Goal: Information Seeking & Learning: Learn about a topic

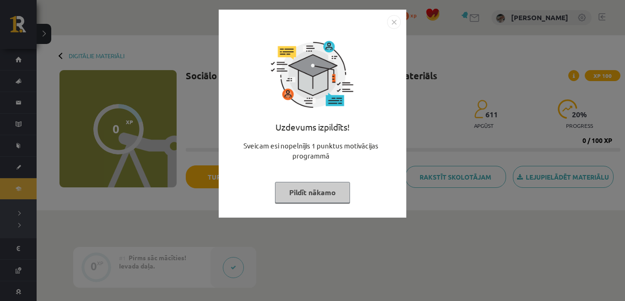
click at [316, 185] on button "Pildīt nākamo" at bounding box center [312, 192] width 75 height 21
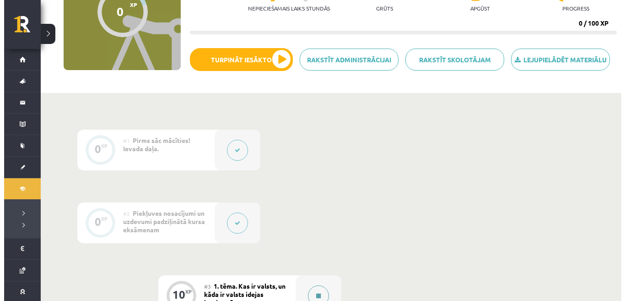
scroll to position [183, 0]
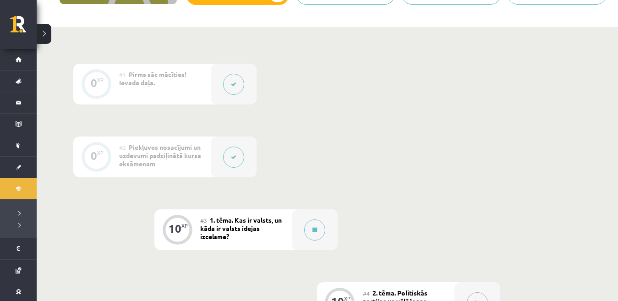
click at [275, 231] on div "#3 1. tēma. Kas ir valsts, un kāda ir valsts idejas izcelsme?" at bounding box center [246, 229] width 92 height 41
click at [302, 233] on div at bounding box center [315, 229] width 46 height 41
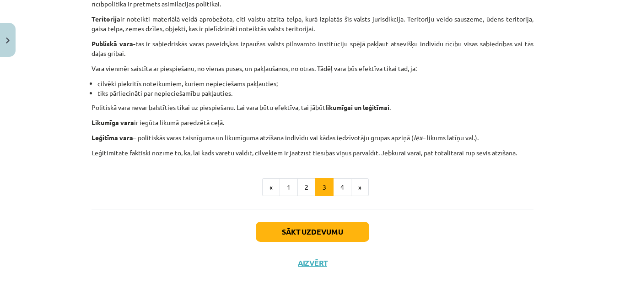
scroll to position [584, 0]
click at [307, 185] on button "2" at bounding box center [307, 187] width 18 height 18
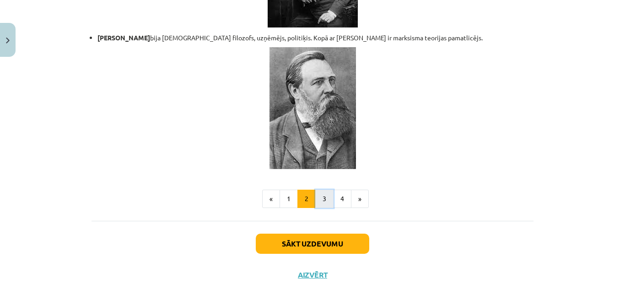
click at [322, 190] on button "3" at bounding box center [324, 199] width 18 height 18
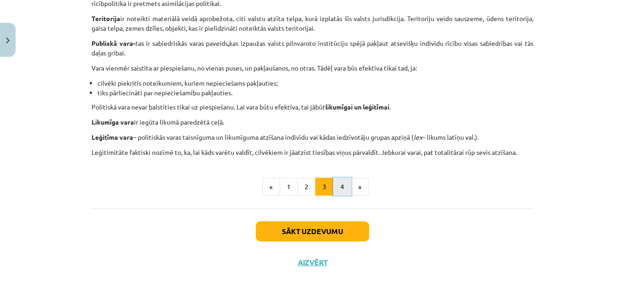
click at [342, 180] on button "4" at bounding box center [342, 187] width 18 height 18
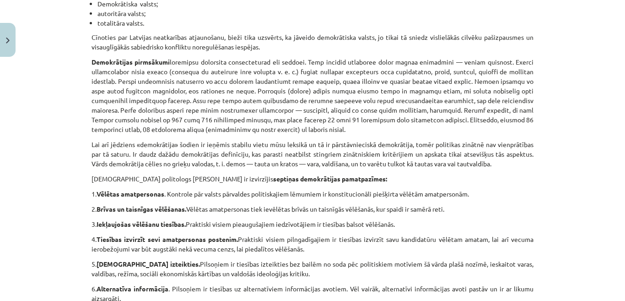
scroll to position [27, 0]
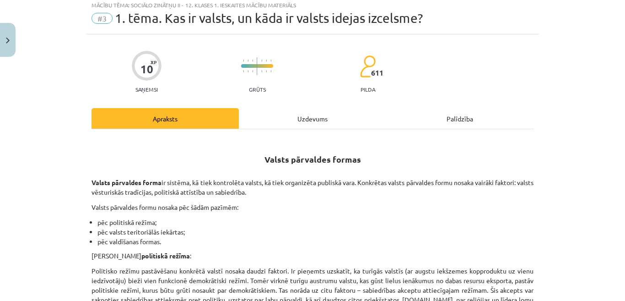
click at [162, 122] on div "Apraksts" at bounding box center [165, 118] width 147 height 21
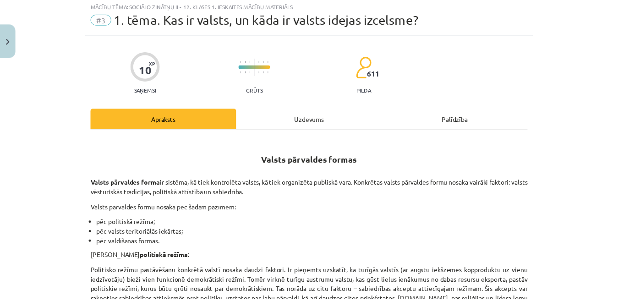
scroll to position [23, 0]
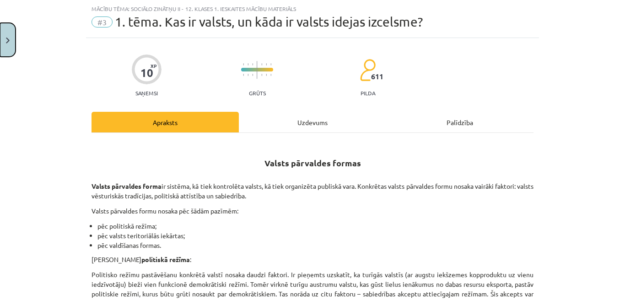
click at [3, 36] on button "Close" at bounding box center [8, 40] width 16 height 34
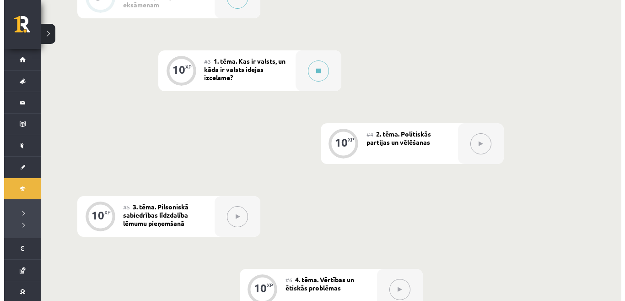
scroll to position [320, 0]
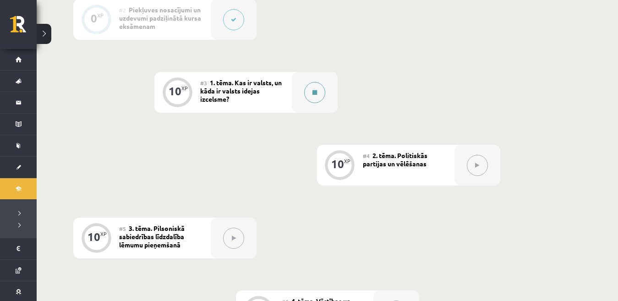
click at [300, 101] on div at bounding box center [315, 92] width 46 height 41
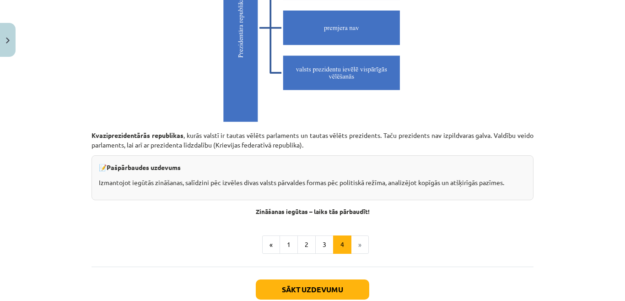
scroll to position [2642, 0]
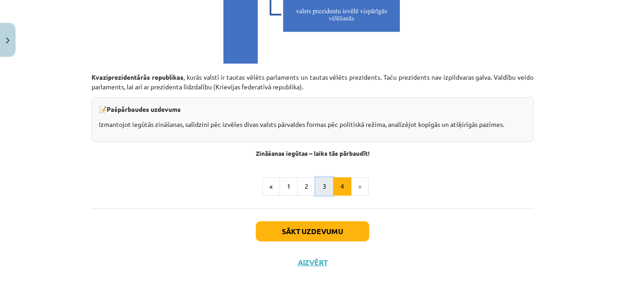
click at [316, 189] on button "3" at bounding box center [324, 186] width 18 height 18
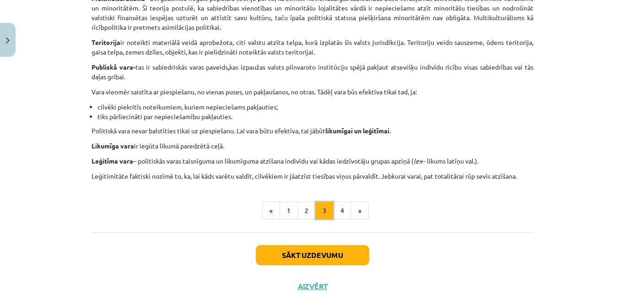
scroll to position [576, 0]
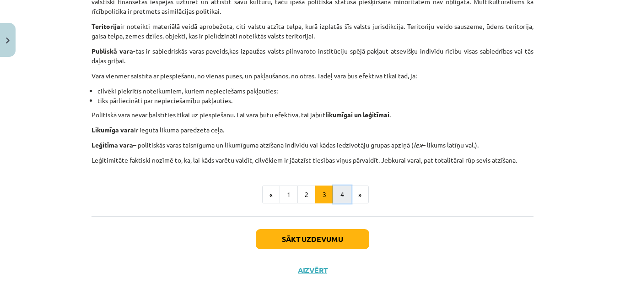
click at [341, 197] on button "4" at bounding box center [342, 194] width 18 height 18
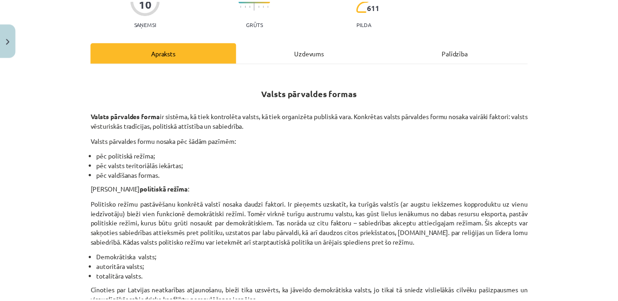
scroll to position [0, 0]
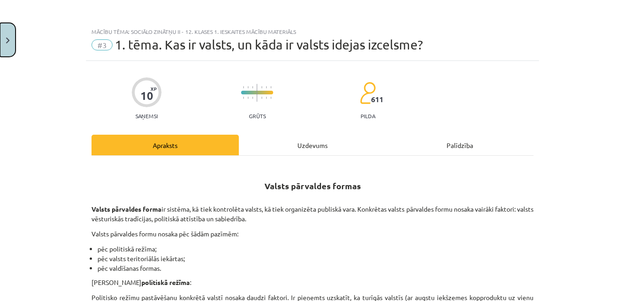
click at [3, 40] on button "Close" at bounding box center [8, 40] width 16 height 34
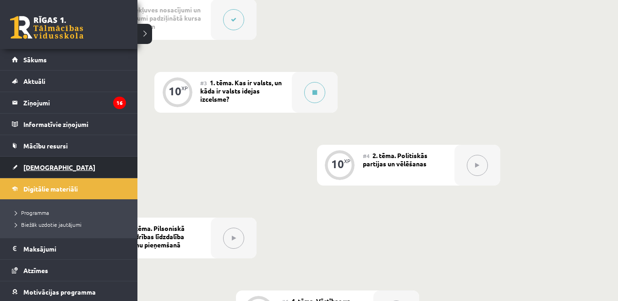
click at [27, 168] on span "[DEMOGRAPHIC_DATA]" at bounding box center [59, 167] width 72 height 8
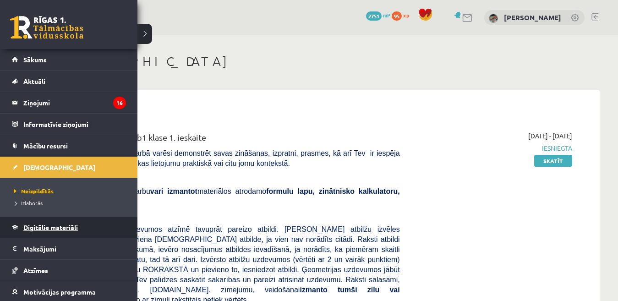
click at [53, 227] on span "Digitālie materiāli" at bounding box center [50, 227] width 54 height 8
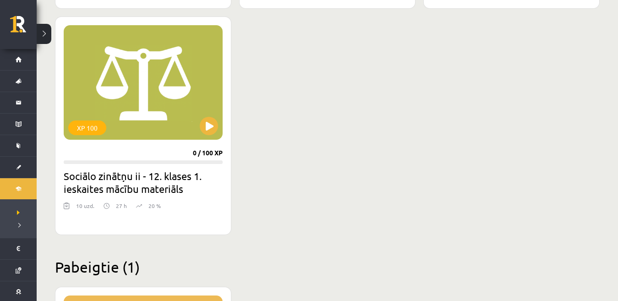
scroll to position [1053, 0]
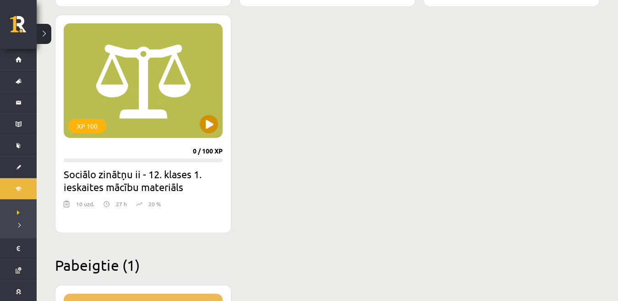
click at [199, 129] on div "XP 100" at bounding box center [143, 80] width 159 height 114
click at [176, 178] on h2 "Sociālo zinātņu ii - 12. klases 1. ieskaites mācību materiāls" at bounding box center [143, 181] width 159 height 26
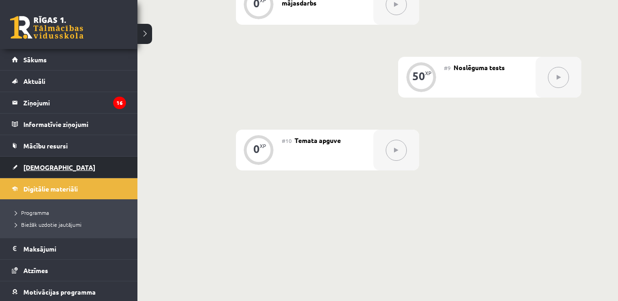
scroll to position [756, 0]
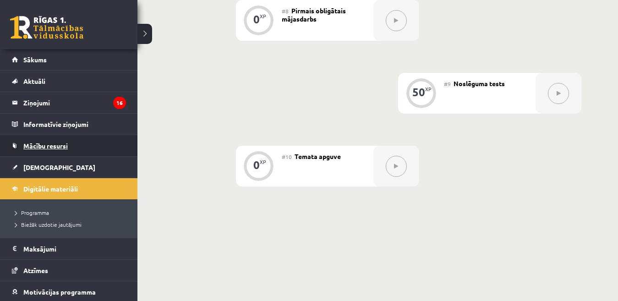
click at [50, 148] on span "Mācību resursi" at bounding box center [45, 145] width 44 height 8
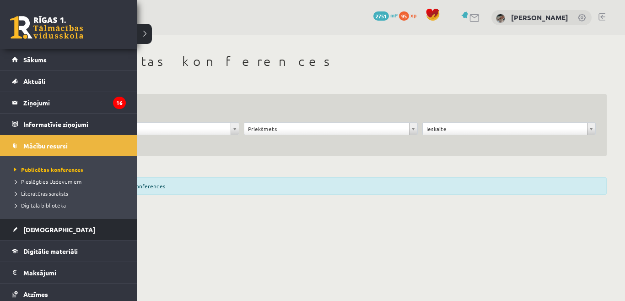
scroll to position [46, 0]
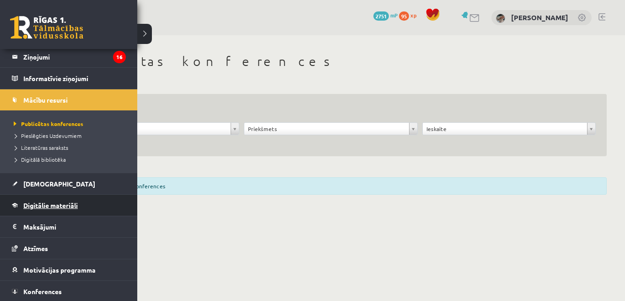
click at [54, 211] on link "Digitālie materiāli" at bounding box center [69, 205] width 114 height 21
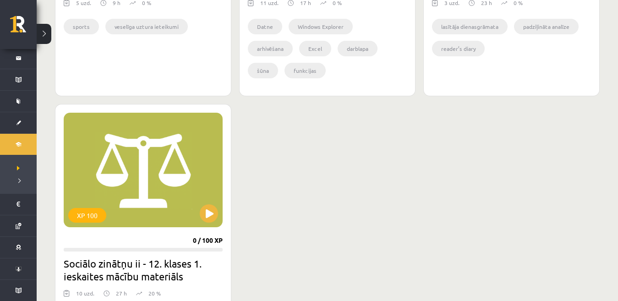
scroll to position [1017, 0]
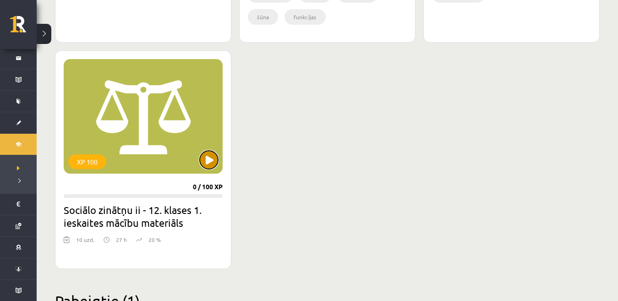
click at [211, 157] on button at bounding box center [209, 160] width 18 height 18
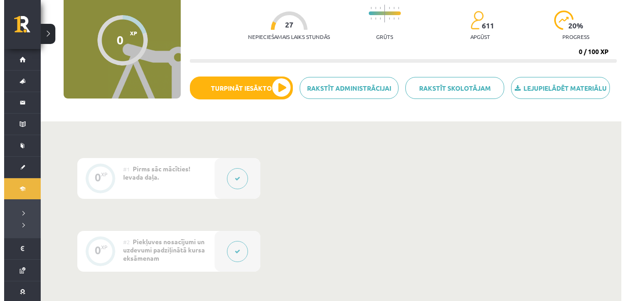
scroll to position [183, 0]
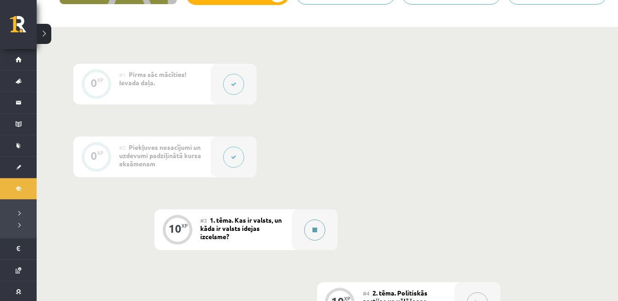
click at [303, 226] on div at bounding box center [315, 229] width 46 height 41
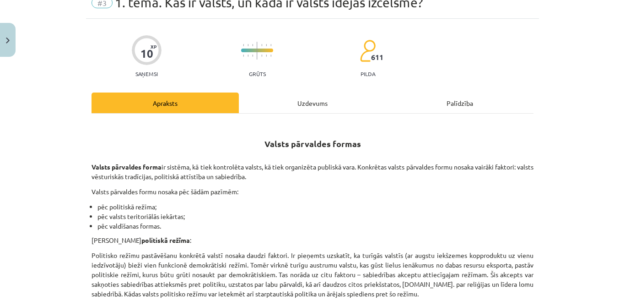
scroll to position [137, 0]
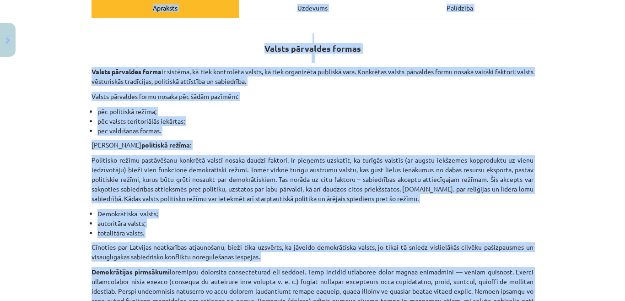
click at [350, 107] on li "pēc politiskā režīma;" at bounding box center [316, 112] width 436 height 10
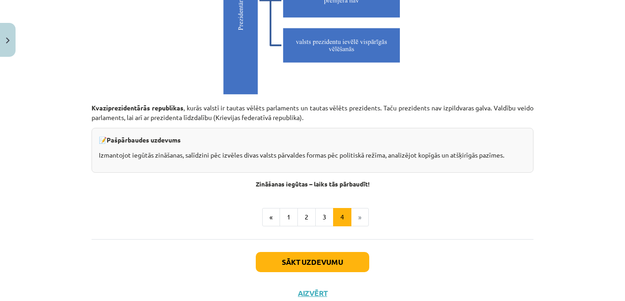
scroll to position [2642, 0]
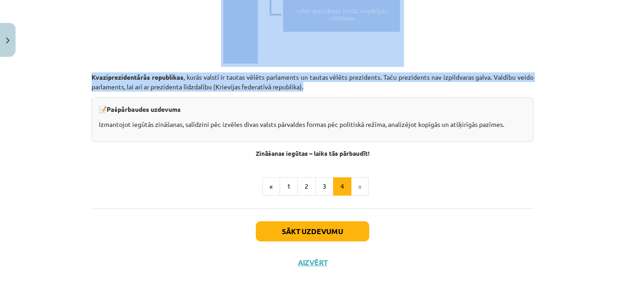
drag, startPoint x: 250, startPoint y: 85, endPoint x: 300, endPoint y: 90, distance: 50.6
copy div "Valsts pārvaldes formas Valsts pārvaldes forma ir sistēma, kā tiek kontrolēta v…"
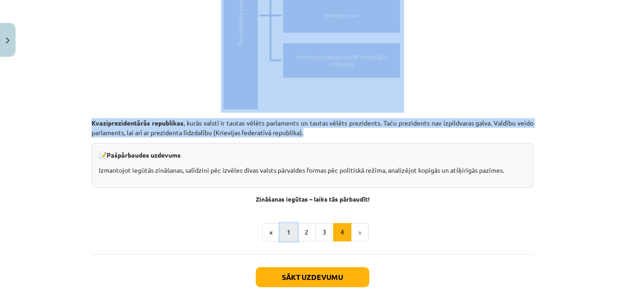
click at [287, 231] on button "1" at bounding box center [289, 232] width 18 height 18
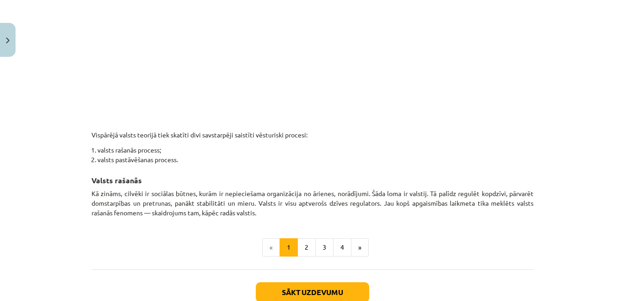
scroll to position [548, 0]
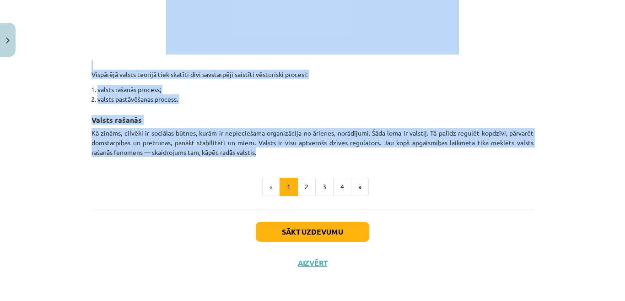
drag, startPoint x: 244, startPoint y: 8, endPoint x: 263, endPoint y: 152, distance: 145.5
copy div "Kas ir valsts, un kāda ir valsts idejas izcelsme? Materiāls tev palīdzēs: 🔸 izp…"
click at [300, 188] on button "2" at bounding box center [307, 187] width 18 height 18
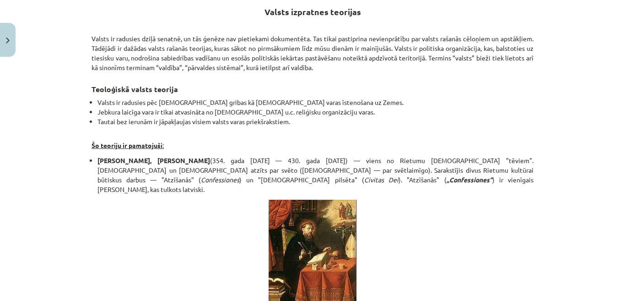
scroll to position [136, 0]
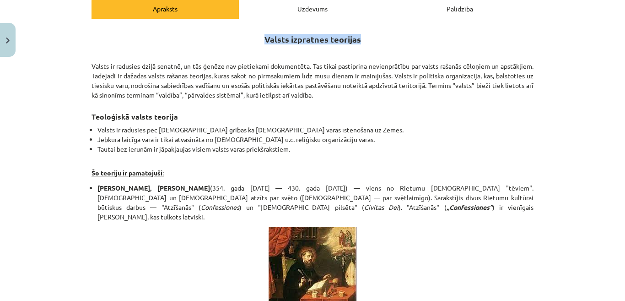
drag, startPoint x: 256, startPoint y: 1, endPoint x: 379, endPoint y: 41, distance: 128.8
click at [389, 37] on h2 "Valsts izpratnes teorijas" at bounding box center [313, 40] width 442 height 27
click at [368, 41] on h2 "Valsts izpratnes teorijas" at bounding box center [313, 40] width 442 height 27
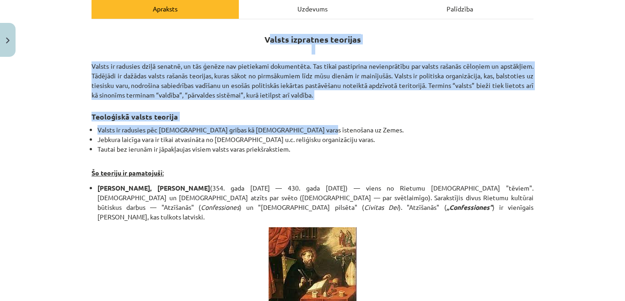
drag, startPoint x: 291, startPoint y: 34, endPoint x: 423, endPoint y: 103, distance: 148.8
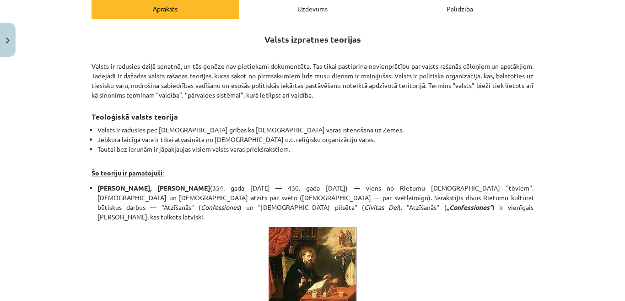
click at [251, 35] on h2 "Valsts izpratnes teorijas" at bounding box center [313, 40] width 442 height 27
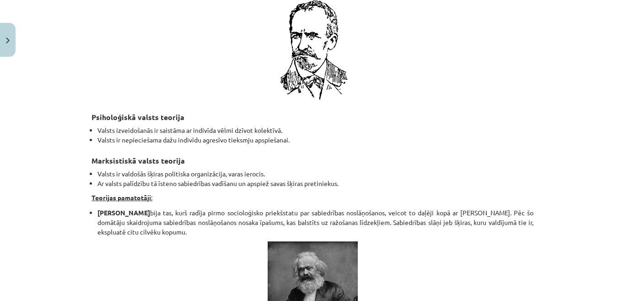
scroll to position [2010, 0]
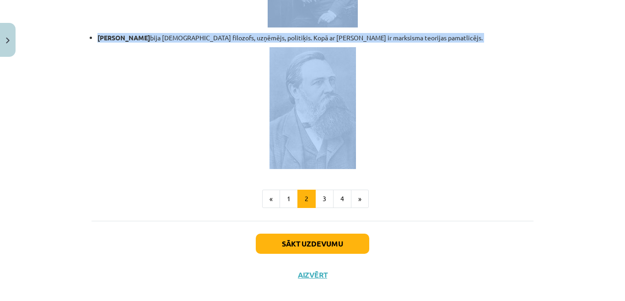
drag, startPoint x: 251, startPoint y: 35, endPoint x: 446, endPoint y: 148, distance: 226.0
copy div "Valsts izpratnes teorijas Valsts ir radusies dziļā senatnē, un tās ģenēze nav p…"
click at [316, 190] on button "3" at bounding box center [324, 199] width 18 height 18
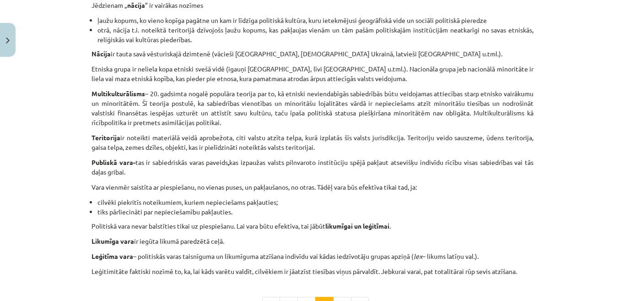
scroll to position [584, 0]
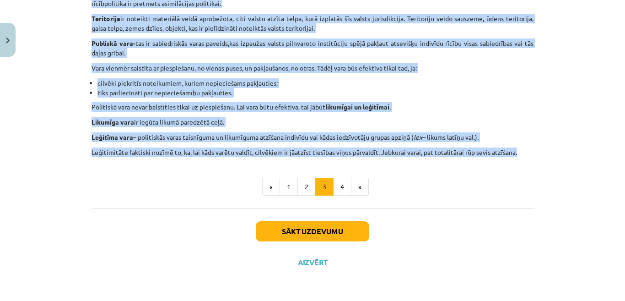
drag, startPoint x: 243, startPoint y: 53, endPoint x: 329, endPoint y: 147, distance: 127.7
copy div "Valsts jēdziens un tās elementi Valsts kā organizācija radās agrāk nekā termins…"
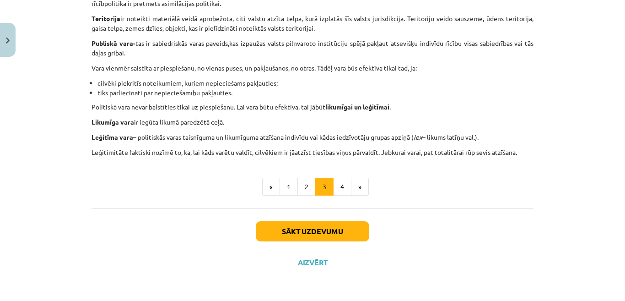
click at [427, 210] on div "Sākt uzdevumu Aizvērt" at bounding box center [313, 240] width 442 height 64
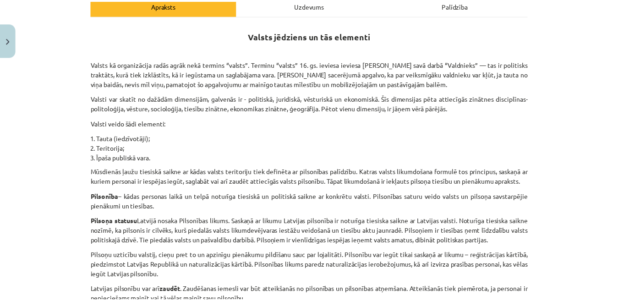
scroll to position [126, 0]
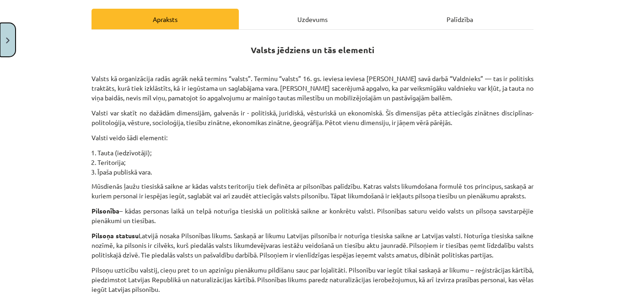
click at [0, 39] on button "Close" at bounding box center [8, 40] width 16 height 34
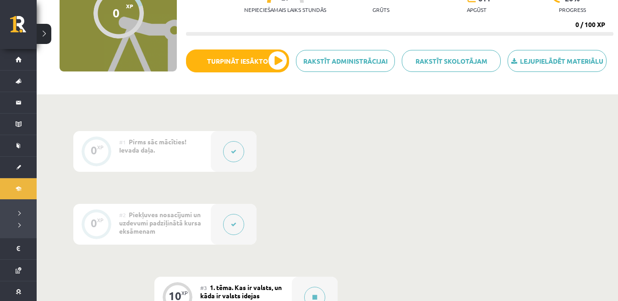
scroll to position [0, 0]
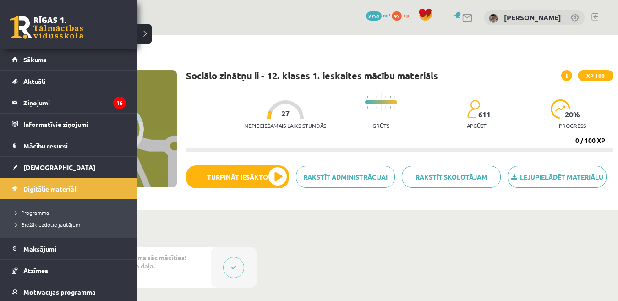
click at [49, 189] on span "Digitālie materiāli" at bounding box center [50, 188] width 54 height 8
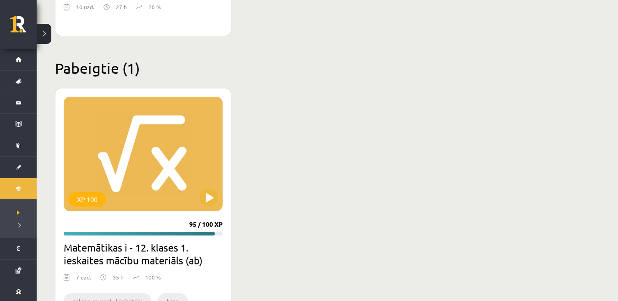
scroll to position [1338, 0]
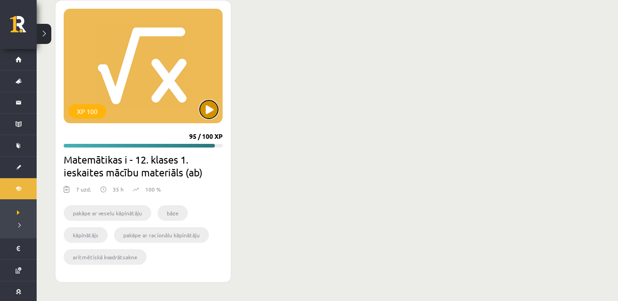
click at [204, 114] on button at bounding box center [209, 109] width 18 height 18
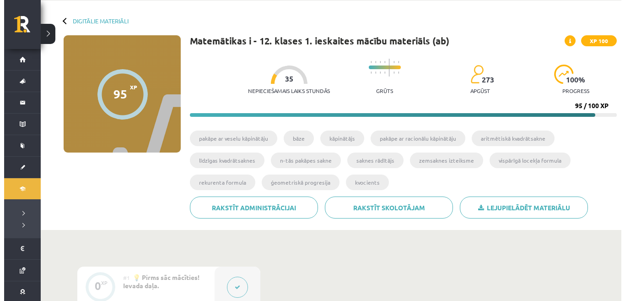
scroll to position [229, 0]
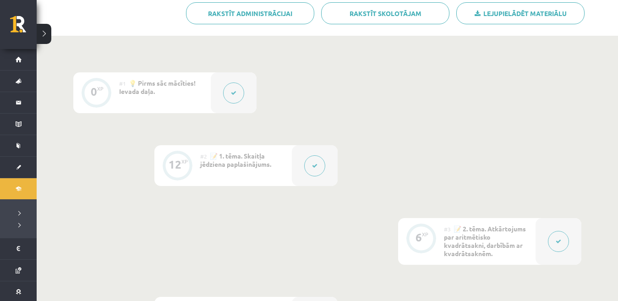
click at [320, 177] on div at bounding box center [315, 165] width 46 height 41
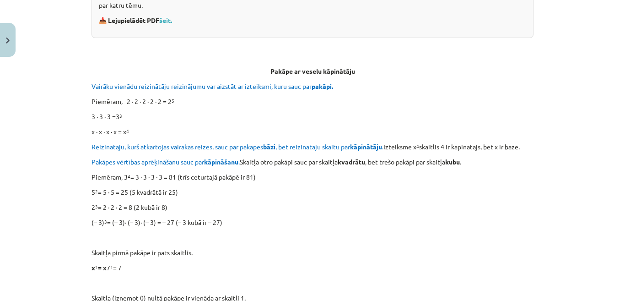
scroll to position [46, 0]
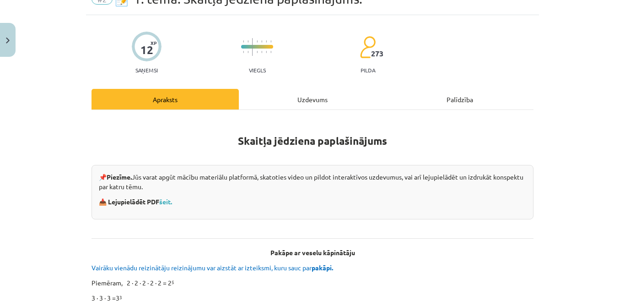
click at [300, 100] on div "Uzdevums" at bounding box center [312, 99] width 147 height 21
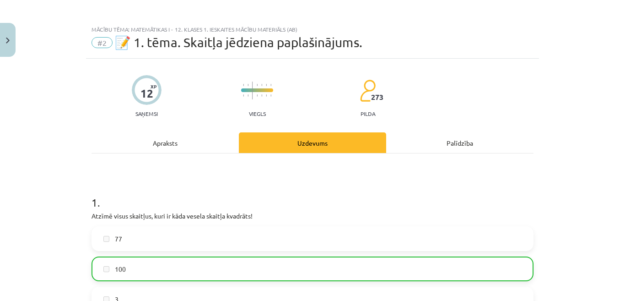
scroll to position [0, 0]
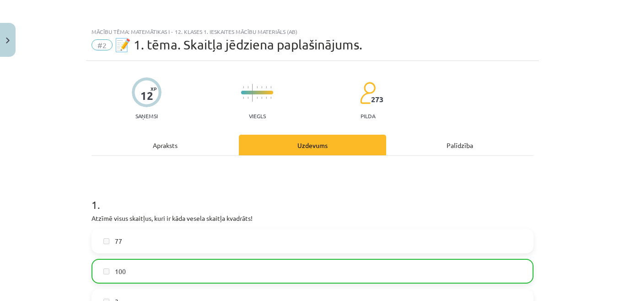
click at [167, 143] on div "Apraksts" at bounding box center [165, 145] width 147 height 21
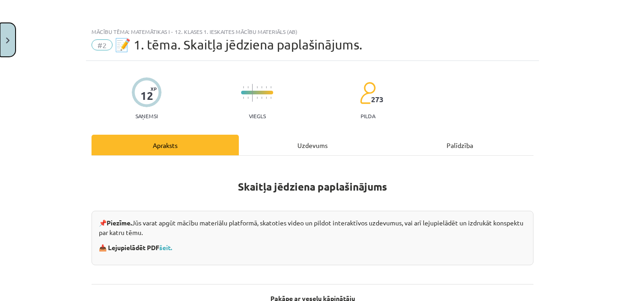
click at [0, 29] on button "Close" at bounding box center [8, 40] width 16 height 34
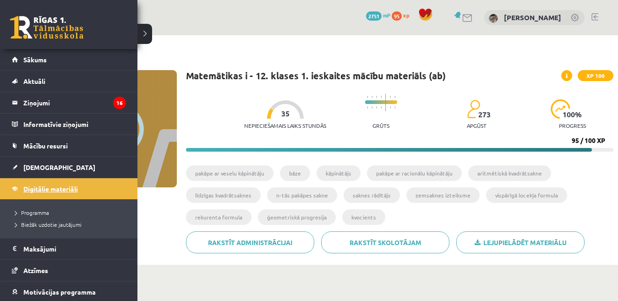
click at [46, 191] on span "Digitālie materiāli" at bounding box center [50, 188] width 54 height 8
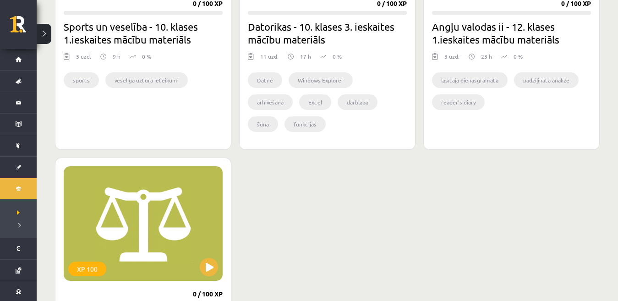
scroll to position [961, 0]
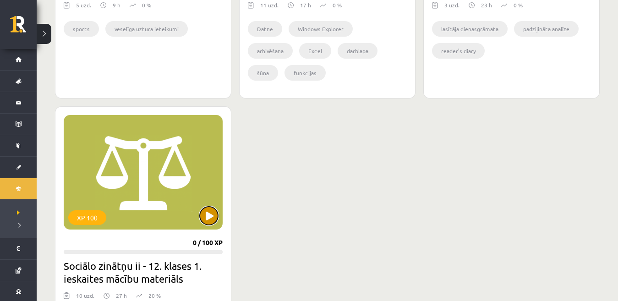
click at [216, 215] on button at bounding box center [209, 215] width 18 height 18
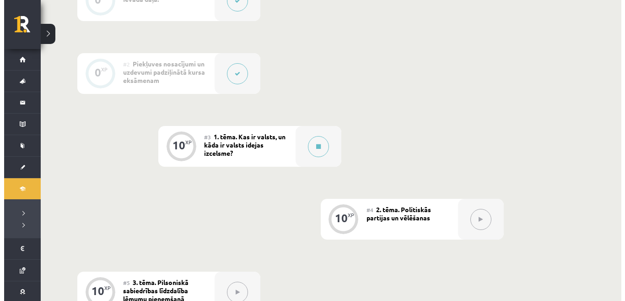
scroll to position [275, 0]
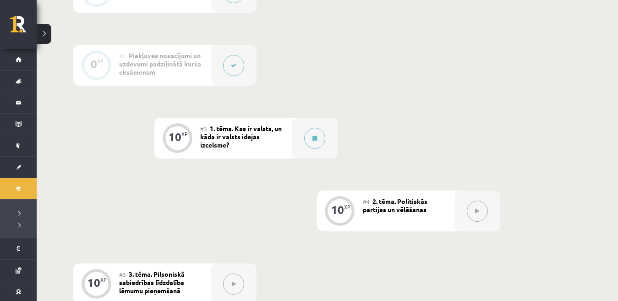
click at [290, 141] on div "#3 1. tēma. Kas ir valsts, un kāda ir valsts idejas izcelsme?" at bounding box center [246, 138] width 92 height 41
click at [297, 141] on div at bounding box center [315, 138] width 46 height 41
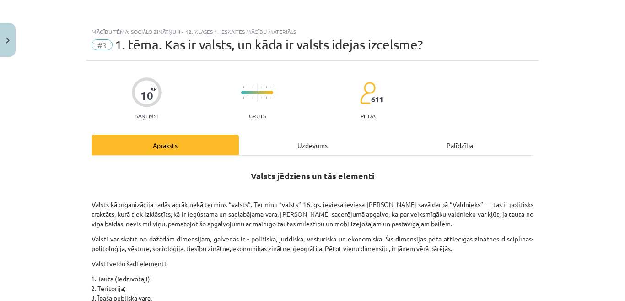
click at [303, 142] on div "Uzdevums" at bounding box center [312, 145] width 147 height 21
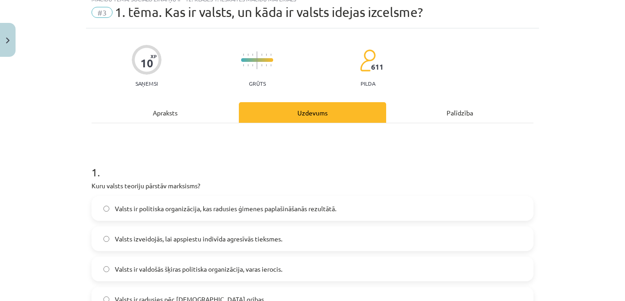
scroll to position [23, 0]
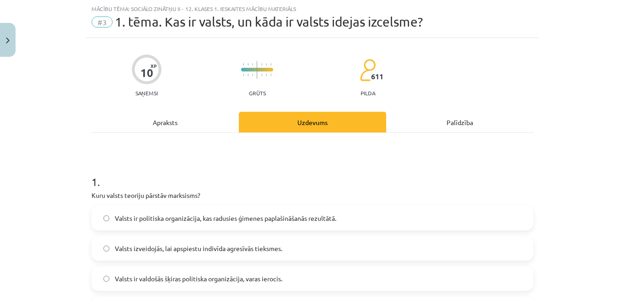
click at [186, 130] on div "Apraksts" at bounding box center [165, 122] width 147 height 21
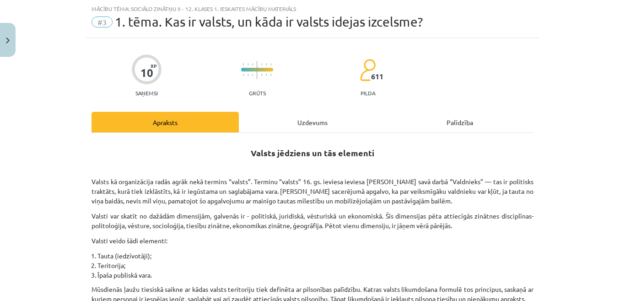
click at [298, 123] on div "Uzdevums" at bounding box center [312, 122] width 147 height 21
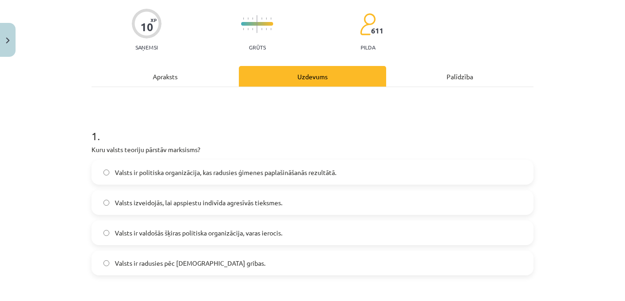
click at [186, 77] on div "Apraksts" at bounding box center [165, 76] width 147 height 21
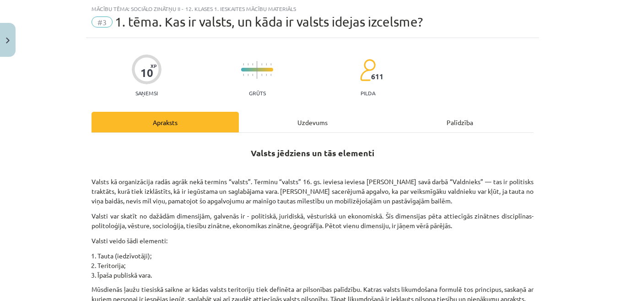
click at [309, 117] on div "Uzdevums" at bounding box center [312, 122] width 147 height 21
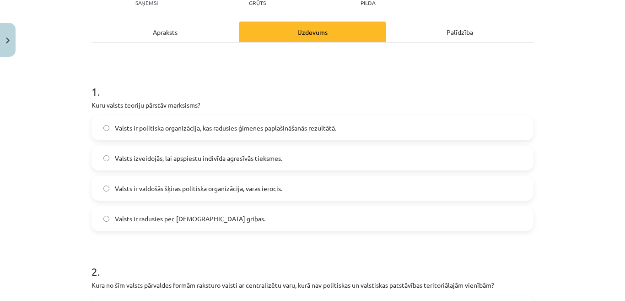
scroll to position [114, 0]
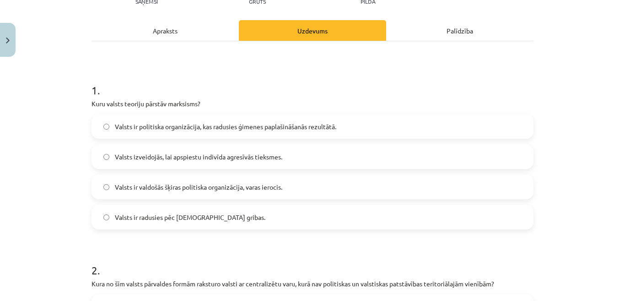
click at [166, 33] on div "Apraksts" at bounding box center [165, 30] width 147 height 21
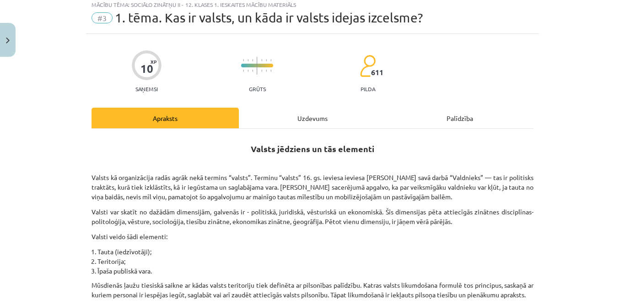
scroll to position [23, 0]
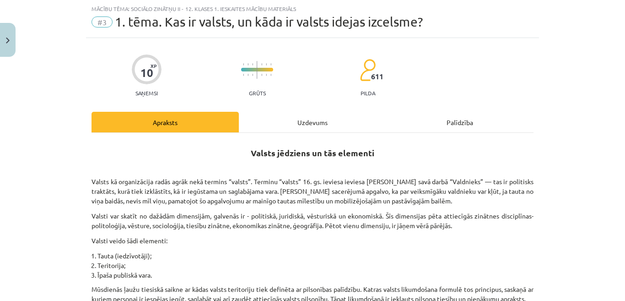
click at [295, 122] on div "Uzdevums" at bounding box center [312, 122] width 147 height 21
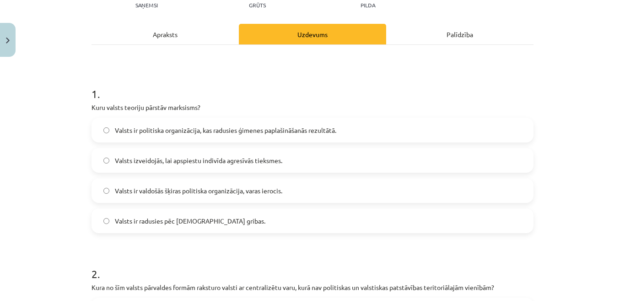
scroll to position [114, 0]
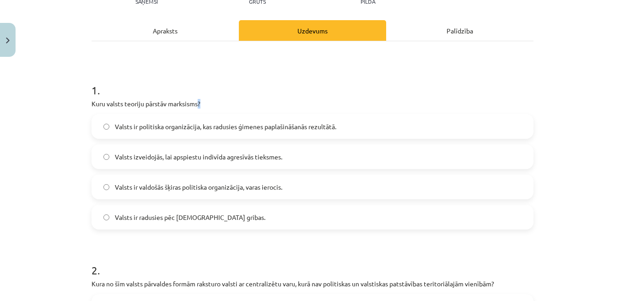
click at [196, 103] on p "Kuru valsts teoriju pārstāv marksisms?" at bounding box center [313, 104] width 442 height 10
click at [196, 104] on p "Kuru valsts teoriju pārstāv marksisms?" at bounding box center [313, 104] width 442 height 10
click at [193, 105] on p "Kuru valsts teoriju pārstāv marksisms?" at bounding box center [313, 104] width 442 height 10
drag, startPoint x: 195, startPoint y: 104, endPoint x: 166, endPoint y: 104, distance: 29.3
click at [166, 104] on p "Kuru valsts teoriju pārstāv marksisms?" at bounding box center [313, 104] width 442 height 10
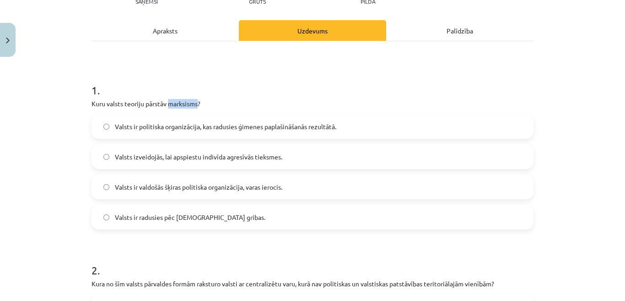
copy p "marksisms"
click at [197, 103] on p "Kuru valsts teoriju pārstāv marksisms?" at bounding box center [313, 104] width 442 height 10
click at [242, 188] on span "Valsts ir valdošās šķiras politiska organizācija, varas ierocis." at bounding box center [199, 187] width 168 height 10
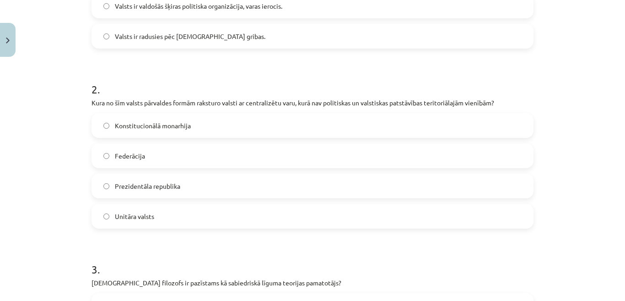
scroll to position [298, 0]
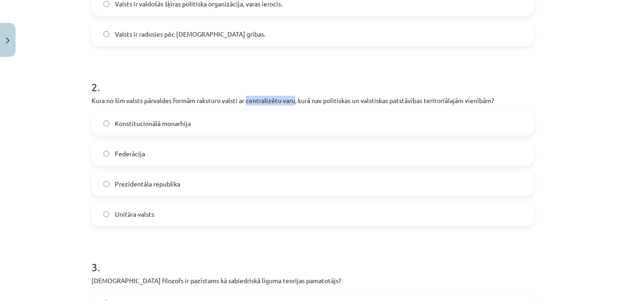
drag, startPoint x: 247, startPoint y: 102, endPoint x: 293, endPoint y: 102, distance: 46.7
click at [293, 102] on p "Kura no šīm valsts pārvaldes formām raksturo valsti ar centralizētu varu, kurā …" at bounding box center [313, 101] width 442 height 10
copy p "centralizētu varu"
click at [119, 219] on label "Unitāra valsts" at bounding box center [312, 213] width 440 height 23
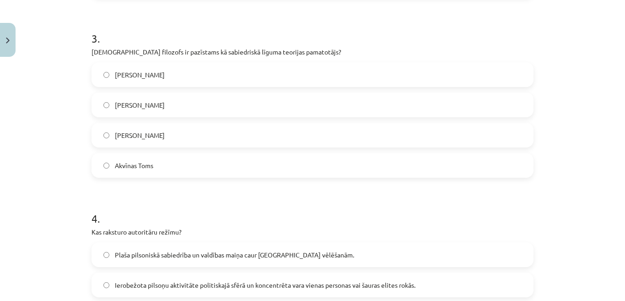
scroll to position [526, 0]
drag, startPoint x: 102, startPoint y: 49, endPoint x: 124, endPoint y: 51, distance: 22.5
click at [124, 51] on p "Kurš filozofs ir pazīstams kā sabiedriskā līguma teorijas pamatotājs?" at bounding box center [313, 52] width 442 height 10
copy p "filozofs"
click at [158, 54] on p "Kurš filozofs ir pazīstams kā sabiedriskā līguma teorijas pamatotājs?" at bounding box center [313, 52] width 442 height 10
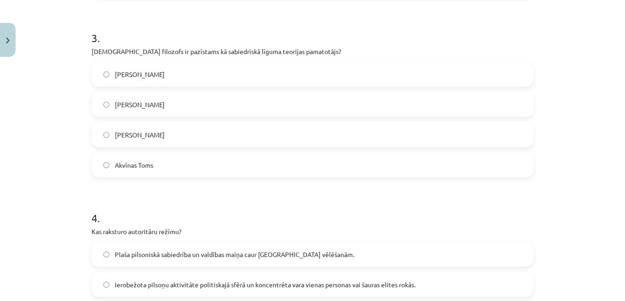
click at [119, 70] on span "Tomass Hobss" at bounding box center [140, 75] width 50 height 10
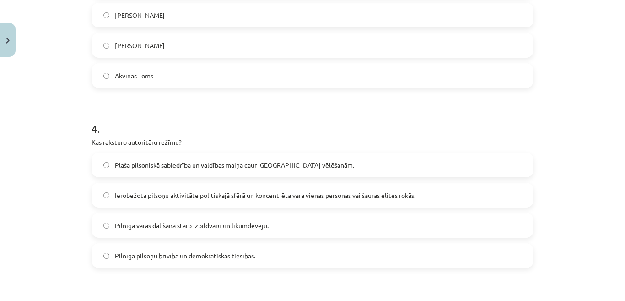
scroll to position [664, 0]
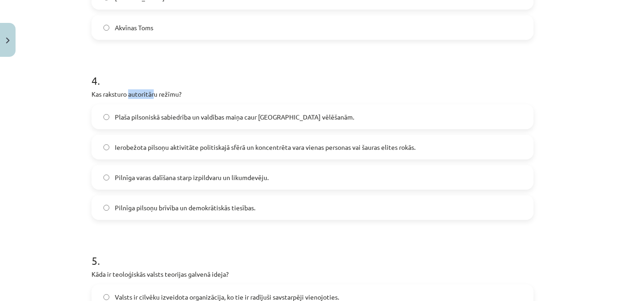
drag, startPoint x: 151, startPoint y: 92, endPoint x: 126, endPoint y: 93, distance: 24.3
click at [126, 93] on p "Kas raksturo autoritāru režīmu?" at bounding box center [313, 94] width 442 height 10
copy p "autoritār"
click at [179, 149] on span "Ierobežota pilsoņu aktivitāte politiskajā sfērā un koncentrēta vara vienas pers…" at bounding box center [265, 147] width 301 height 10
drag, startPoint x: 189, startPoint y: 97, endPoint x: 85, endPoint y: 95, distance: 104.4
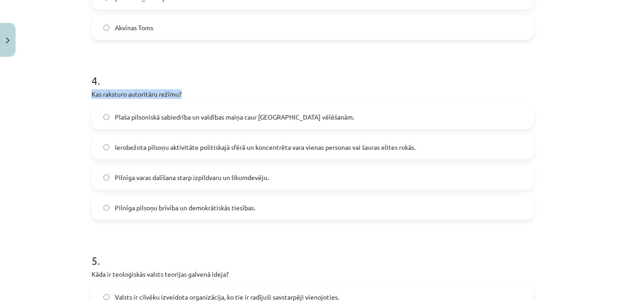
copy p "Kas raksturo autoritāru režīmu?"
click at [104, 101] on div "4 . Kas raksturo autoritāru režīmu? Plaša pilsoniskā sabiedrība un valdības mai…" at bounding box center [313, 139] width 442 height 162
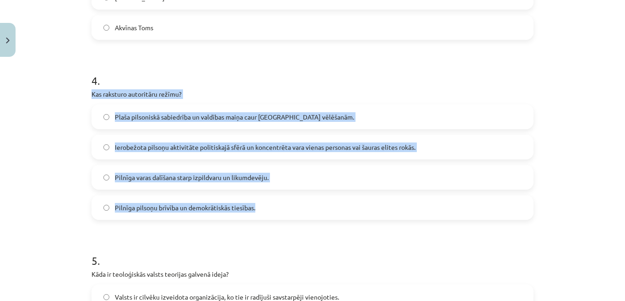
drag, startPoint x: 87, startPoint y: 96, endPoint x: 242, endPoint y: 206, distance: 190.1
copy div "Kas raksturo autoritāru režīmu? Plaša pilsoniskā sabiedrība un valdības maiņa c…"
click at [126, 143] on span "Ierobežota pilsoņu aktivitāte politiskajā sfērā un koncentrēta vara vienas pers…" at bounding box center [265, 147] width 301 height 10
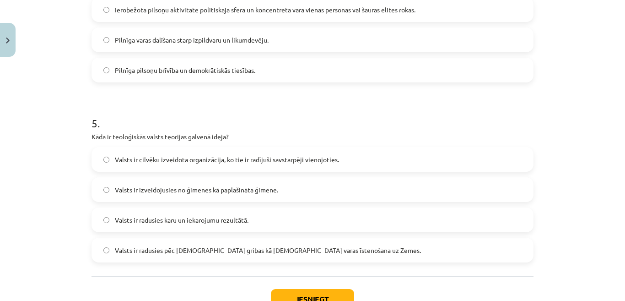
scroll to position [847, 0]
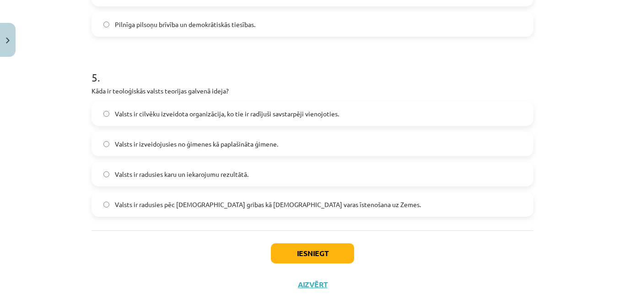
click at [97, 201] on label "Valsts ir radusies pēc Dieva gribas kā dievišķās varas īstenošana uz Zemes." at bounding box center [312, 204] width 440 height 23
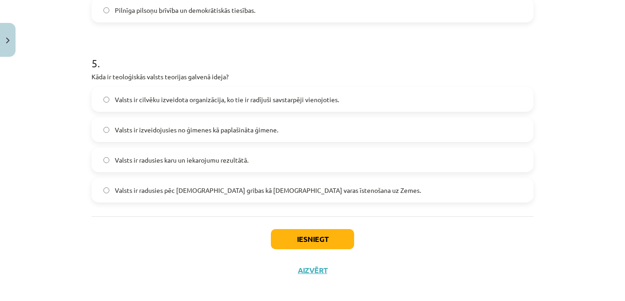
scroll to position [869, 0]
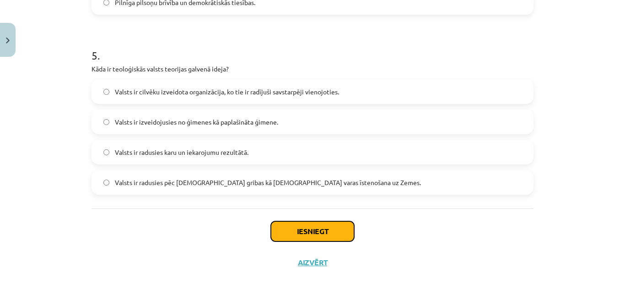
click at [302, 227] on button "Iesniegt" at bounding box center [312, 231] width 83 height 20
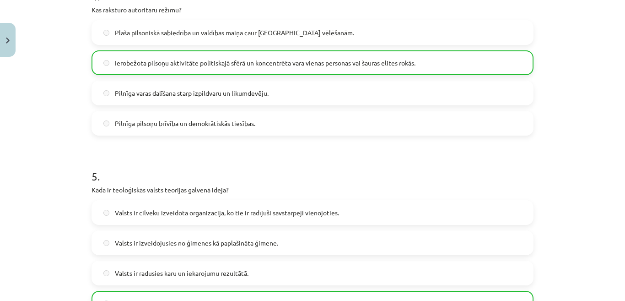
scroll to position [898, 0]
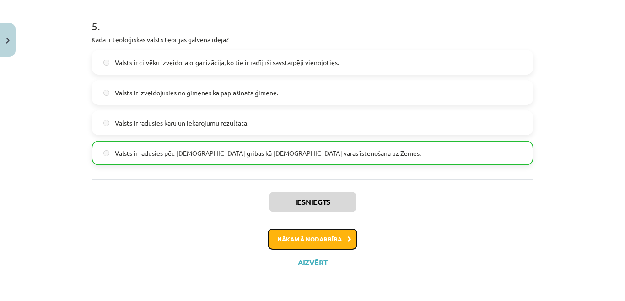
click at [295, 247] on button "Nākamā nodarbība" at bounding box center [313, 238] width 90 height 21
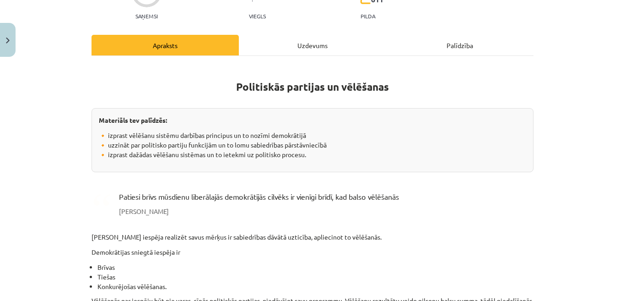
scroll to position [0, 0]
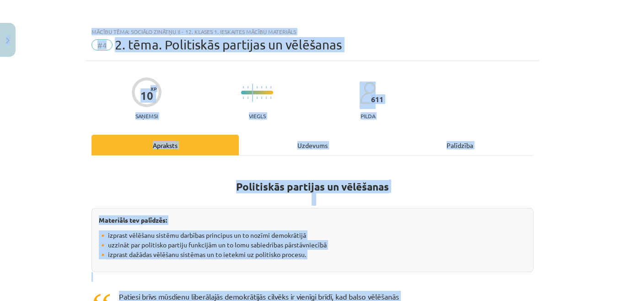
copy div "0 Dāvanas 2751 mP 95 xp Tatjana Butkeviča Sākums Aktuāli Kā mācīties eSKOLĀ Kon…"
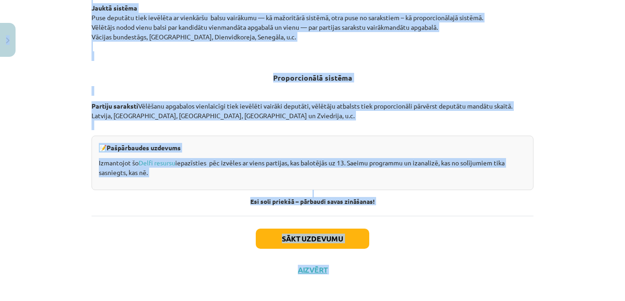
scroll to position [980, 0]
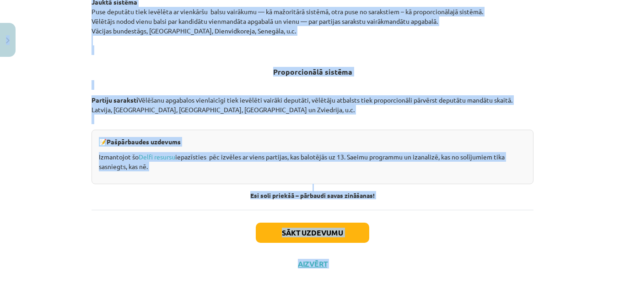
click at [233, 139] on p "📝 Pašpārbaudes uzdevums" at bounding box center [313, 142] width 428 height 10
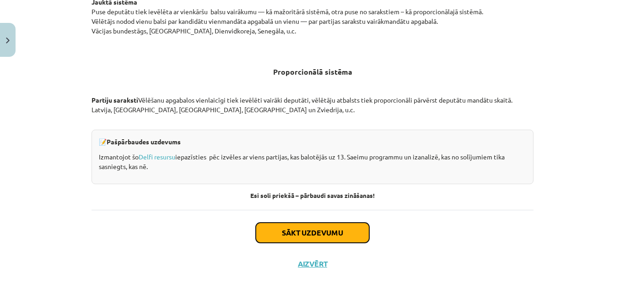
click at [286, 232] on button "Sākt uzdevumu" at bounding box center [313, 232] width 114 height 20
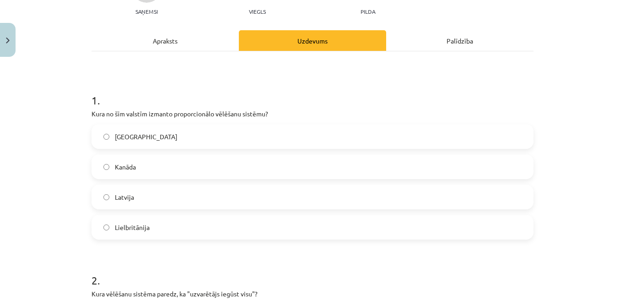
scroll to position [114, 0]
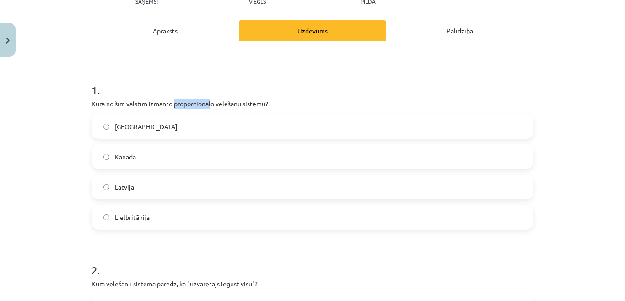
drag, startPoint x: 170, startPoint y: 103, endPoint x: 208, endPoint y: 103, distance: 38.0
click at [208, 103] on p "Kura no šīm valstīm izmanto proporcionālo vēlēšanu sistēmu?" at bounding box center [313, 104] width 442 height 10
copy p "proporcionāl"
click at [126, 191] on span "Latvija" at bounding box center [124, 187] width 19 height 10
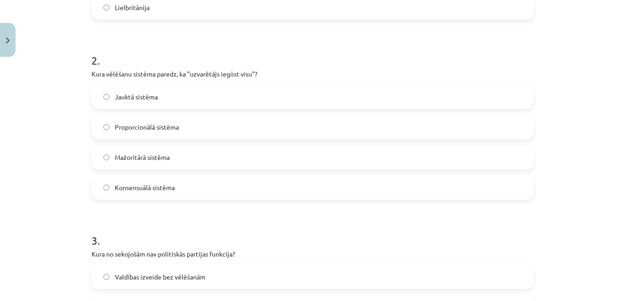
scroll to position [343, 0]
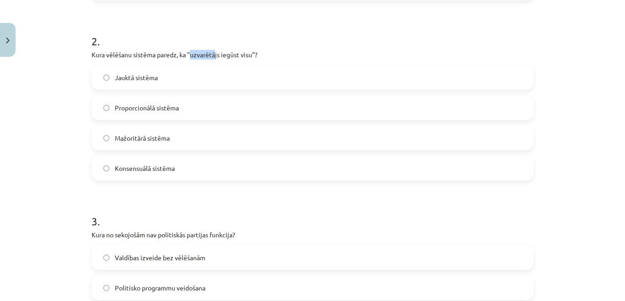
drag, startPoint x: 186, startPoint y: 55, endPoint x: 213, endPoint y: 54, distance: 27.0
click at [213, 54] on p "Kura vēlēšanu sistēma paredz, ka "uzvarētājs iegūst visu"?" at bounding box center [313, 55] width 442 height 10
copy p "uzvarētā"
click at [124, 136] on span "Mažoritārā sistēma" at bounding box center [142, 138] width 55 height 10
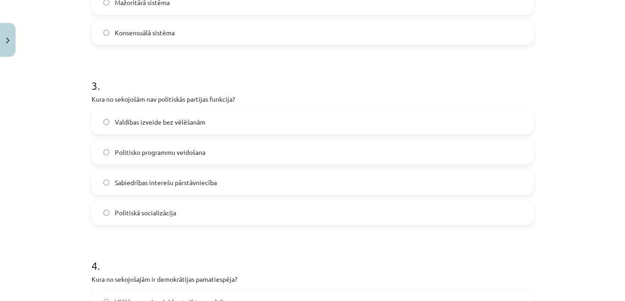
scroll to position [481, 0]
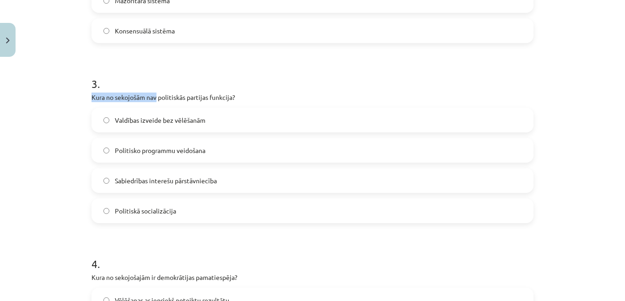
drag, startPoint x: 87, startPoint y: 98, endPoint x: 154, endPoint y: 99, distance: 66.8
click at [154, 99] on p "Kura no sekojošām nav politiskās partijas funkcija?" at bounding box center [313, 97] width 442 height 10
click at [188, 98] on p "Kura no sekojošām nav politiskās partijas funkcija?" at bounding box center [313, 97] width 442 height 10
click at [201, 98] on p "Kura no sekojošām nav politiskās partijas funkcija?" at bounding box center [313, 97] width 442 height 10
drag, startPoint x: 157, startPoint y: 96, endPoint x: 200, endPoint y: 98, distance: 42.6
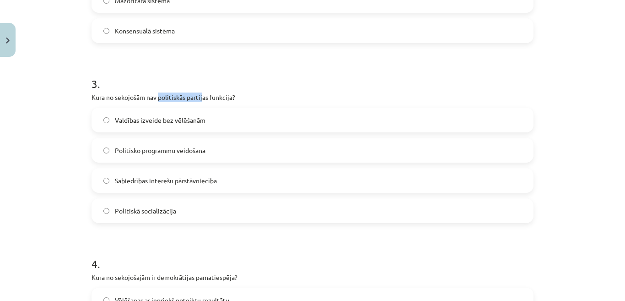
click at [200, 98] on p "Kura no sekojošām nav politiskās partijas funkcija?" at bounding box center [313, 97] width 442 height 10
click at [206, 97] on p "Kura no sekojošām nav politiskās partijas funkcija?" at bounding box center [313, 97] width 442 height 10
drag, startPoint x: 206, startPoint y: 97, endPoint x: 229, endPoint y: 97, distance: 22.9
click at [229, 97] on p "Kura no sekojošām nav politiskās partijas funkcija?" at bounding box center [313, 97] width 442 height 10
click at [222, 97] on p "Kura no sekojošām nav politiskās partijas funkcija?" at bounding box center [313, 97] width 442 height 10
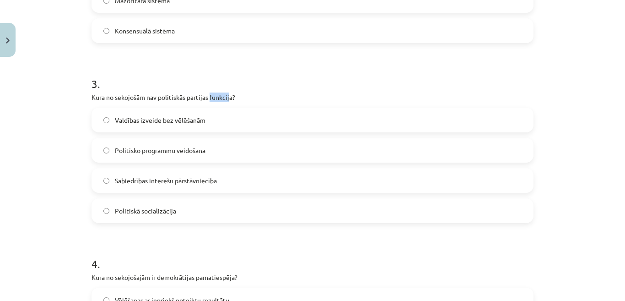
drag, startPoint x: 227, startPoint y: 97, endPoint x: 207, endPoint y: 97, distance: 19.7
click at [207, 97] on p "Kura no sekojošām nav politiskās partijas funkcija?" at bounding box center [313, 97] width 442 height 10
copy p "funkcij"
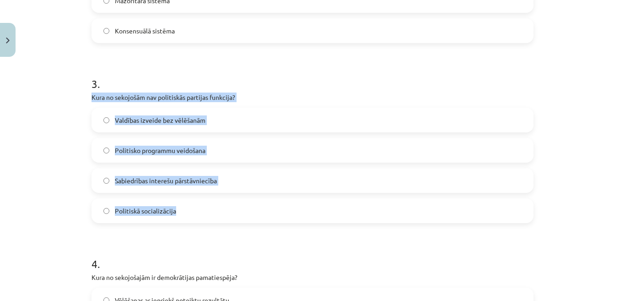
drag, startPoint x: 82, startPoint y: 97, endPoint x: 204, endPoint y: 219, distance: 172.2
click at [204, 219] on div "10 XP Saņemsi Viegls 611 pilda Apraksts Uzdevums Palīdzība 1 . Kura no šīm vals…" at bounding box center [312, 123] width 453 height 1086
click at [73, 162] on div "Mācību tēma: Sociālo zinātņu ii - 12. klases 1. ieskaites mācību materiāls #4 2…" at bounding box center [312, 150] width 625 height 301
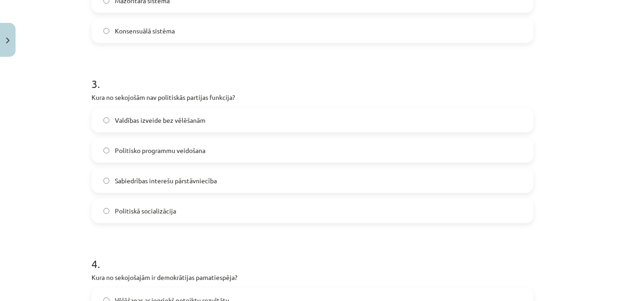
click at [134, 120] on span "Valdības izveide bez vēlēšanām" at bounding box center [160, 120] width 91 height 10
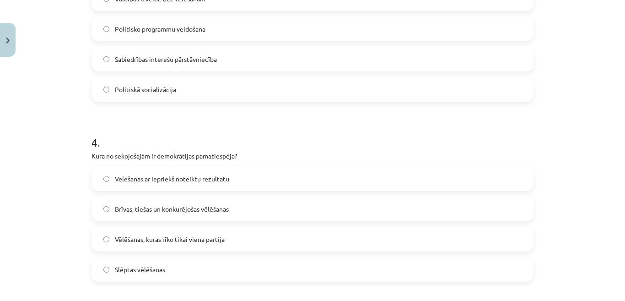
scroll to position [618, 0]
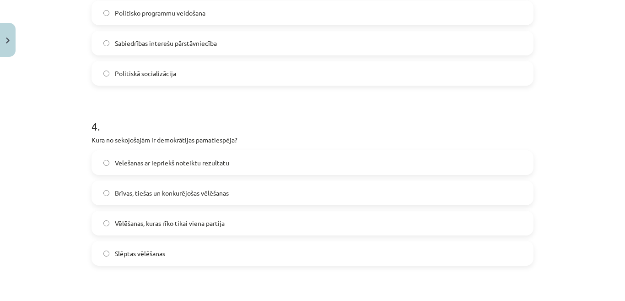
click at [144, 194] on span "Brīvas, tiešas un konkurējošas vēlēšanas" at bounding box center [172, 193] width 114 height 10
drag, startPoint x: 154, startPoint y: 139, endPoint x: 190, endPoint y: 141, distance: 35.3
click at [190, 141] on p "Kura no sekojošajām ir demokrātijas pamatiespēja?" at bounding box center [313, 140] width 442 height 10
drag, startPoint x: 230, startPoint y: 142, endPoint x: 195, endPoint y: 144, distance: 34.9
click at [195, 144] on p "Kura no sekojošajām ir demokrātijas pamatiespēja?" at bounding box center [313, 140] width 442 height 10
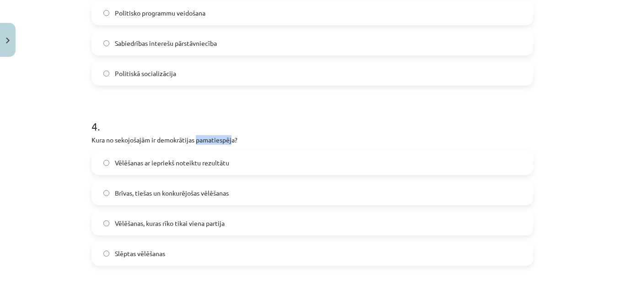
drag, startPoint x: 195, startPoint y: 144, endPoint x: 230, endPoint y: 140, distance: 35.5
click at [230, 140] on p "Kura no sekojošajām ir demokrātijas pamatiespēja?" at bounding box center [313, 140] width 442 height 10
click at [51, 204] on div "Mācību tēma: Sociālo zinātņu ii - 12. klases 1. ieskaites mācību materiāls #4 2…" at bounding box center [312, 150] width 625 height 301
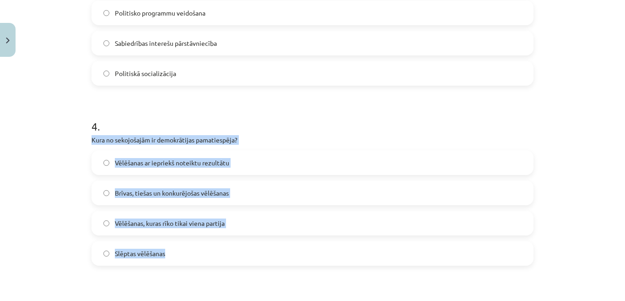
drag, startPoint x: 85, startPoint y: 140, endPoint x: 211, endPoint y: 253, distance: 170.2
click at [168, 188] on span "Brīvas, tiešas un konkurējošas vēlēšanas" at bounding box center [172, 193] width 114 height 10
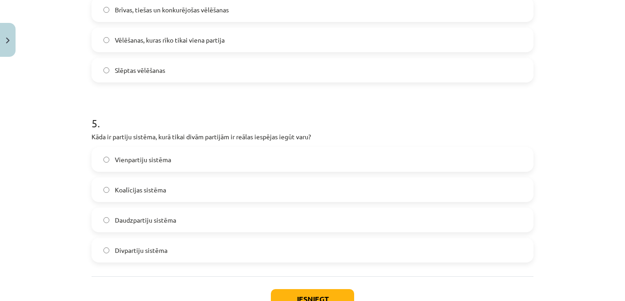
scroll to position [847, 0]
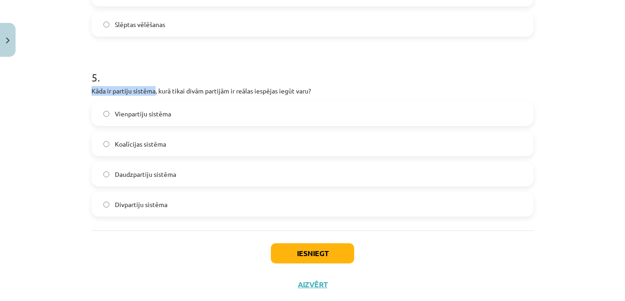
drag, startPoint x: 94, startPoint y: 93, endPoint x: 163, endPoint y: 97, distance: 69.2
click at [154, 95] on div "Mācību tēma: Sociālo zinātņu ii - 12. klases 1. ieskaites mācību materiāls #4 2…" at bounding box center [312, 150] width 625 height 301
click at [207, 92] on p "Kāda ir partiju sistēma, kurā tikai divām partijām ir reālas iespējas iegūt var…" at bounding box center [313, 91] width 442 height 10
drag, startPoint x: 306, startPoint y: 90, endPoint x: 276, endPoint y: 90, distance: 30.2
click at [276, 90] on p "Kāda ir partiju sistēma, kurā tikai divām partijām ir reālas iespējas iegūt var…" at bounding box center [313, 91] width 442 height 10
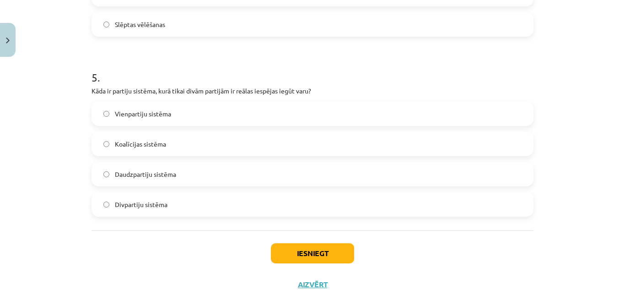
click at [234, 88] on p "Kāda ir partiju sistēma, kurā tikai divām partijām ir reālas iespējas iegūt var…" at bounding box center [313, 91] width 442 height 10
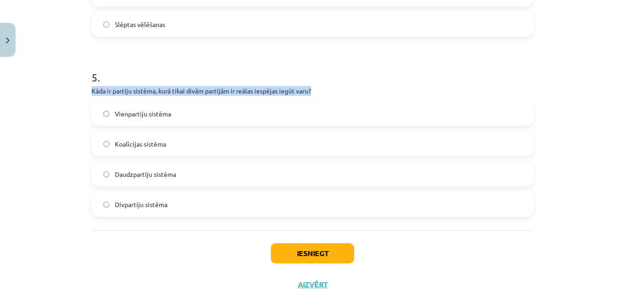
drag, startPoint x: 288, startPoint y: 90, endPoint x: 168, endPoint y: 81, distance: 120.7
click at [172, 81] on div "5 . Kāda ir partiju sistēma, kurā tikai divām partijām ir reālas iespējas iegūt…" at bounding box center [313, 136] width 442 height 162
click at [109, 84] on div "5 . Kāda ir partiju sistēma, kurā tikai divām partijām ir reālas iespējas iegūt…" at bounding box center [313, 136] width 442 height 162
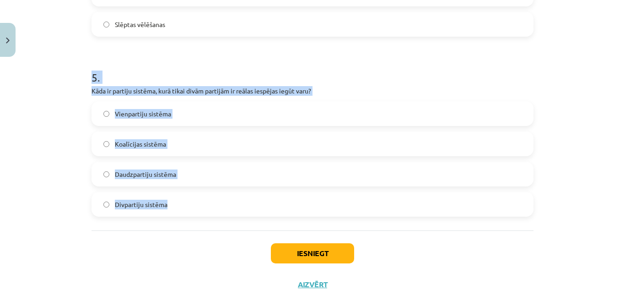
drag, startPoint x: 82, startPoint y: 75, endPoint x: 172, endPoint y: 206, distance: 158.3
drag, startPoint x: 106, startPoint y: 222, endPoint x: 125, endPoint y: 211, distance: 21.7
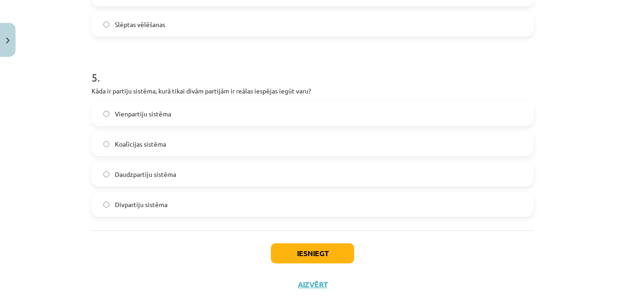
drag, startPoint x: 144, startPoint y: 230, endPoint x: 145, endPoint y: 219, distance: 11.5
click at [137, 203] on span "Divpartiju sistēma" at bounding box center [141, 205] width 53 height 10
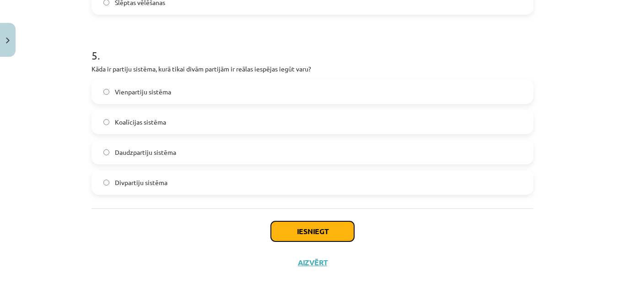
click at [292, 228] on button "Iesniegt" at bounding box center [312, 231] width 83 height 20
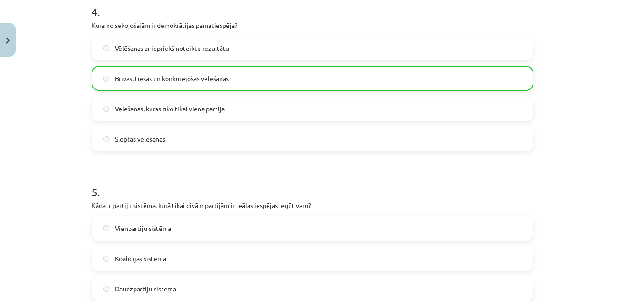
scroll to position [898, 0]
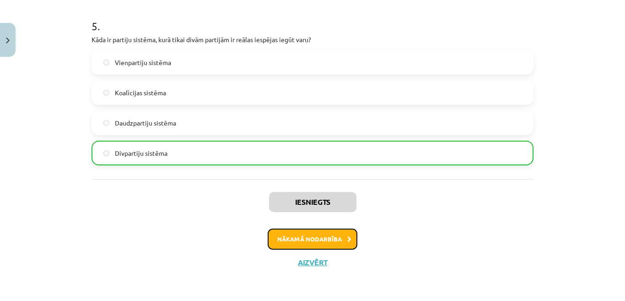
click at [335, 237] on button "Nākamā nodarbība" at bounding box center [313, 238] width 90 height 21
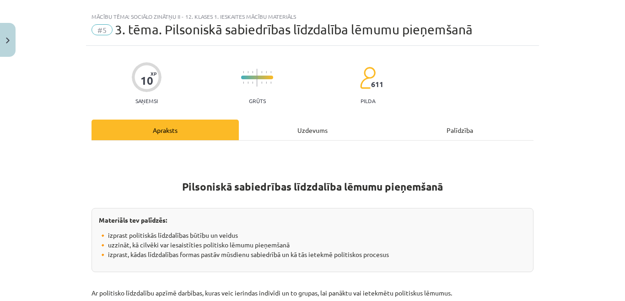
scroll to position [0, 0]
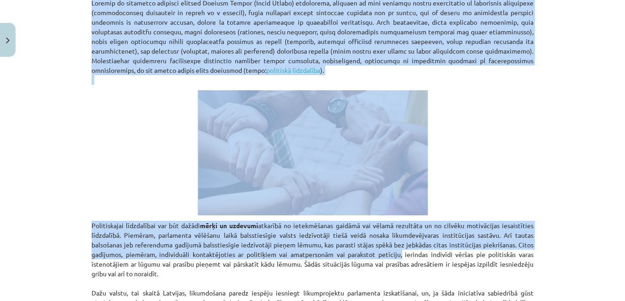
drag, startPoint x: 169, startPoint y: 201, endPoint x: 397, endPoint y: 259, distance: 235.4
click at [397, 259] on div "Pilsoniskā sabiedrības līdzdalība lēmumu pieņemšanā Materiāls tev palīdzēs: 🔸 i…" at bounding box center [313, 297] width 442 height 906
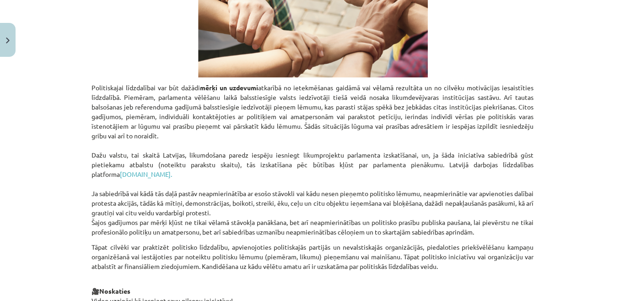
click at [397, 259] on p "Tāpat cilvēki var praktizēt politisko līdzdalību, apvienojoties politiskajās pa…" at bounding box center [313, 261] width 442 height 38
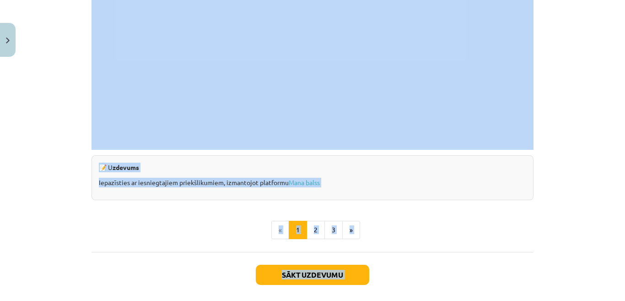
scroll to position [913, 0]
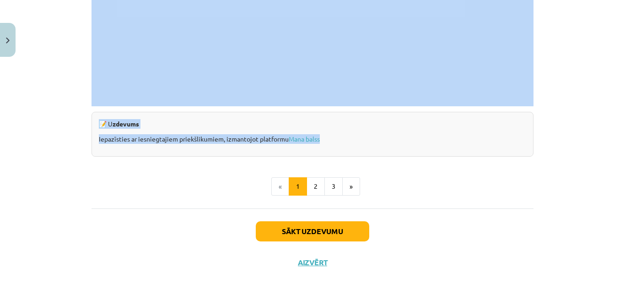
drag, startPoint x: 174, startPoint y: 200, endPoint x: 352, endPoint y: 140, distance: 187.5
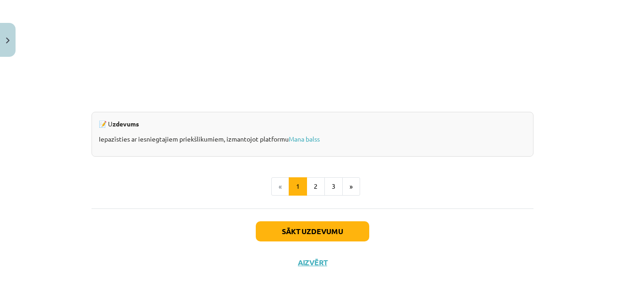
click at [313, 187] on button "2" at bounding box center [316, 186] width 18 height 18
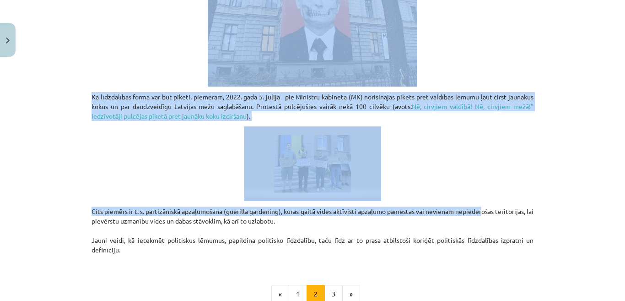
scroll to position [731, 0]
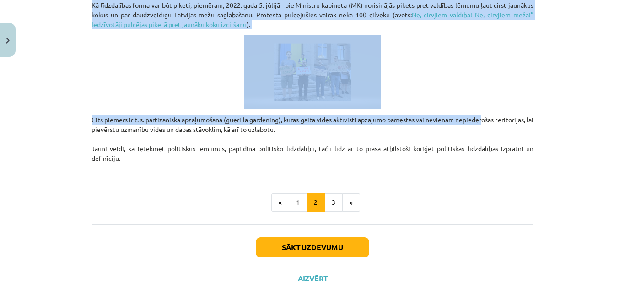
drag, startPoint x: 247, startPoint y: 101, endPoint x: 533, endPoint y: 158, distance: 291.8
click at [435, 160] on p "Cits piemērs ir t. s. partizāniskā apzaļumošana (guerilla gardening), kuras gai…" at bounding box center [313, 144] width 442 height 58
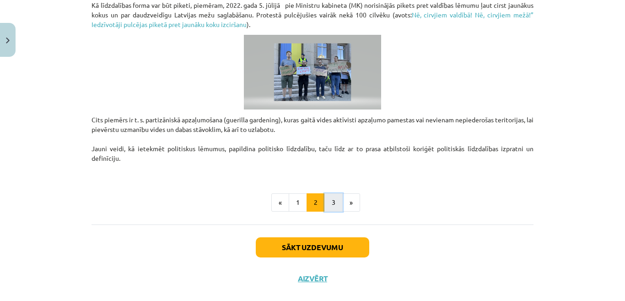
click at [328, 205] on button "3" at bounding box center [334, 202] width 18 height 18
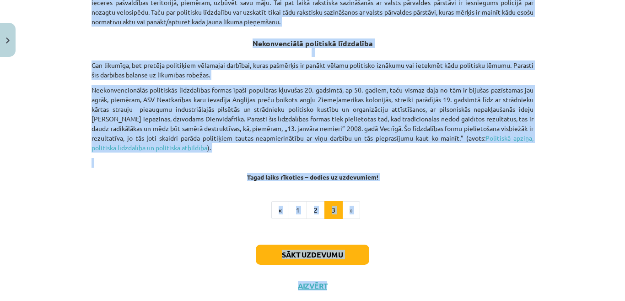
scroll to position [673, 0]
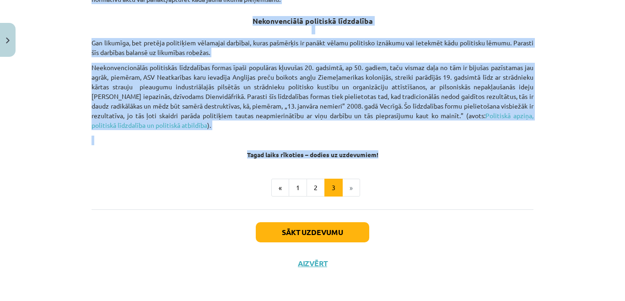
drag, startPoint x: 262, startPoint y: 54, endPoint x: 408, endPoint y: 156, distance: 178.4
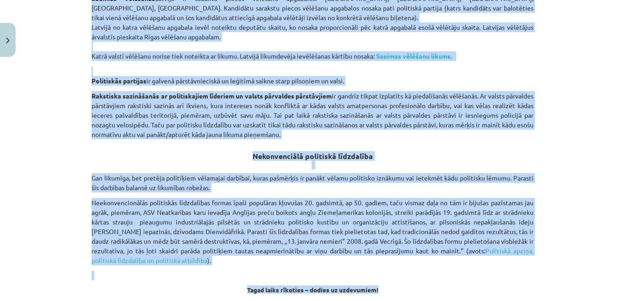
scroll to position [628, 0]
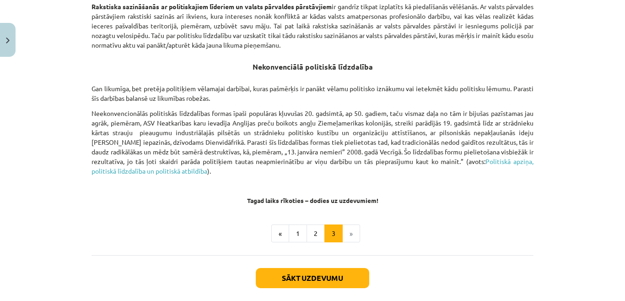
click at [436, 239] on ul "« 1 2 3 »" at bounding box center [313, 233] width 442 height 18
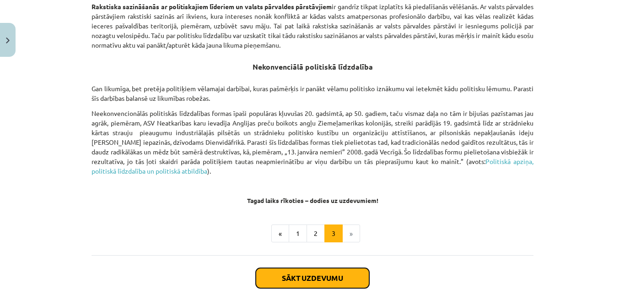
click at [345, 278] on button "Sākt uzdevumu" at bounding box center [313, 278] width 114 height 20
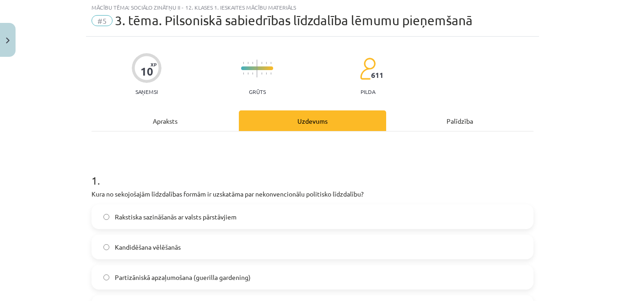
scroll to position [23, 0]
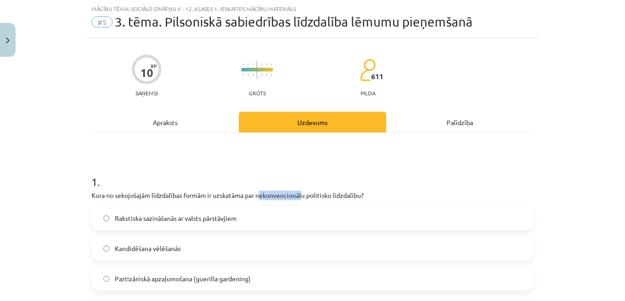
drag, startPoint x: 257, startPoint y: 195, endPoint x: 300, endPoint y: 196, distance: 43.1
click at [300, 196] on p "Kura no sekojošajām līdzdalības formām ir uzskatāma par nekonvencionālu politis…" at bounding box center [313, 195] width 442 height 10
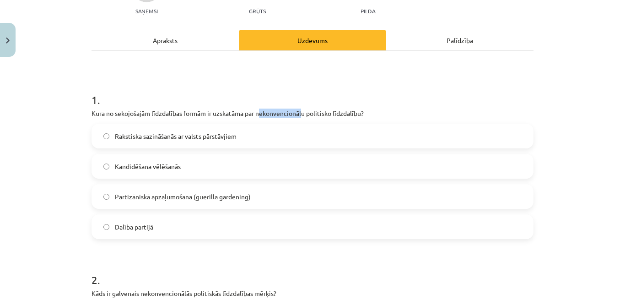
scroll to position [137, 0]
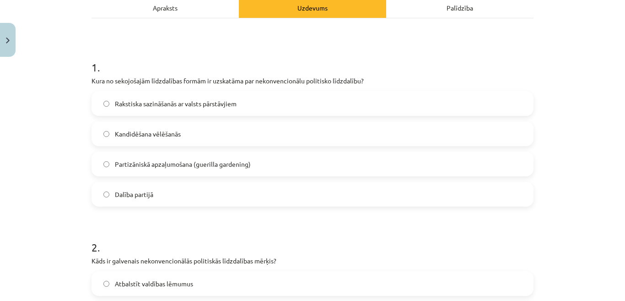
click at [47, 147] on div "Mācību tēma: Sociālo zinātņu ii - 12. klases 1. ieskaites mācību materiāls #5 3…" at bounding box center [312, 150] width 625 height 301
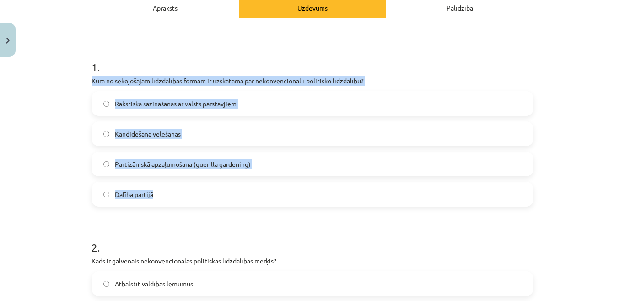
drag, startPoint x: 91, startPoint y: 82, endPoint x: 260, endPoint y: 191, distance: 201.4
click at [260, 191] on div "1 . Kura no sekojošajām līdzdalības formām ir uzskatāma par nekonvencionālu pol…" at bounding box center [313, 126] width 442 height 162
click at [183, 163] on span "Partizāniskā apzaļumošana (guerilla gardening)" at bounding box center [183, 164] width 136 height 10
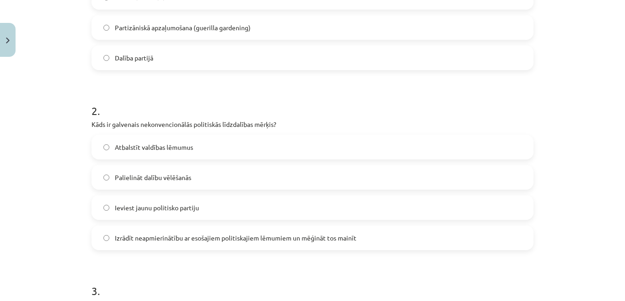
scroll to position [275, 0]
click at [195, 240] on span "Izrādīt neapmierinātību ar esošajiem politiskajiem lēmumiem un mēģināt tos main…" at bounding box center [236, 237] width 242 height 10
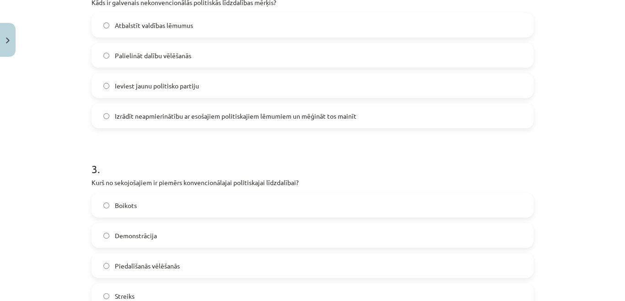
scroll to position [412, 0]
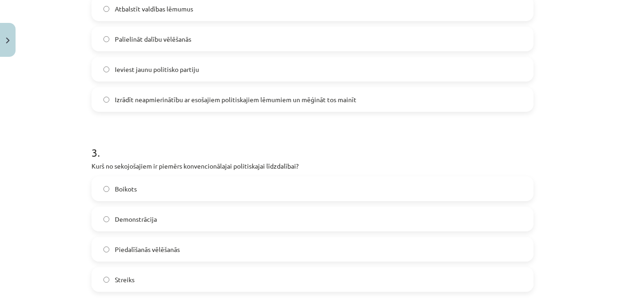
click at [153, 251] on span "Piedalīšanās vēlēšanās" at bounding box center [147, 249] width 65 height 10
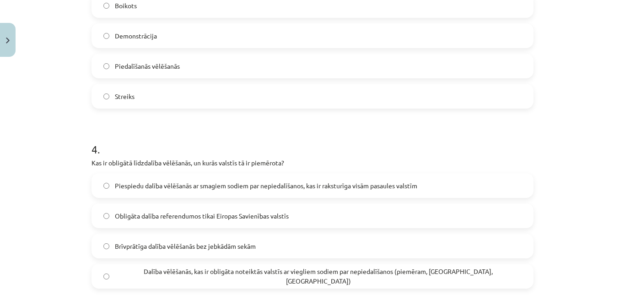
scroll to position [687, 0]
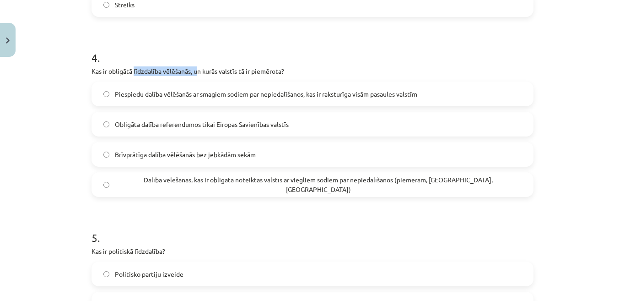
drag, startPoint x: 130, startPoint y: 70, endPoint x: 195, endPoint y: 72, distance: 64.6
click at [195, 72] on p "Kas ir obligātā līdzdalība vēlēšanās, un kurās valstīs tā ir piemērota?" at bounding box center [313, 71] width 442 height 10
click at [174, 78] on div "4 . Kas ir obligātā līdzdalība vēlēšanās, un kurās valstīs tā ir piemērota? Pie…" at bounding box center [313, 116] width 442 height 162
drag, startPoint x: 129, startPoint y: 72, endPoint x: 148, endPoint y: 75, distance: 19.8
click at [148, 75] on p "Kas ir obligātā līdzdalība vēlēšanās, un kurās valstīs tā ir piemērota?" at bounding box center [313, 71] width 442 height 10
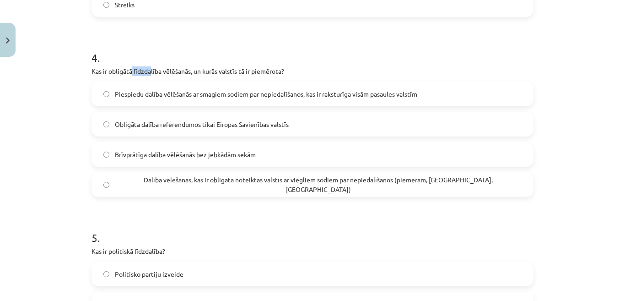
click at [145, 80] on div "4 . Kas ir obligātā līdzdalība vēlēšanās, un kurās valstīs tā ir piemērota? Pie…" at bounding box center [313, 116] width 442 height 162
drag, startPoint x: 132, startPoint y: 72, endPoint x: 188, endPoint y: 73, distance: 55.9
click at [188, 73] on p "Kas ir obligātā līdzdalība vēlēšanās, un kurās valstīs tā ir piemērota?" at bounding box center [313, 71] width 442 height 10
click at [200, 222] on h1 "5 ." at bounding box center [313, 229] width 442 height 28
click at [184, 190] on label "Dalība vēlēšanās, kas ir obligāta noteiktās valstīs ar viegliem sodiem par nepi…" at bounding box center [312, 184] width 440 height 23
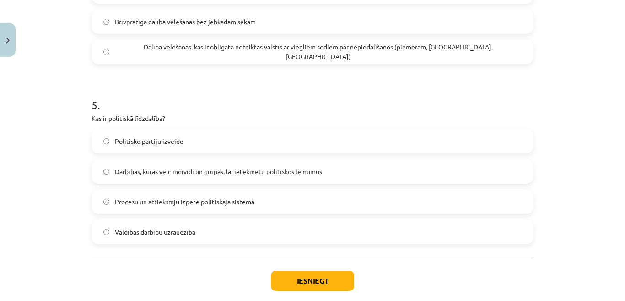
scroll to position [869, 0]
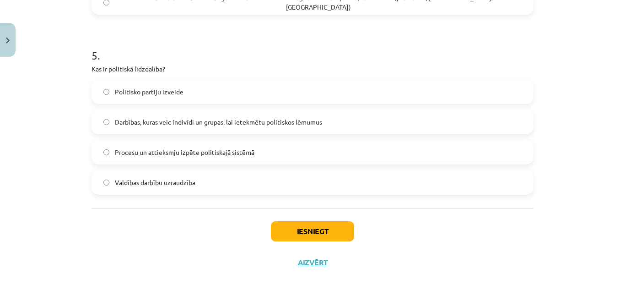
click at [125, 235] on div "Iesniegt Aizvērt" at bounding box center [313, 240] width 442 height 64
click at [265, 126] on span "Darbības, kuras veic indivīdi un grupas, lai ietekmētu politiskos lēmumus" at bounding box center [218, 122] width 207 height 10
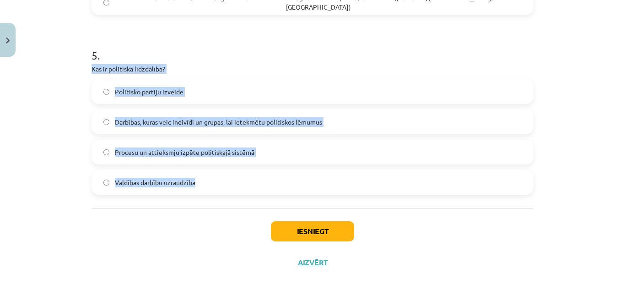
drag, startPoint x: 119, startPoint y: 71, endPoint x: 215, endPoint y: 190, distance: 153.0
click at [215, 190] on div "5 . Kas ir politiskā līdzdalība? Politisko partiju izveide Darbības, kuras veic…" at bounding box center [313, 114] width 442 height 162
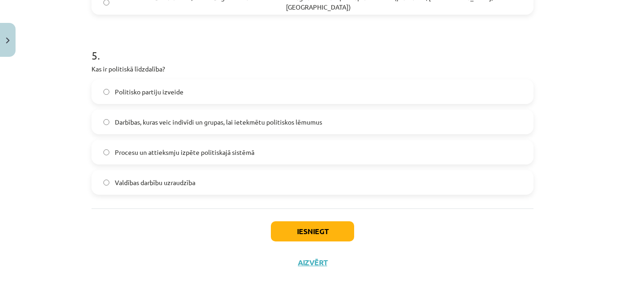
click at [395, 240] on div "Iesniegt Aizvērt" at bounding box center [313, 240] width 442 height 64
click at [309, 230] on button "Iesniegt" at bounding box center [312, 231] width 83 height 20
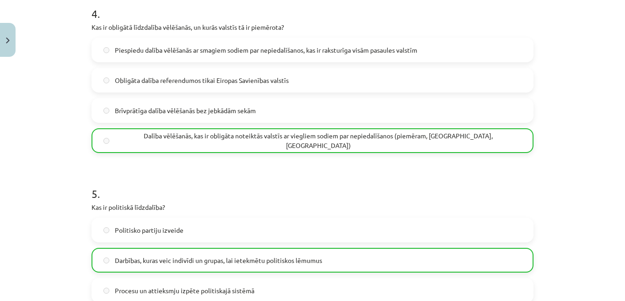
scroll to position [898, 0]
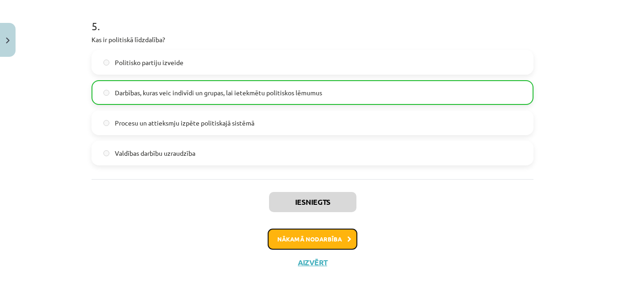
click at [309, 231] on button "Nākamā nodarbība" at bounding box center [313, 238] width 90 height 21
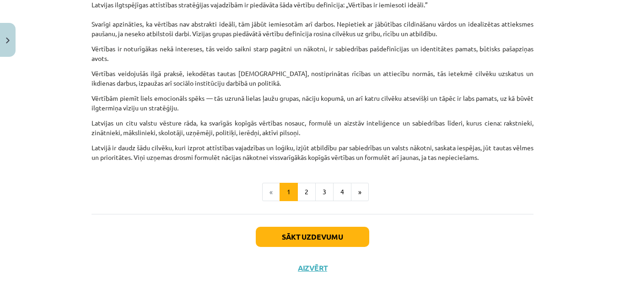
scroll to position [595, 0]
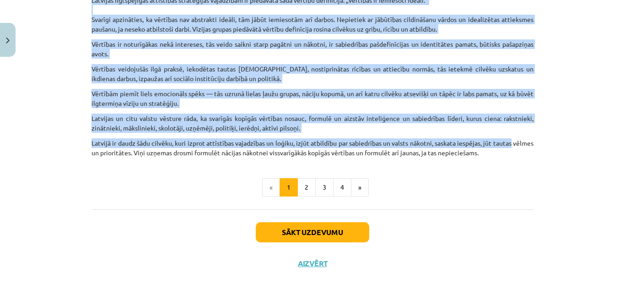
drag, startPoint x: 241, startPoint y: 103, endPoint x: 532, endPoint y: 147, distance: 294.5
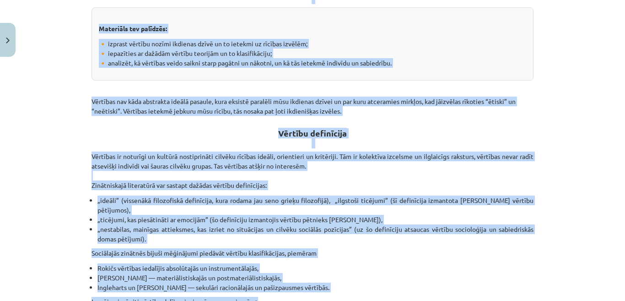
scroll to position [0, 0]
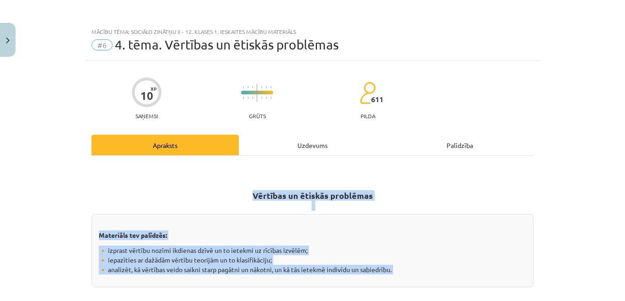
drag, startPoint x: 450, startPoint y: 135, endPoint x: 237, endPoint y: 177, distance: 217.0
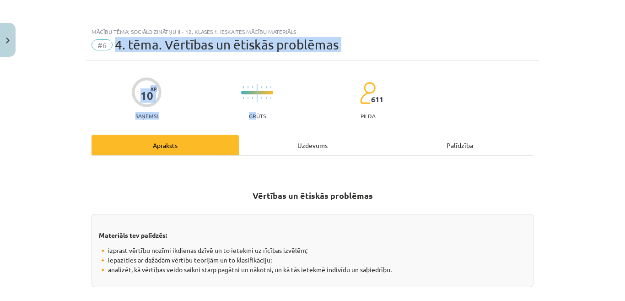
drag, startPoint x: 111, startPoint y: 47, endPoint x: 254, endPoint y: 116, distance: 158.3
click at [254, 116] on div "Mācību tēma: Sociālo zinātņu ii - 12. klases 1. ieskaites mācību materiāls #6 4…" at bounding box center [312, 150] width 625 height 301
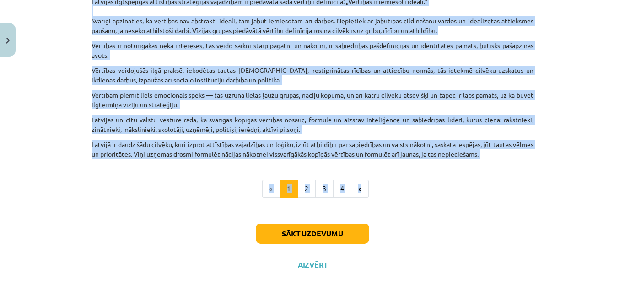
scroll to position [596, 0]
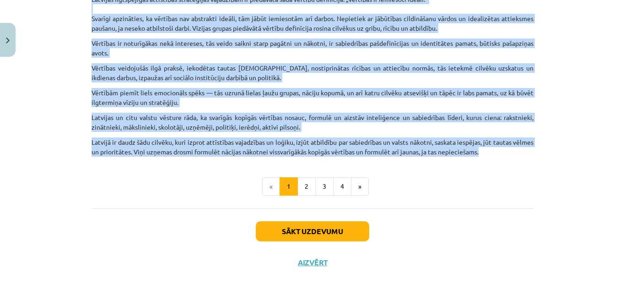
drag, startPoint x: 242, startPoint y: 192, endPoint x: 509, endPoint y: 157, distance: 269.3
click at [304, 183] on button "2" at bounding box center [307, 186] width 18 height 18
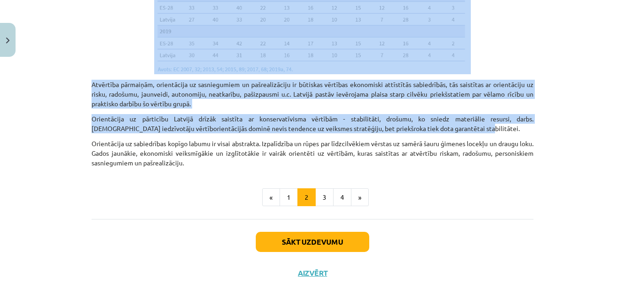
scroll to position [1012, 0]
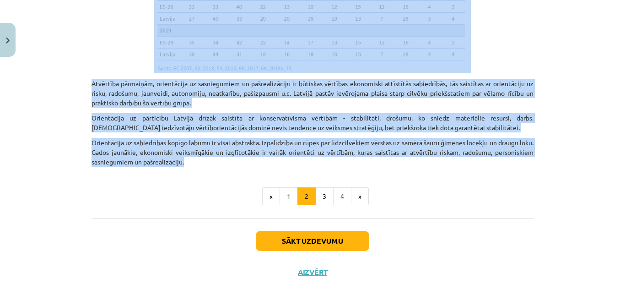
drag, startPoint x: 205, startPoint y: 49, endPoint x: 531, endPoint y: 151, distance: 342.3
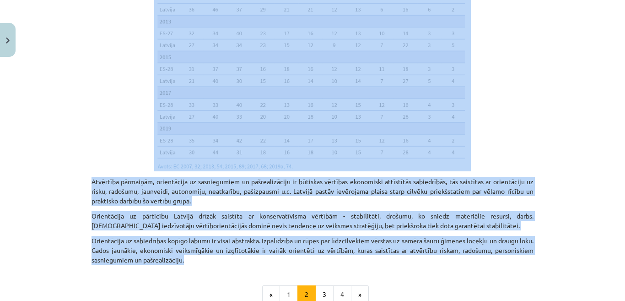
scroll to position [916, 0]
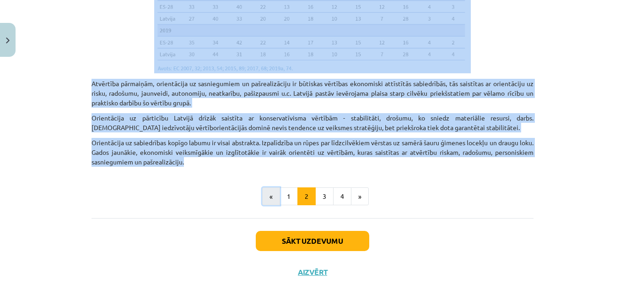
click at [275, 187] on button "«" at bounding box center [271, 196] width 18 height 18
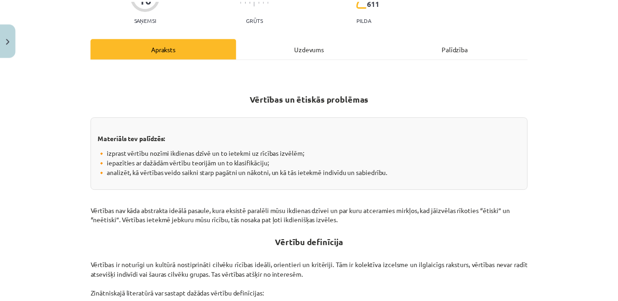
scroll to position [0, 0]
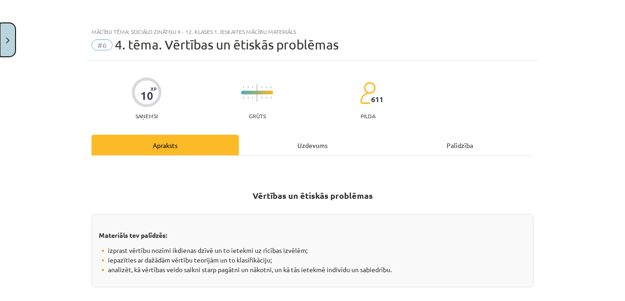
click at [9, 37] on button "Close" at bounding box center [8, 40] width 16 height 34
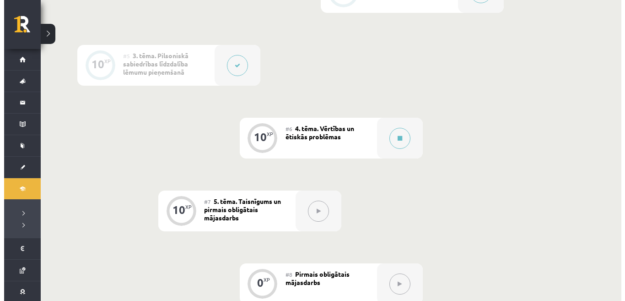
scroll to position [482, 0]
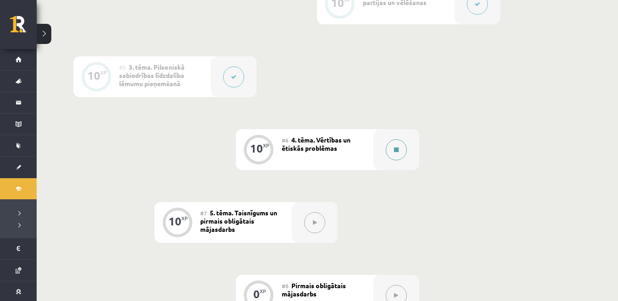
click at [393, 142] on button at bounding box center [395, 149] width 21 height 21
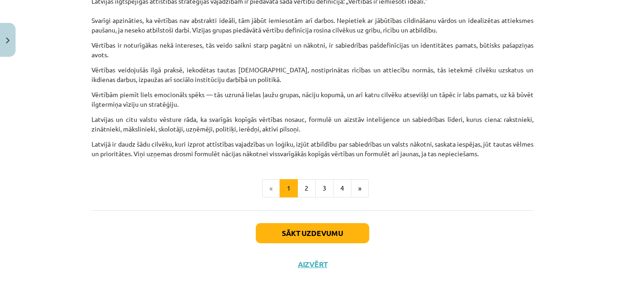
scroll to position [596, 0]
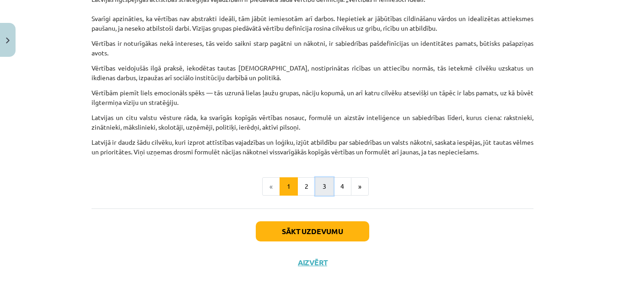
click at [316, 183] on button "3" at bounding box center [324, 186] width 18 height 18
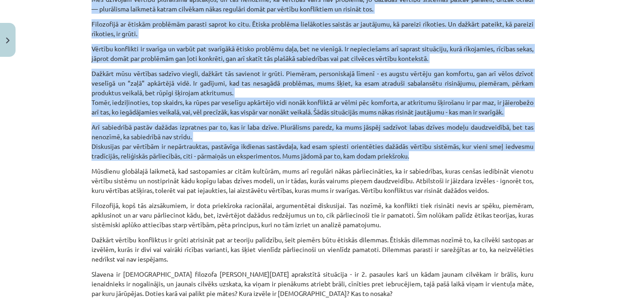
scroll to position [360, 0]
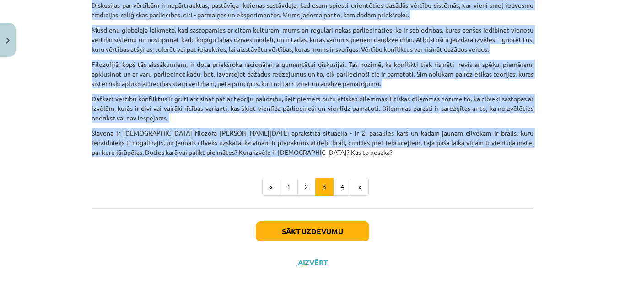
drag, startPoint x: 273, startPoint y: 159, endPoint x: 401, endPoint y: 153, distance: 128.3
click at [331, 157] on p "Slavena ir franču filozofa Žana Pola Sartra aprakstītā situācija - ir 2. pasaul…" at bounding box center [313, 142] width 442 height 29
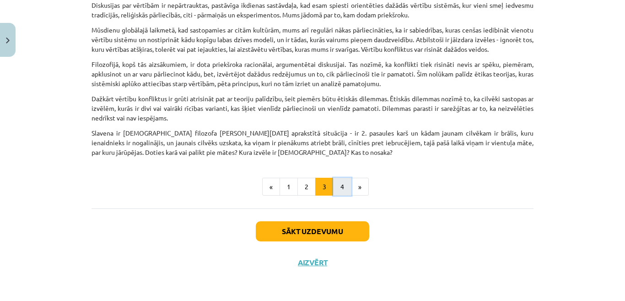
click at [341, 188] on button "4" at bounding box center [342, 187] width 18 height 18
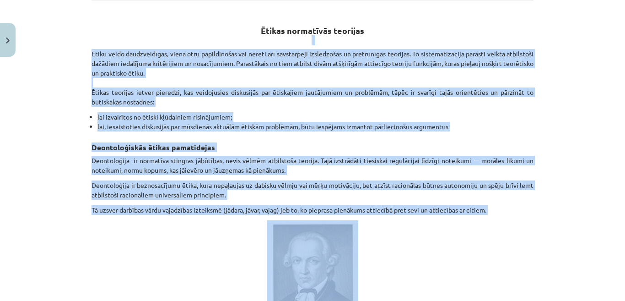
scroll to position [301, 0]
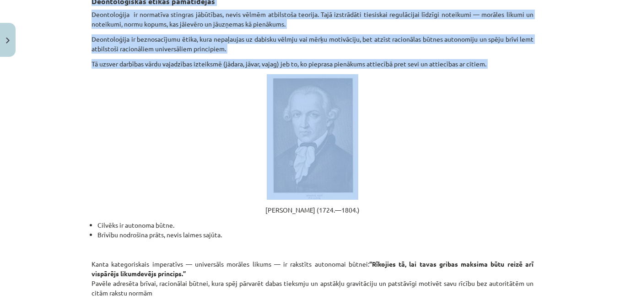
drag, startPoint x: 255, startPoint y: 119, endPoint x: 444, endPoint y: 152, distance: 192.4
click at [426, 142] on p at bounding box center [313, 136] width 442 height 125
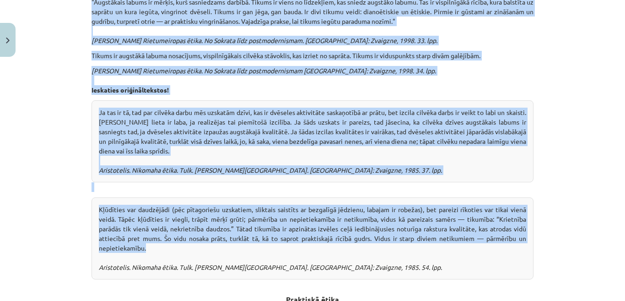
scroll to position [2407, 0]
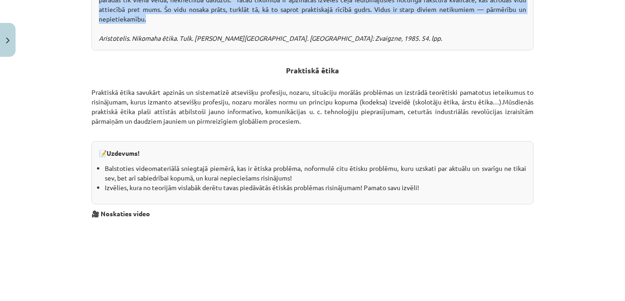
drag, startPoint x: 255, startPoint y: 116, endPoint x: 480, endPoint y: 70, distance: 229.7
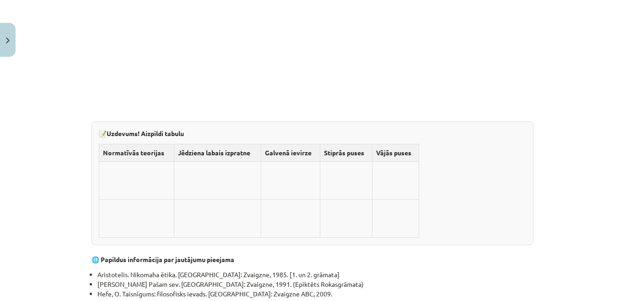
scroll to position [2636, 0]
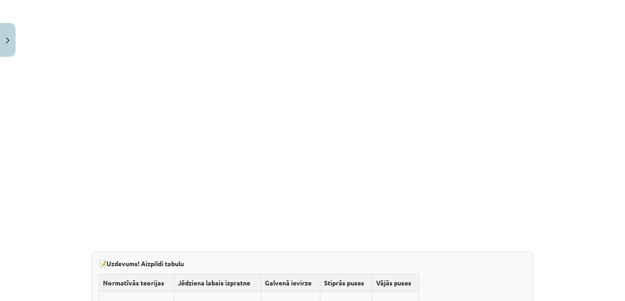
drag, startPoint x: 92, startPoint y: 146, endPoint x: 182, endPoint y: 144, distance: 90.2
click at [189, 259] on p "📝 Uzdevums! Aizpildi tabulu" at bounding box center [313, 264] width 428 height 10
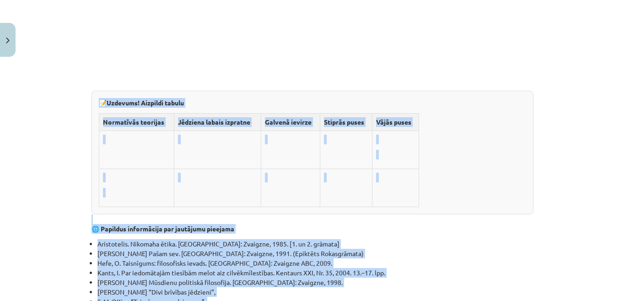
scroll to position [2865, 0]
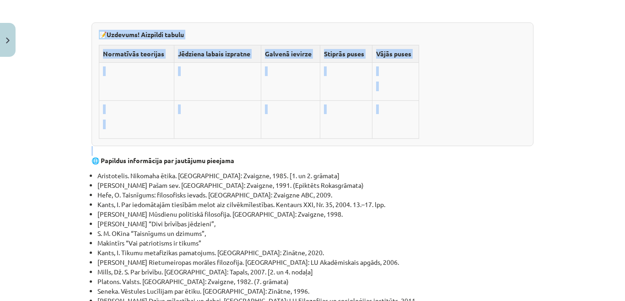
drag, startPoint x: 87, startPoint y: 144, endPoint x: 278, endPoint y: 32, distance: 221.8
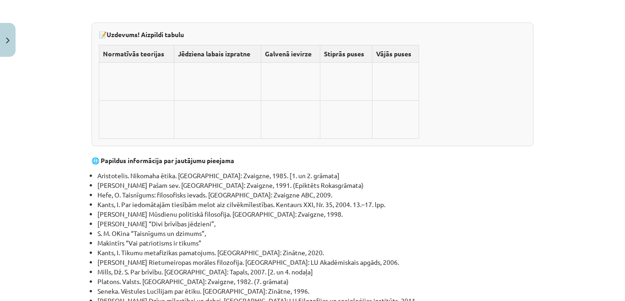
click at [423, 248] on li "Kants, I. Tikumu metafizikas pamatojums. Rīga: Zinātne, 2020." at bounding box center [316, 253] width 436 height 10
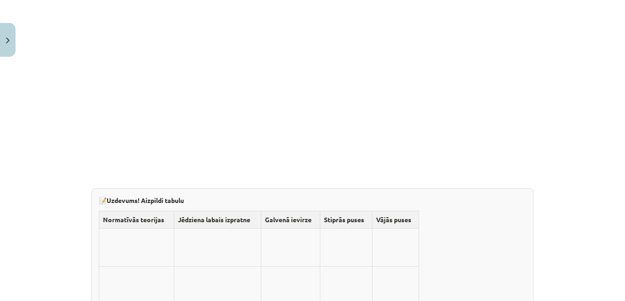
scroll to position [3019, 0]
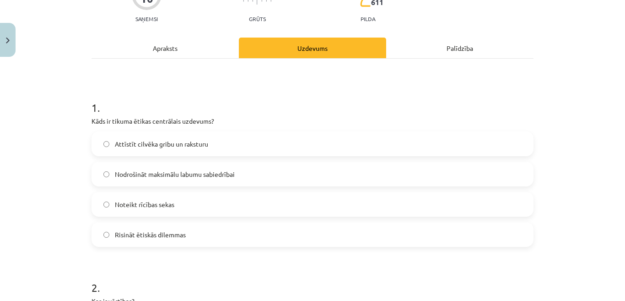
scroll to position [114, 0]
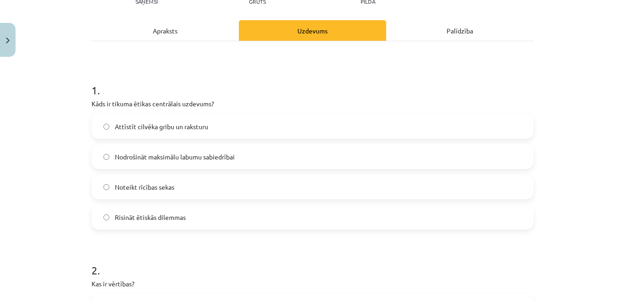
click at [194, 127] on span "Attīstīt cilvēka gribu un raksturu" at bounding box center [161, 127] width 93 height 10
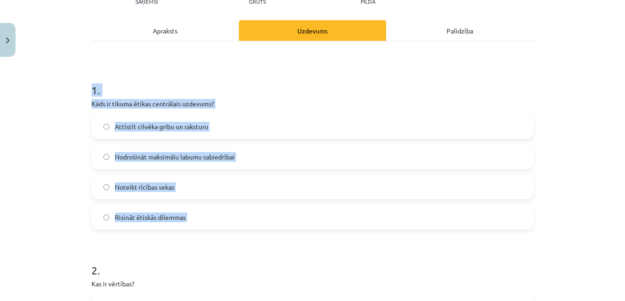
drag, startPoint x: 83, startPoint y: 86, endPoint x: 212, endPoint y: 207, distance: 177.5
click at [308, 102] on p "Kāds ir tikuma ētikas centrālais uzdevums?" at bounding box center [313, 104] width 442 height 10
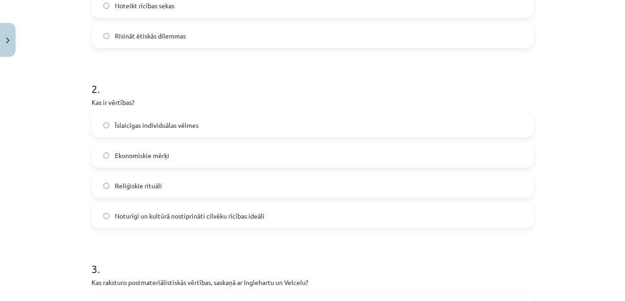
scroll to position [298, 0]
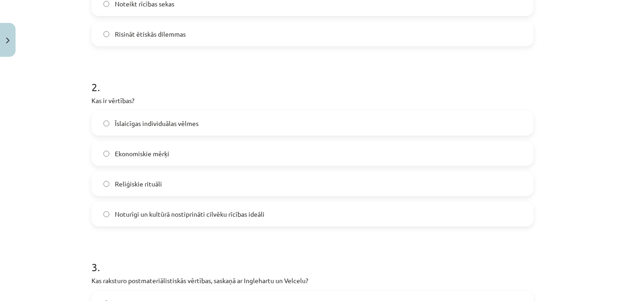
click at [157, 218] on span "Noturīgi un kultūrā nostiprināti cilvēku rīcības ideāli" at bounding box center [190, 214] width 150 height 10
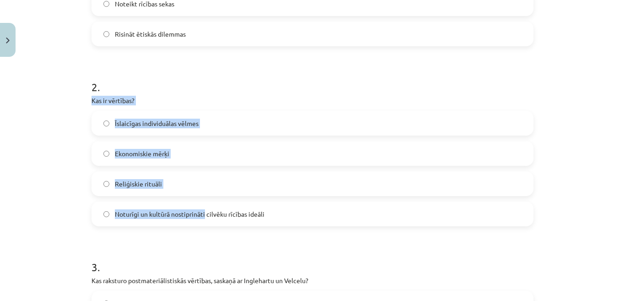
drag, startPoint x: 86, startPoint y: 99, endPoint x: 201, endPoint y: 222, distance: 168.4
click at [201, 222] on div "10 XP Saņemsi Grūts 611 pilda Apraksts Uzdevums Palīdzība 1 . Kāds ir tikuma ēt…" at bounding box center [312, 306] width 453 height 1086
click at [79, 113] on div "Mācību tēma: Sociālo zinātņu ii - 12. klases 1. ieskaites mācību materiāls #6 4…" at bounding box center [312, 150] width 625 height 301
drag, startPoint x: 87, startPoint y: 100, endPoint x: 211, endPoint y: 203, distance: 161.2
click at [263, 220] on div "10 XP Saņemsi Grūts 611 pilda Apraksts Uzdevums Palīdzība 1 . Kāds ir tikuma ēt…" at bounding box center [312, 306] width 453 height 1086
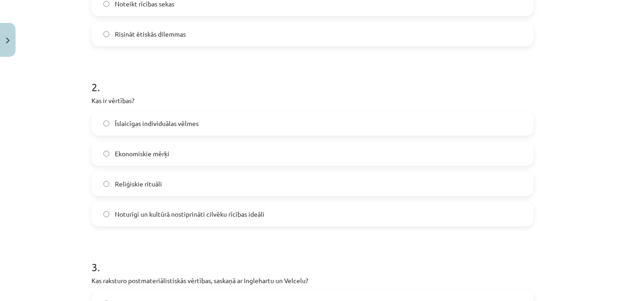
click at [184, 247] on h1 "3 ." at bounding box center [313, 258] width 442 height 28
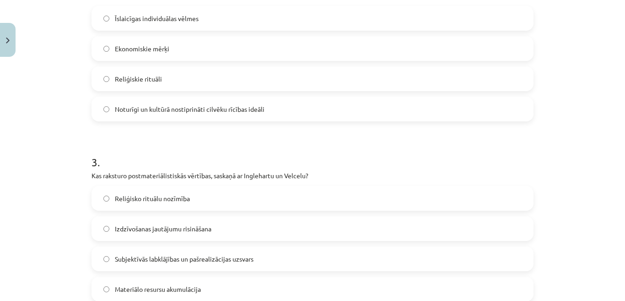
scroll to position [435, 0]
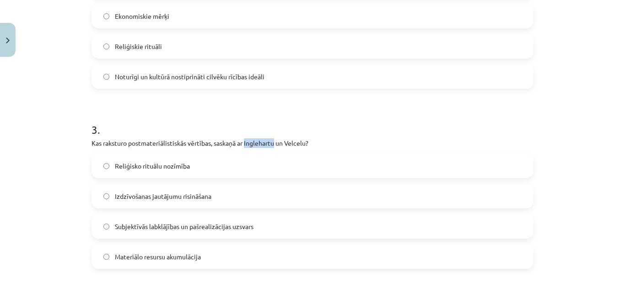
drag, startPoint x: 243, startPoint y: 143, endPoint x: 273, endPoint y: 145, distance: 30.3
click at [273, 145] on p "Kas raksturo postmateriālistiskās vērtības, saskaņā ar Inglehartu un Velcelu?" at bounding box center [313, 143] width 442 height 10
click at [382, 144] on p "Kas raksturo postmateriālistiskās vērtības, saskaņā ar Inglehartu un Velcelu?" at bounding box center [313, 143] width 442 height 10
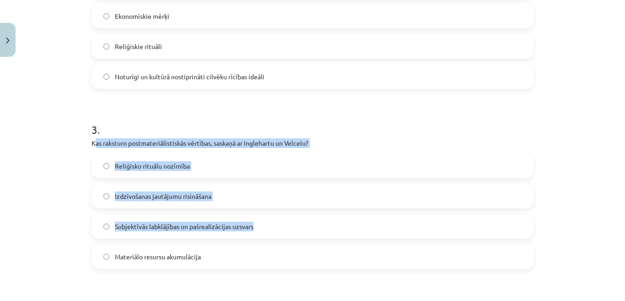
drag, startPoint x: 132, startPoint y: 140, endPoint x: 366, endPoint y: 237, distance: 253.4
click at [366, 237] on div "3 . Kas raksturo postmateriālistiskās vērtības, saskaņā ar Inglehartu un Velcel…" at bounding box center [313, 188] width 442 height 162
drag, startPoint x: 76, startPoint y: 140, endPoint x: 287, endPoint y: 269, distance: 246.6
click at [287, 269] on div "Mācību tēma: Sociālo zinātņu ii - 12. klases 1. ieskaites mācību materiāls #6 4…" at bounding box center [312, 150] width 625 height 301
click at [81, 219] on div "Mācību tēma: Sociālo zinātņu ii - 12. klases 1. ieskaites mācību materiāls #6 4…" at bounding box center [312, 150] width 625 height 301
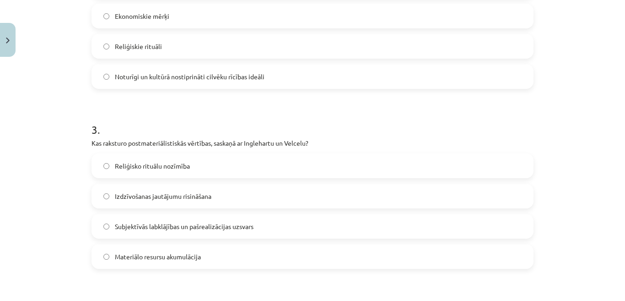
click at [163, 226] on span "Subjektīvās labklājības un pašrealizācijas uzsvars" at bounding box center [184, 227] width 139 height 10
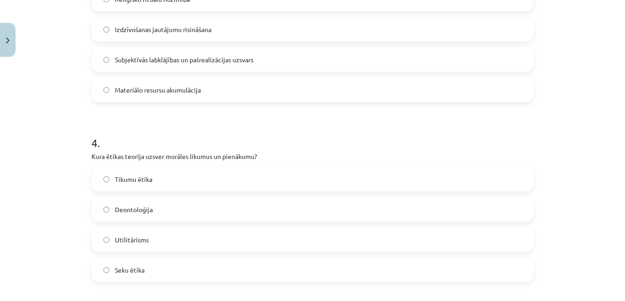
scroll to position [618, 0]
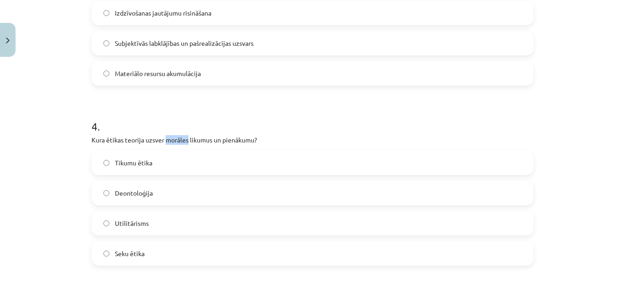
drag, startPoint x: 175, startPoint y: 140, endPoint x: 185, endPoint y: 142, distance: 10.3
click at [185, 142] on p "Kura ētikas teorija uzsver morāles likumus un pienākumu?" at bounding box center [313, 140] width 442 height 10
drag, startPoint x: 154, startPoint y: 195, endPoint x: 171, endPoint y: 196, distance: 16.5
click at [155, 195] on label "Deontoloģija" at bounding box center [312, 192] width 440 height 23
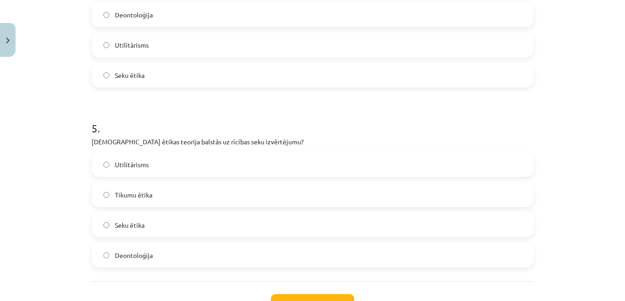
scroll to position [801, 0]
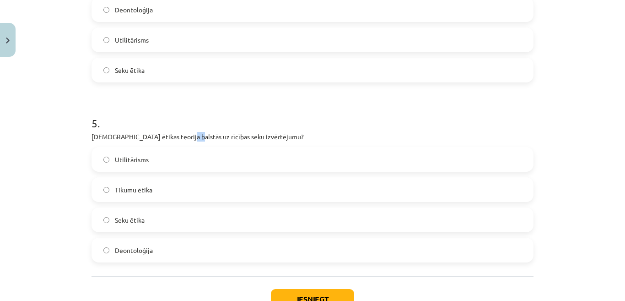
drag, startPoint x: 173, startPoint y: 136, endPoint x: 183, endPoint y: 139, distance: 9.9
click at [182, 139] on p "Kura ētikas teorija balstās uz rīcības seku izvērtējumu?" at bounding box center [313, 137] width 442 height 10
drag, startPoint x: 183, startPoint y: 139, endPoint x: 199, endPoint y: 139, distance: 16.0
click at [199, 139] on p "Kura ētikas teorija balstās uz rīcības seku izvērtējumu?" at bounding box center [313, 137] width 442 height 10
click at [192, 143] on div "5 . Kura ētikas teorija balstās uz rīcības seku izvērtējumu? Utilitārisms Tikum…" at bounding box center [313, 182] width 442 height 162
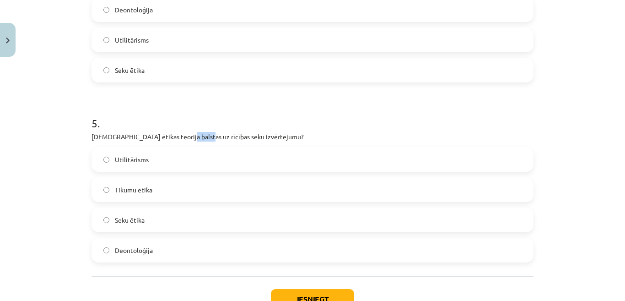
drag, startPoint x: 173, startPoint y: 136, endPoint x: 185, endPoint y: 140, distance: 12.3
click at [191, 137] on p "Kura ētikas teorija balstās uz rīcības seku izvērtējumu?" at bounding box center [313, 137] width 442 height 10
click at [178, 144] on div "5 . Kura ētikas teorija balstās uz rīcības seku izvērtējumu? Utilitārisms Tikum…" at bounding box center [313, 182] width 442 height 162
drag, startPoint x: 172, startPoint y: 136, endPoint x: 192, endPoint y: 139, distance: 20.4
click at [192, 139] on p "Kura ētikas teorija balstās uz rīcības seku izvērtējumu?" at bounding box center [313, 137] width 442 height 10
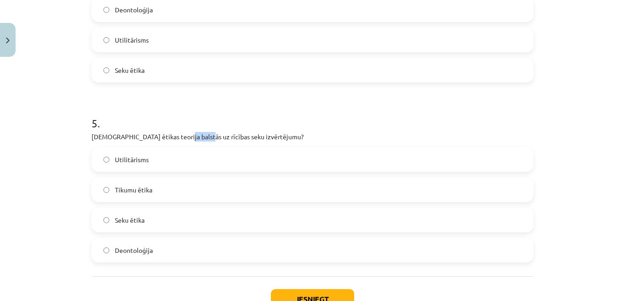
click at [192, 139] on p "Kura ētikas teorija balstās uz rīcības seku izvērtējumu?" at bounding box center [313, 137] width 442 height 10
drag, startPoint x: 183, startPoint y: 138, endPoint x: 174, endPoint y: 149, distance: 14.4
click at [174, 152] on label "Utilitārisms" at bounding box center [312, 159] width 440 height 23
drag, startPoint x: 172, startPoint y: 137, endPoint x: 190, endPoint y: 139, distance: 18.4
click at [190, 139] on p "Kura ētikas teorija balstās uz rīcības seku izvērtējumu?" at bounding box center [313, 137] width 442 height 10
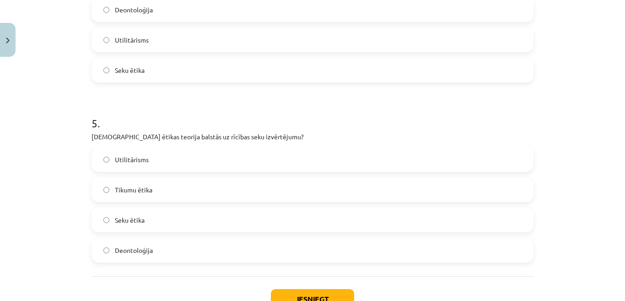
click at [152, 160] on label "Utilitārisms" at bounding box center [312, 159] width 440 height 23
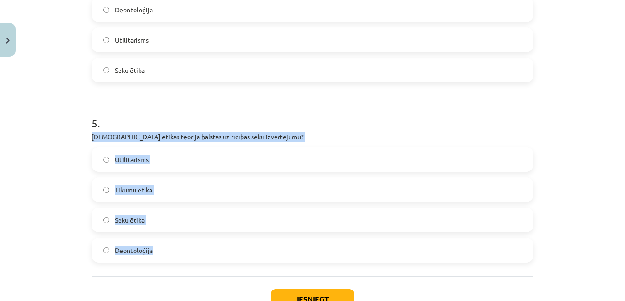
drag, startPoint x: 103, startPoint y: 138, endPoint x: 254, endPoint y: 234, distance: 178.3
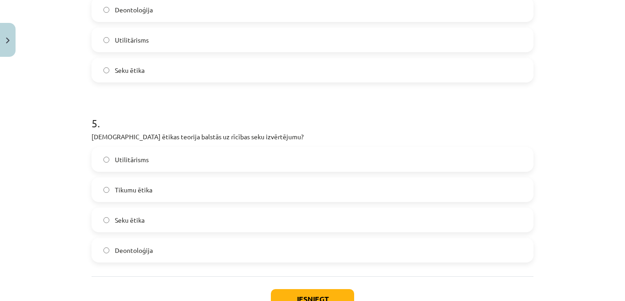
click at [311, 296] on button "Iesniegt" at bounding box center [312, 299] width 83 height 20
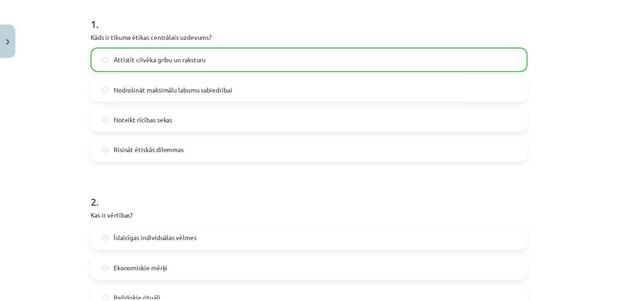
scroll to position [0, 0]
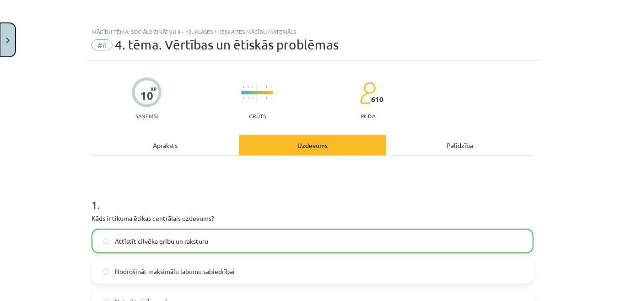
click at [5, 43] on button "Close" at bounding box center [8, 40] width 16 height 34
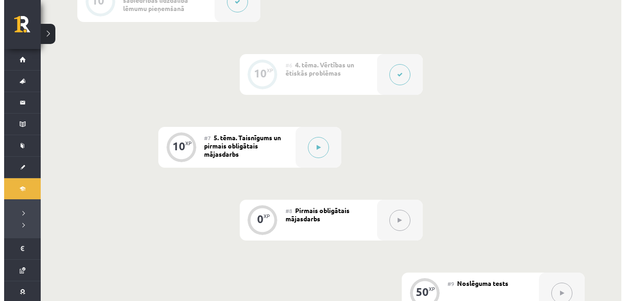
scroll to position [573, 0]
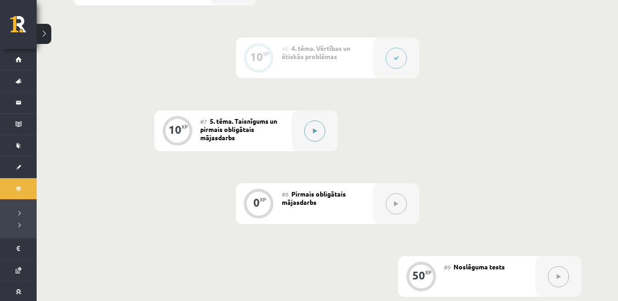
click at [303, 138] on div at bounding box center [315, 130] width 46 height 41
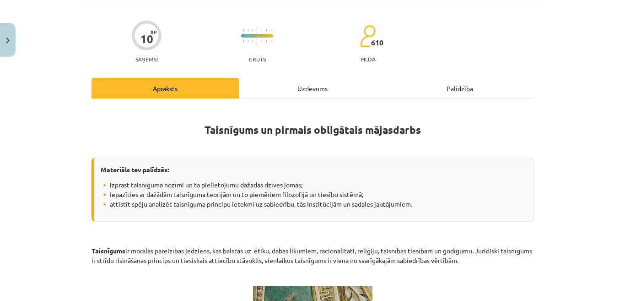
scroll to position [0, 0]
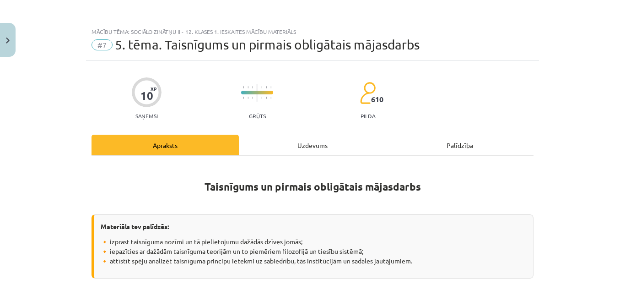
click at [301, 153] on div "Uzdevums" at bounding box center [312, 145] width 147 height 21
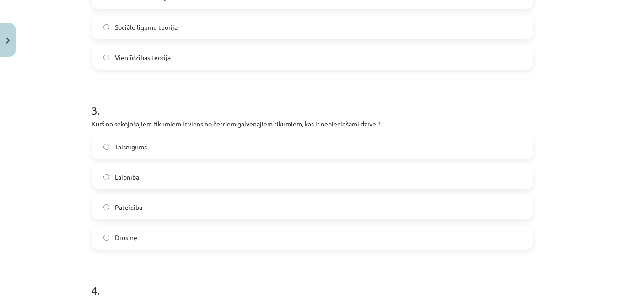
scroll to position [411, 0]
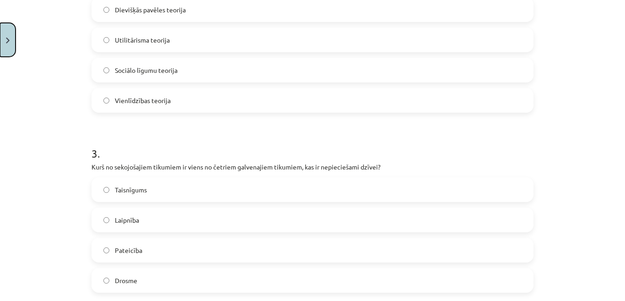
click at [7, 43] on img "Close" at bounding box center [8, 41] width 4 height 6
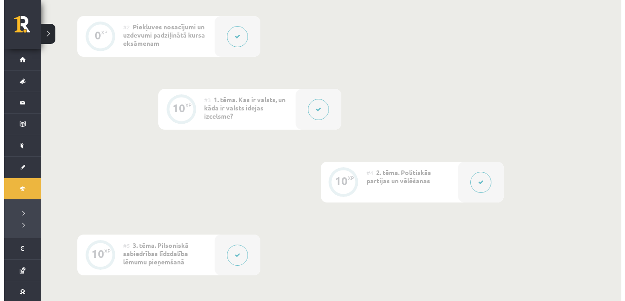
scroll to position [253, 0]
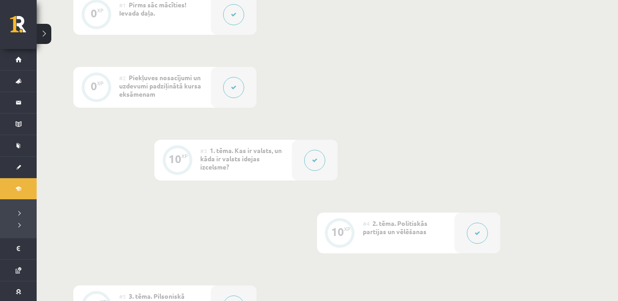
click at [233, 89] on icon at bounding box center [233, 87] width 5 height 5
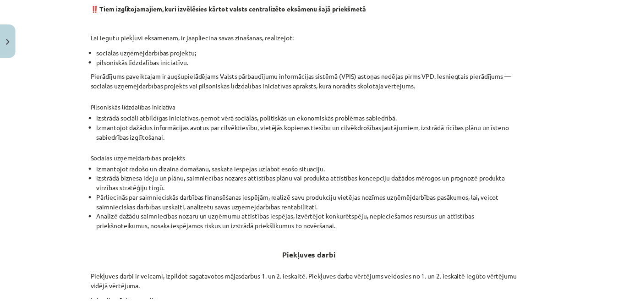
scroll to position [366, 0]
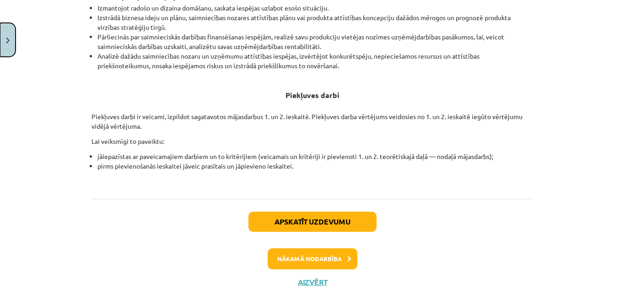
click at [6, 34] on button "Close" at bounding box center [8, 40] width 16 height 34
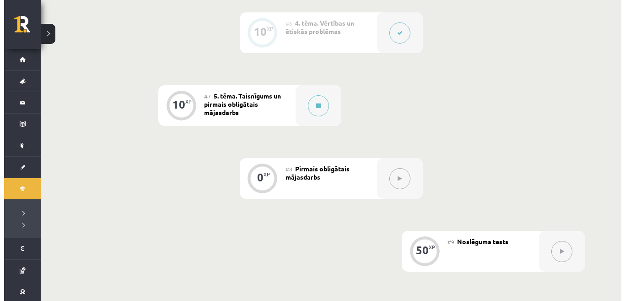
scroll to position [619, 0]
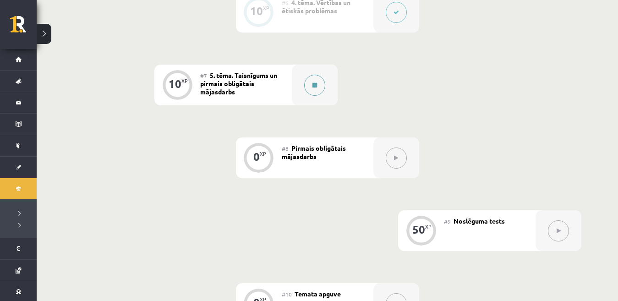
click at [298, 87] on div at bounding box center [315, 85] width 46 height 41
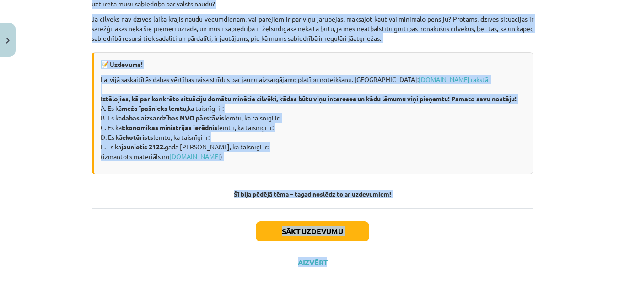
scroll to position [1296, 0]
drag, startPoint x: 207, startPoint y: 93, endPoint x: 493, endPoint y: 184, distance: 299.2
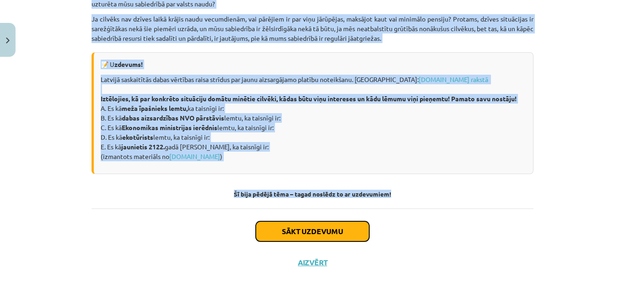
click at [307, 233] on button "Sākt uzdevumu" at bounding box center [313, 231] width 114 height 20
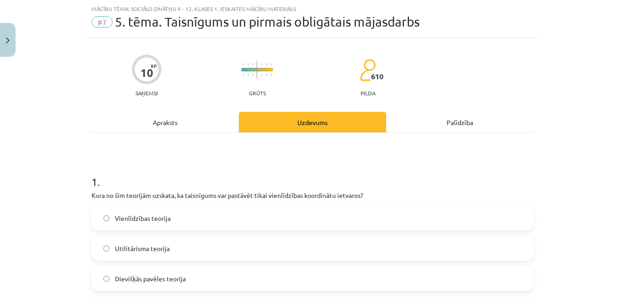
scroll to position [69, 0]
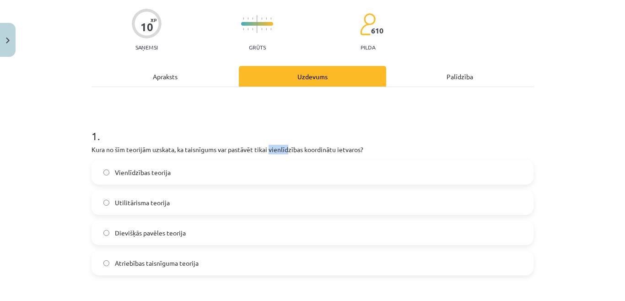
drag, startPoint x: 267, startPoint y: 151, endPoint x: 287, endPoint y: 154, distance: 19.9
click at [287, 154] on p "Kura no šīm teorijām uzskata, ka taisnīgums var pastāvēt tikai vienlīdzības koo…" at bounding box center [313, 150] width 442 height 10
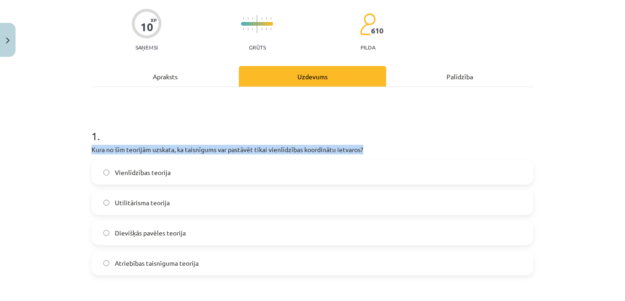
click at [284, 152] on p "Kura no šīm teorijām uzskata, ka taisnīgums var pastāvēt tikai vienlīdzības koo…" at bounding box center [313, 150] width 442 height 10
click at [286, 151] on p "Kura no šīm teorijām uzskata, ka taisnīgums var pastāvēt tikai vienlīdzības koo…" at bounding box center [313, 150] width 442 height 10
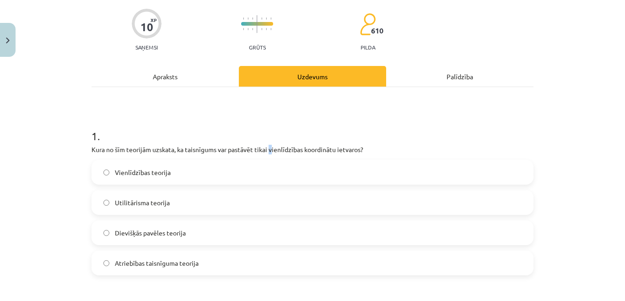
drag, startPoint x: 269, startPoint y: 149, endPoint x: 276, endPoint y: 149, distance: 6.4
click at [273, 149] on p "Kura no šīm teorijām uzskata, ka taisnīgums var pastāvēt tikai vienlīdzības koo…" at bounding box center [313, 150] width 442 height 10
drag, startPoint x: 293, startPoint y: 151, endPoint x: 278, endPoint y: 152, distance: 14.7
click at [282, 152] on p "Kura no šīm teorijām uzskata, ka taisnīgums var pastāvēt tikai vienlīdzības koo…" at bounding box center [313, 150] width 442 height 10
drag, startPoint x: 298, startPoint y: 150, endPoint x: 287, endPoint y: 149, distance: 10.5
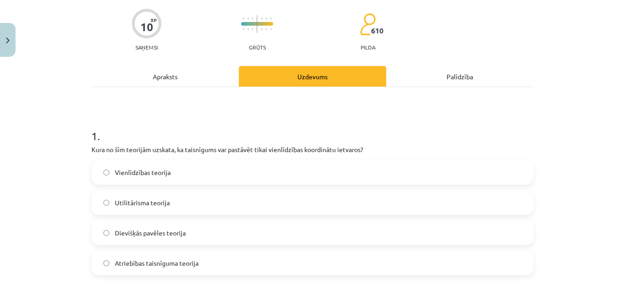
click at [287, 149] on p "Kura no šīm teorijām uzskata, ka taisnīgums var pastāvēt tikai vienlīdzības koo…" at bounding box center [313, 150] width 442 height 10
drag, startPoint x: 267, startPoint y: 149, endPoint x: 299, endPoint y: 151, distance: 32.1
click at [299, 151] on p "Kura no šīm teorijām uzskata, ka taisnīgums var pastāvēt tikai vienlīdzības koo…" at bounding box center [313, 150] width 442 height 10
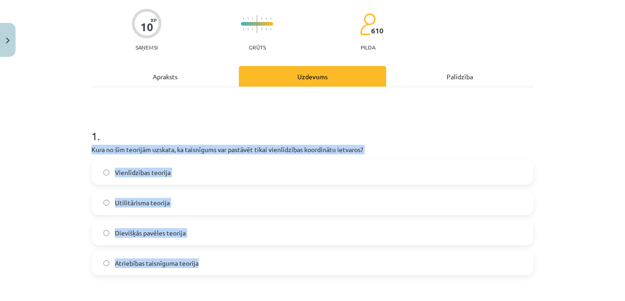
drag, startPoint x: 90, startPoint y: 148, endPoint x: 264, endPoint y: 257, distance: 205.6
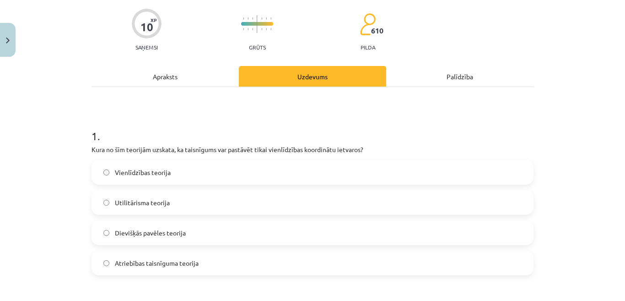
click at [168, 124] on h1 "1 ." at bounding box center [313, 128] width 442 height 28
click at [159, 170] on span "Vienlīdzības teorija" at bounding box center [143, 173] width 56 height 10
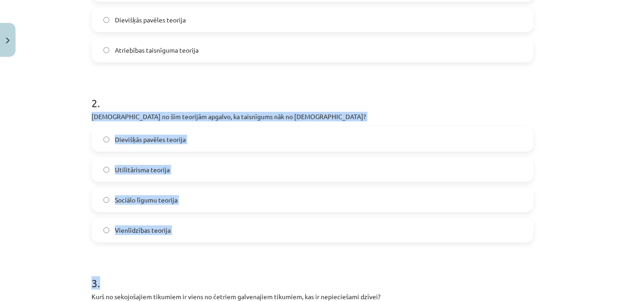
scroll to position [298, 0]
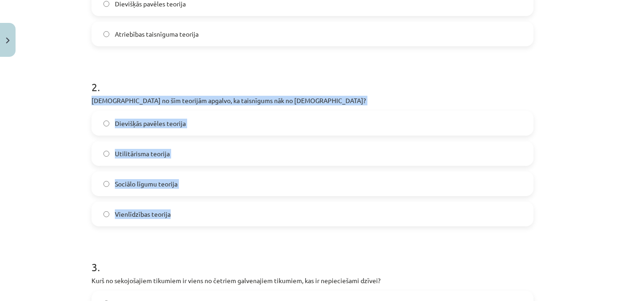
drag, startPoint x: 94, startPoint y: 148, endPoint x: 243, endPoint y: 210, distance: 161.1
click at [243, 210] on div "10 XP Saņemsi Grūts 610 pilda Apraksts Uzdevums Palīdzība 1 . Kura no šīm teori…" at bounding box center [312, 306] width 453 height 1086
click at [174, 125] on span "Dievišķās pavēles teorija" at bounding box center [150, 124] width 71 height 10
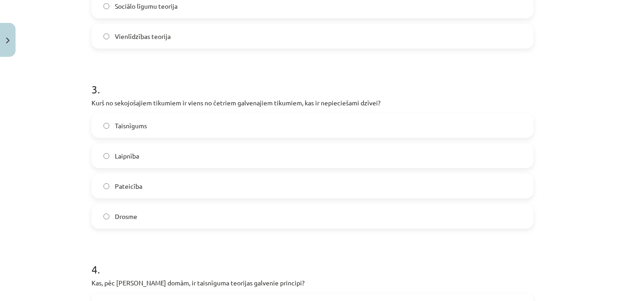
scroll to position [481, 0]
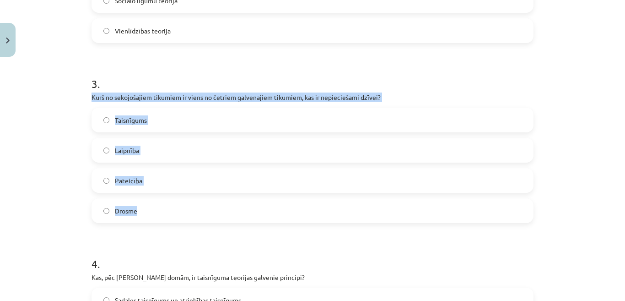
drag, startPoint x: 87, startPoint y: 95, endPoint x: 380, endPoint y: 210, distance: 315.1
click at [380, 210] on div "10 XP Saņemsi Grūts 610 pilda Apraksts Uzdevums Palīdzība 1 . Kura no šīm teori…" at bounding box center [312, 123] width 453 height 1086
click at [131, 212] on span "Drosme" at bounding box center [126, 211] width 22 height 10
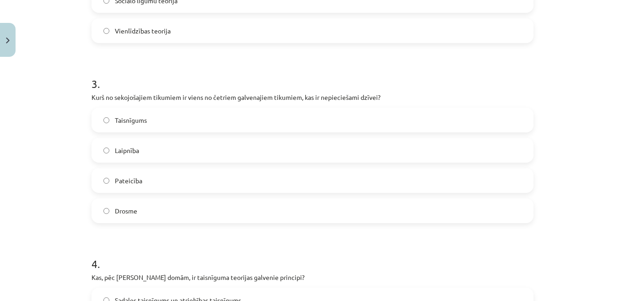
scroll to position [618, 0]
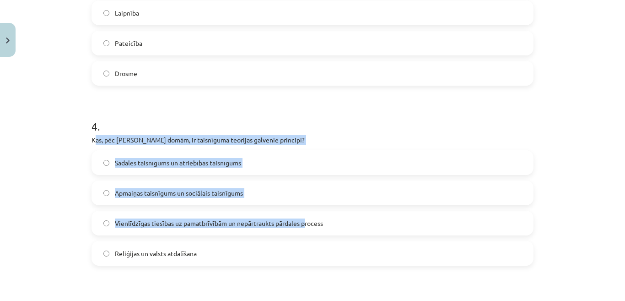
drag, startPoint x: 102, startPoint y: 141, endPoint x: 303, endPoint y: 222, distance: 217.4
click at [303, 222] on div "4 . Kas, pēc Džona Roulza domām, ir taisnīguma teorijas galvenie principi? Sada…" at bounding box center [313, 185] width 442 height 162
drag, startPoint x: 60, startPoint y: 155, endPoint x: 64, endPoint y: 143, distance: 12.5
click at [60, 154] on div "Mācību tēma: Sociālo zinātņu ii - 12. klases 1. ieskaites mācību materiāls #7 5…" at bounding box center [312, 150] width 625 height 301
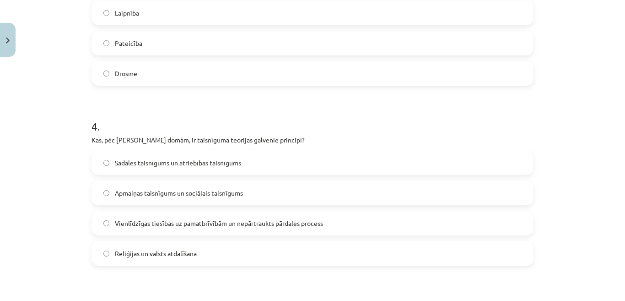
click at [78, 137] on div "Mācību tēma: Sociālo zinātņu ii - 12. klases 1. ieskaites mācību materiāls #7 5…" at bounding box center [312, 150] width 625 height 301
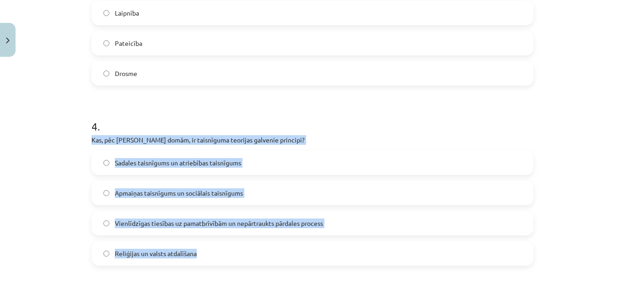
drag, startPoint x: 79, startPoint y: 136, endPoint x: 305, endPoint y: 260, distance: 257.9
click at [305, 260] on div "Mācību tēma: Sociālo zinātņu ii - 12. klases 1. ieskaites mācību materiāls #7 5…" at bounding box center [312, 150] width 625 height 301
click at [135, 224] on span "Vienlīdzīgas tiesības uz pamatbrīvībām un nepārtraukts pārdales process" at bounding box center [219, 223] width 208 height 10
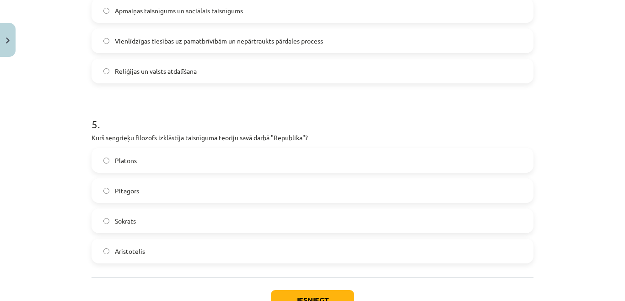
scroll to position [801, 0]
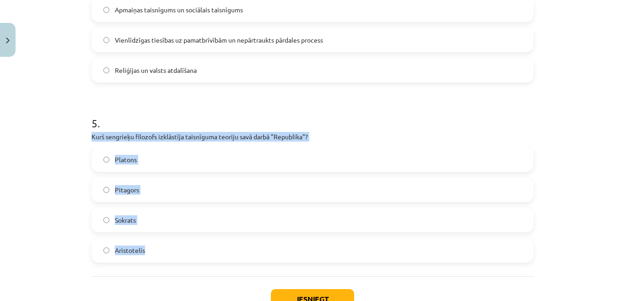
drag, startPoint x: 79, startPoint y: 135, endPoint x: 343, endPoint y: 241, distance: 284.4
click at [343, 241] on div "Mācību tēma: Sociālo zinātņu ii - 12. klases 1. ieskaites mācību materiāls #7 5…" at bounding box center [312, 150] width 625 height 301
click at [144, 161] on label "Platons" at bounding box center [312, 159] width 440 height 23
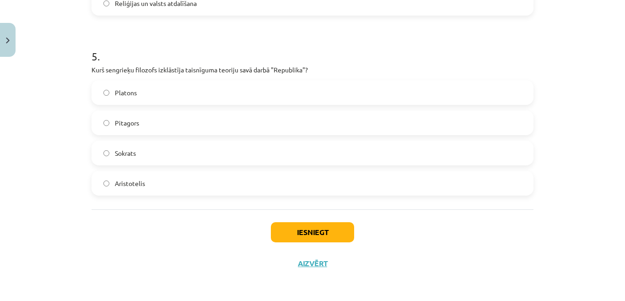
scroll to position [869, 0]
click at [287, 236] on button "Iesniegt" at bounding box center [312, 231] width 83 height 20
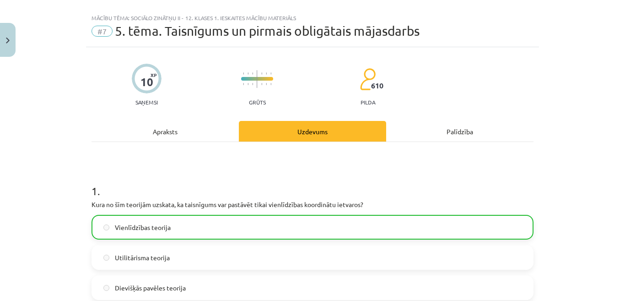
scroll to position [0, 0]
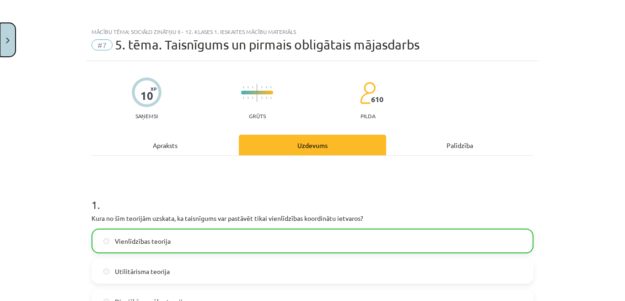
click at [0, 40] on button "Close" at bounding box center [8, 40] width 16 height 34
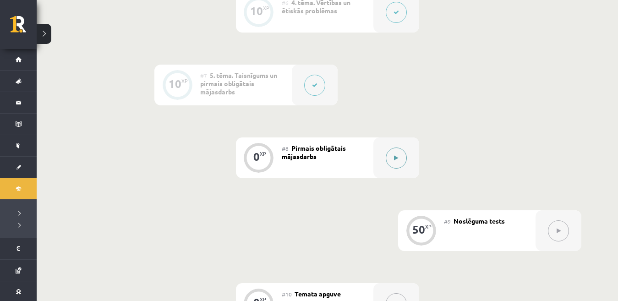
click at [389, 160] on button at bounding box center [395, 157] width 21 height 21
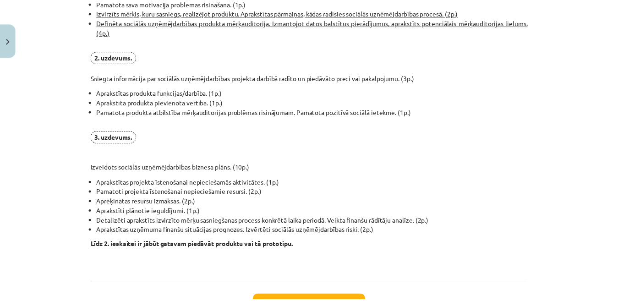
scroll to position [687, 0]
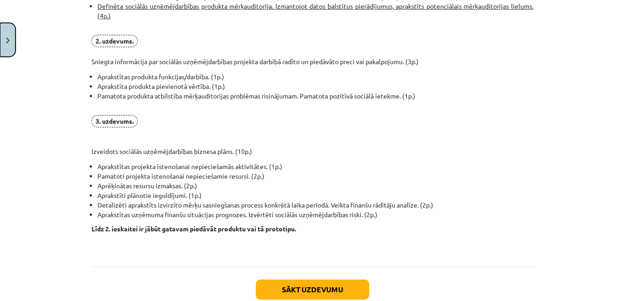
click at [7, 43] on img "Close" at bounding box center [8, 41] width 4 height 6
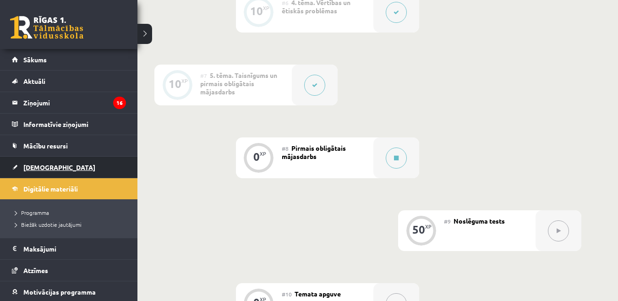
click at [26, 167] on span "[DEMOGRAPHIC_DATA]" at bounding box center [59, 167] width 72 height 8
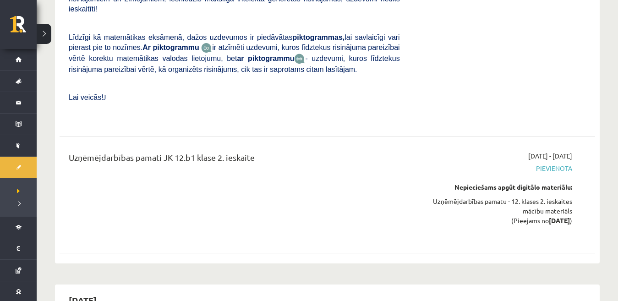
scroll to position [1877, 0]
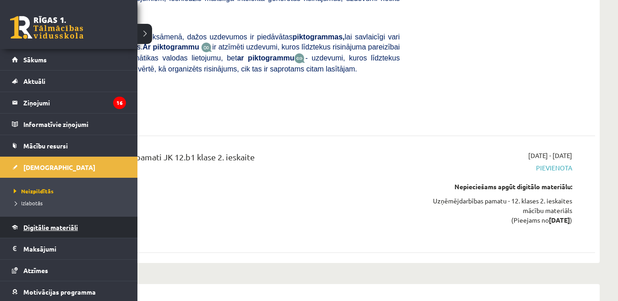
click at [33, 228] on span "Digitālie materiāli" at bounding box center [50, 227] width 54 height 8
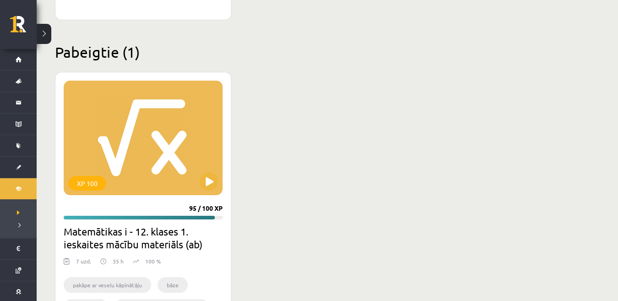
scroll to position [1109, 0]
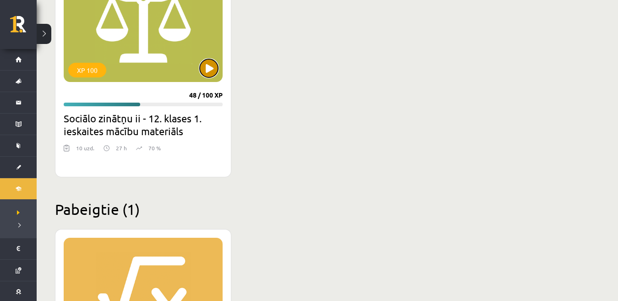
click at [207, 71] on button at bounding box center [209, 68] width 18 height 18
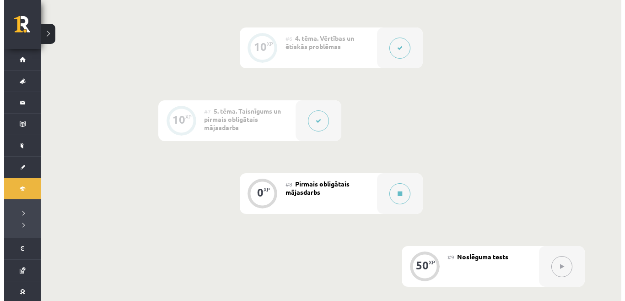
scroll to position [641, 0]
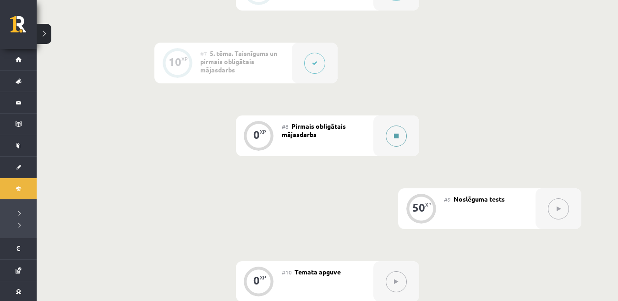
click at [396, 136] on icon at bounding box center [396, 135] width 5 height 5
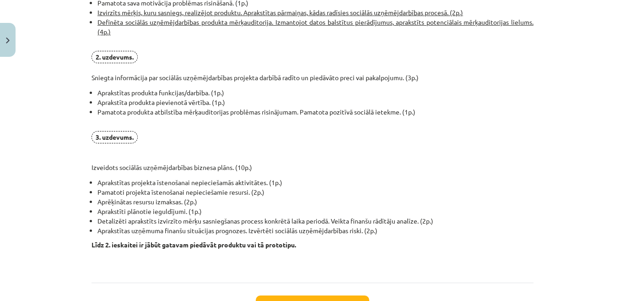
scroll to position [687, 0]
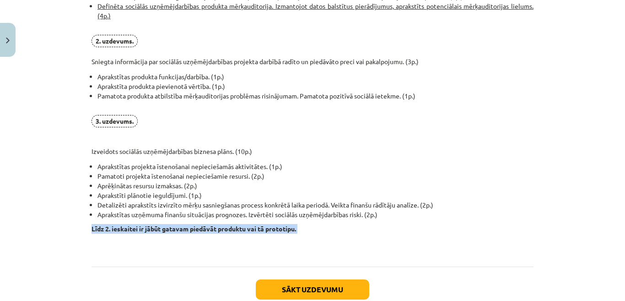
drag, startPoint x: 95, startPoint y: 227, endPoint x: 276, endPoint y: 234, distance: 181.0
click at [276, 234] on div "Mācību tēma: Sociālo zinātņu ii - 12. klases 1. ieskaites mācību materiāls #8 P…" at bounding box center [312, 150] width 625 height 301
click at [309, 234] on p "Līdz 2. ieskaitei ir jābūt gatavam piedāvāt produktu vai tā prototipu." at bounding box center [313, 238] width 442 height 29
drag, startPoint x: 278, startPoint y: 229, endPoint x: 186, endPoint y: 230, distance: 92.0
click at [210, 230] on strong "Līdz 2. ieskaitei ir jābūt gatavam piedāvāt produktu vai tā prototipu." at bounding box center [194, 228] width 205 height 8
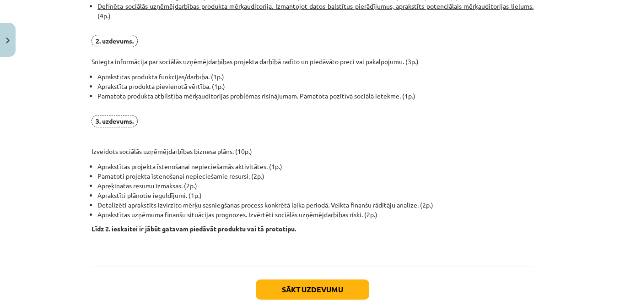
click at [185, 230] on strong "Līdz 2. ieskaitei ir jābūt gatavam piedāvāt produktu vai tā prototipu." at bounding box center [194, 228] width 205 height 8
drag, startPoint x: 86, startPoint y: 227, endPoint x: 154, endPoint y: 222, distance: 68.8
click at [291, 227] on strong "Līdz 2. ieskaitei ir jābūt gatavam piedāvāt produktu vai tā prototipu." at bounding box center [194, 228] width 205 height 8
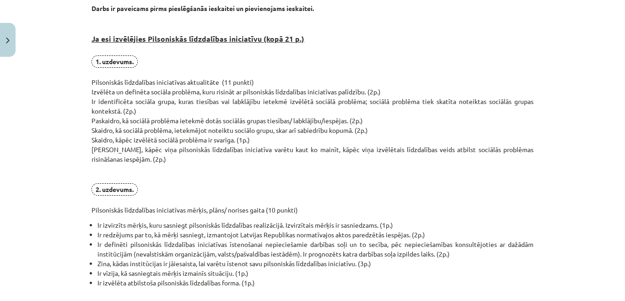
scroll to position [195, 0]
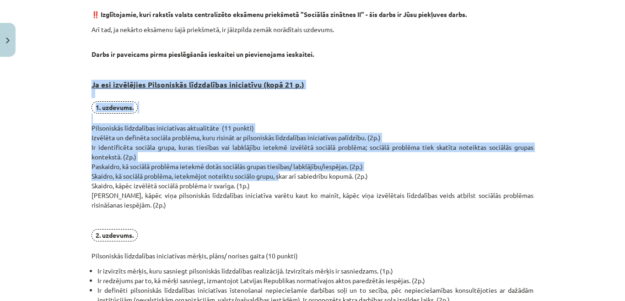
drag, startPoint x: 88, startPoint y: 88, endPoint x: 275, endPoint y: 175, distance: 206.2
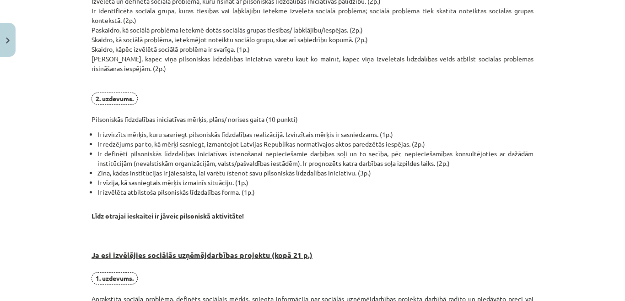
scroll to position [332, 0]
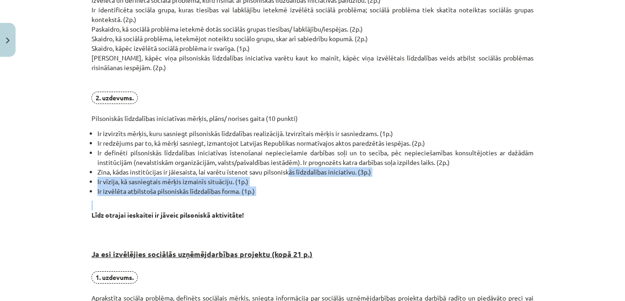
drag, startPoint x: 286, startPoint y: 174, endPoint x: 285, endPoint y: 198, distance: 23.8
click at [285, 198] on div "Pirmais obligātais mājasdarbs visiem izglītojamajiem, visiem izglītojamajiem ku…" at bounding box center [313, 219] width 442 height 775
click at [275, 202] on p "Līdz otrajai ieskaitei ir jāveic pilsoniskā aktivitāte!" at bounding box center [313, 210] width 442 height 19
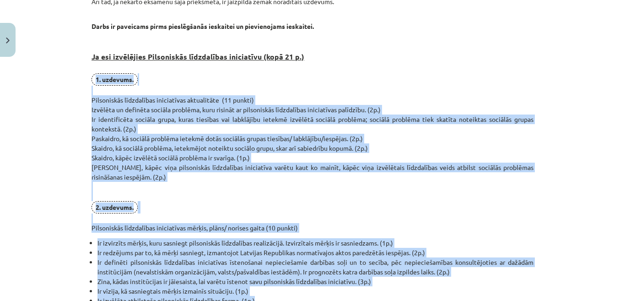
scroll to position [195, 0]
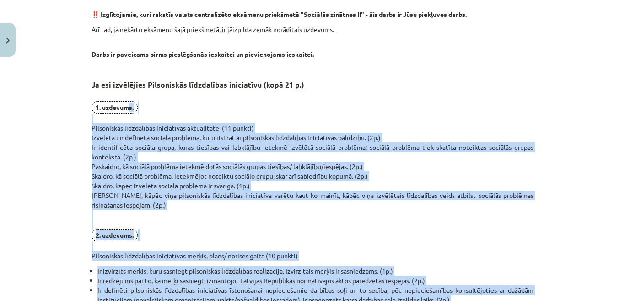
drag, startPoint x: 250, startPoint y: 185, endPoint x: 172, endPoint y: 124, distance: 99.4
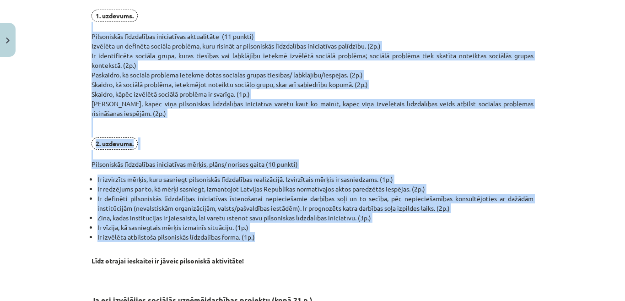
scroll to position [515, 0]
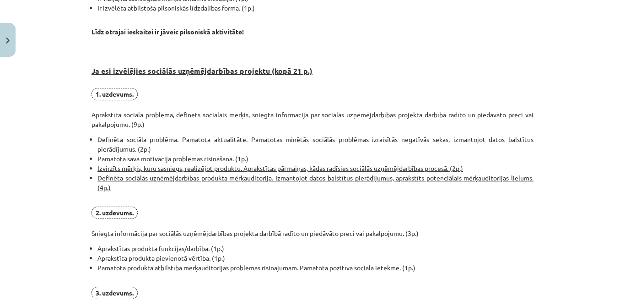
click at [230, 80] on h3 "Ja esi izvēlējies sociālās uzņēmējdarbības projektu (kopā 21 p.)" at bounding box center [313, 63] width 442 height 43
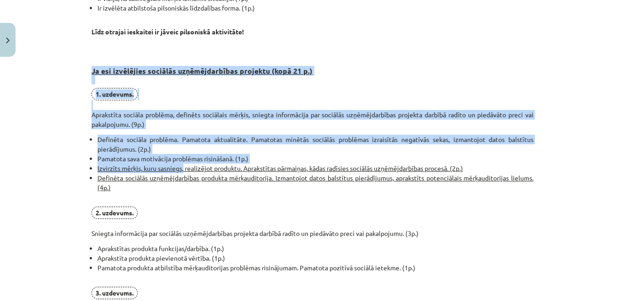
drag, startPoint x: 87, startPoint y: 76, endPoint x: 195, endPoint y: 190, distance: 156.4
click at [180, 168] on div "0 XP Saņemsi Sarežģīts 610 pilda Apraksts Uzdevums Palīdzība Pirmais obligātais…" at bounding box center [312, 27] width 453 height 962
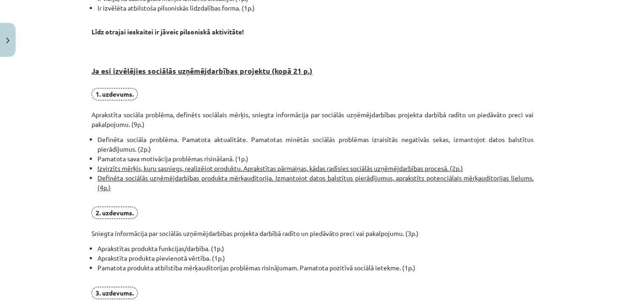
click at [195, 190] on li "Definēta sociālās uzņēmējdarbības produkta mērķauditorija. Izmantojot datos bal…" at bounding box center [316, 187] width 436 height 29
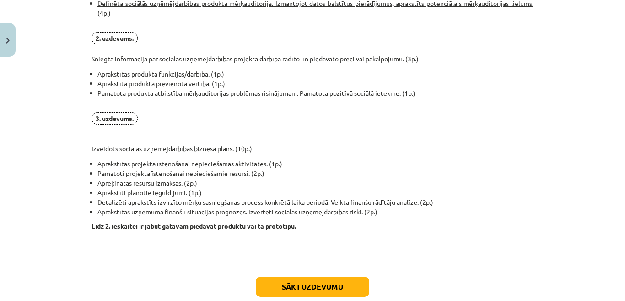
scroll to position [698, 0]
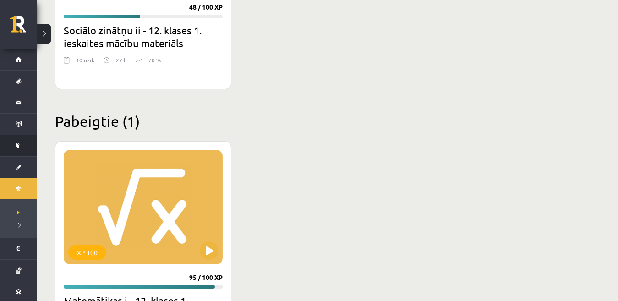
scroll to position [1200, 0]
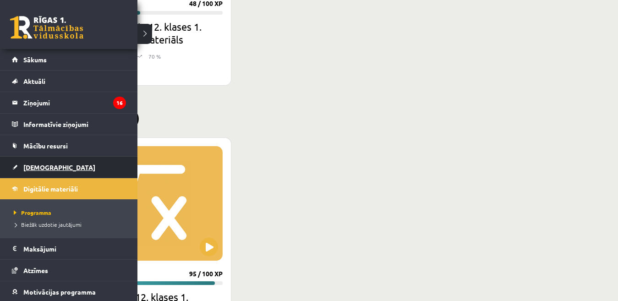
click at [23, 159] on link "[DEMOGRAPHIC_DATA]" at bounding box center [69, 167] width 114 height 21
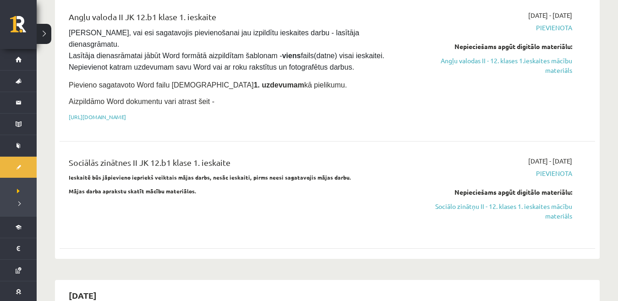
scroll to position [549, 0]
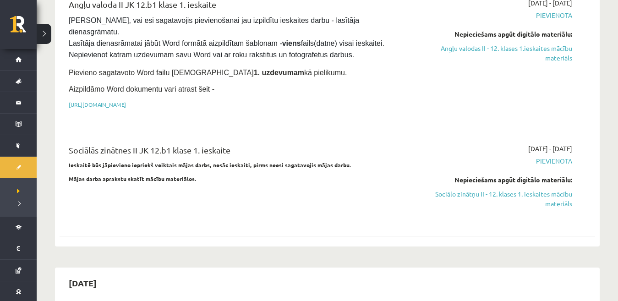
click at [208, 152] on div "Sociālās zinātnes II JK 12.b1 klase 1. ieskaite Ieskaitē būs jāpievieno iepriek…" at bounding box center [234, 182] width 345 height 77
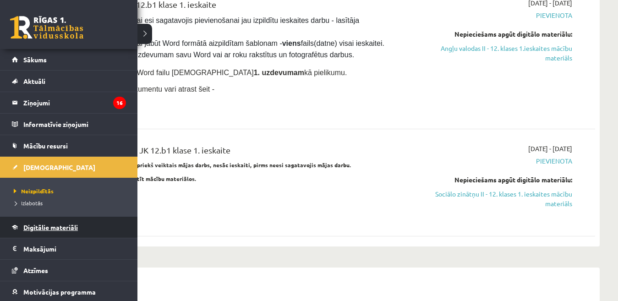
click at [43, 233] on link "Digitālie materiāli" at bounding box center [69, 227] width 114 height 21
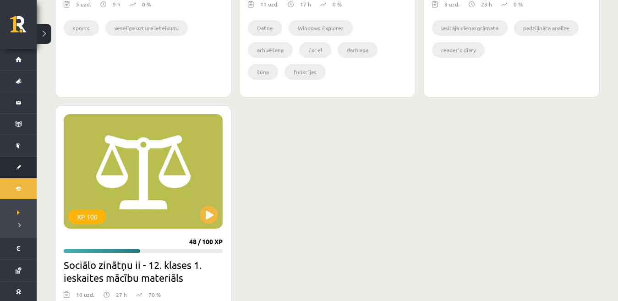
scroll to position [961, 0]
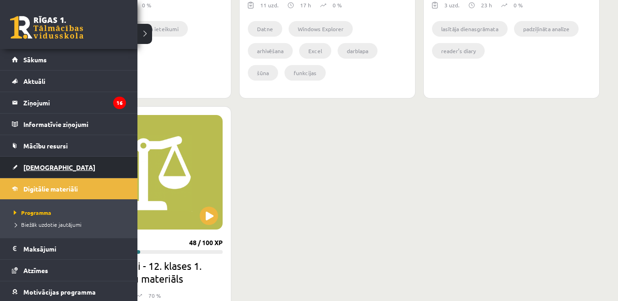
click at [38, 169] on span "[DEMOGRAPHIC_DATA]" at bounding box center [59, 167] width 72 height 8
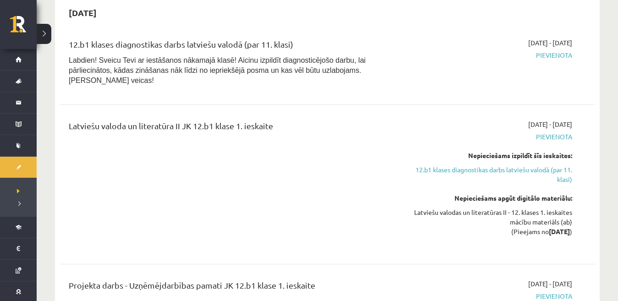
scroll to position [1144, 0]
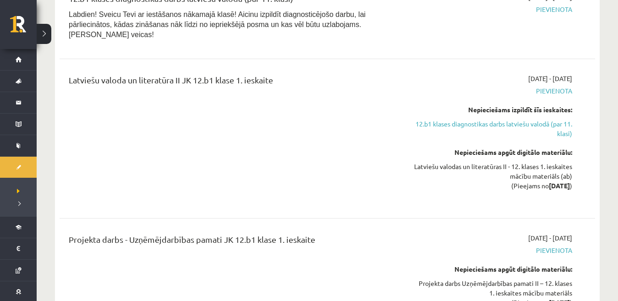
drag, startPoint x: 171, startPoint y: 193, endPoint x: 368, endPoint y: 195, distance: 196.9
click at [368, 233] on div "Projekta darbs - Uzņēmējdarbības pamati JK 12.b1 klase 1. ieskaite" at bounding box center [234, 241] width 331 height 17
click at [528, 233] on span "[DATE] - [DATE]" at bounding box center [550, 238] width 44 height 10
drag, startPoint x: 492, startPoint y: 196, endPoint x: 585, endPoint y: 186, distance: 93.0
click at [585, 224] on div "Projekta darbs - Uzņēmējdarbības pamati JK 12.b1 klase 1. ieskaite 2025-10-01 -…" at bounding box center [327, 276] width 535 height 105
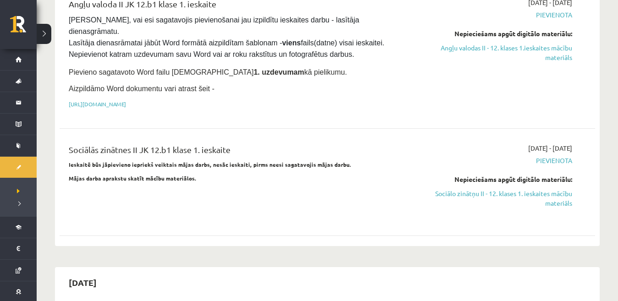
scroll to position [549, 0]
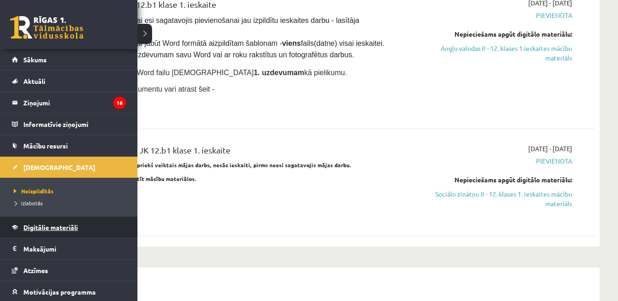
click at [45, 229] on span "Digitālie materiāli" at bounding box center [50, 227] width 54 height 8
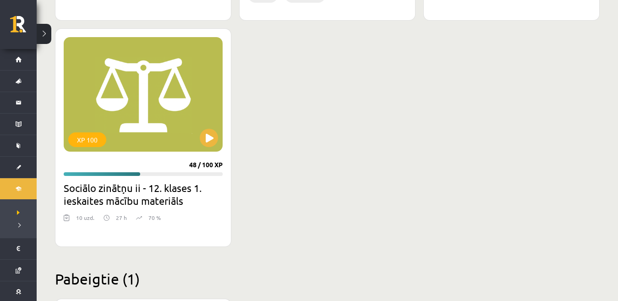
scroll to position [1053, 0]
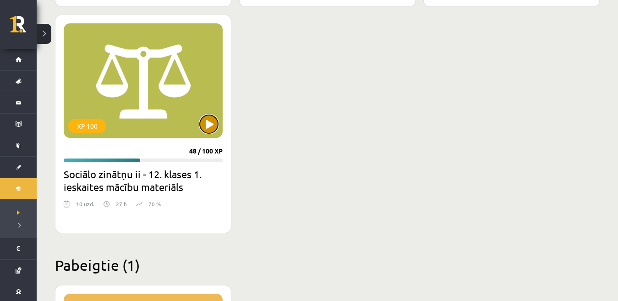
click at [203, 126] on button at bounding box center [209, 124] width 18 height 18
click at [201, 131] on div "XP 100" at bounding box center [143, 80] width 159 height 114
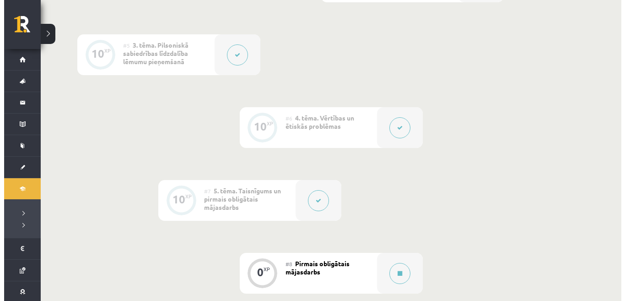
scroll to position [595, 0]
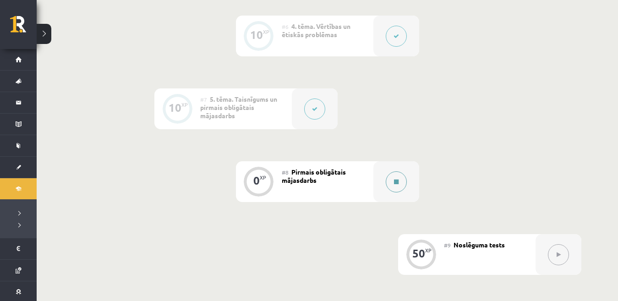
click at [387, 184] on button at bounding box center [395, 181] width 21 height 21
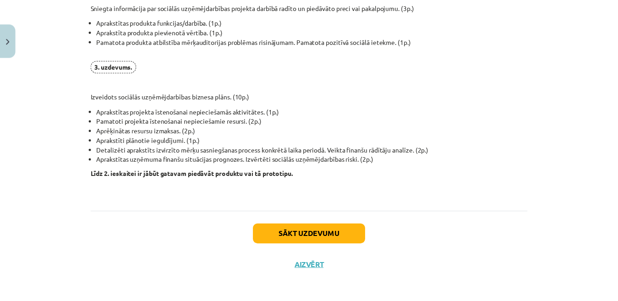
scroll to position [744, 0]
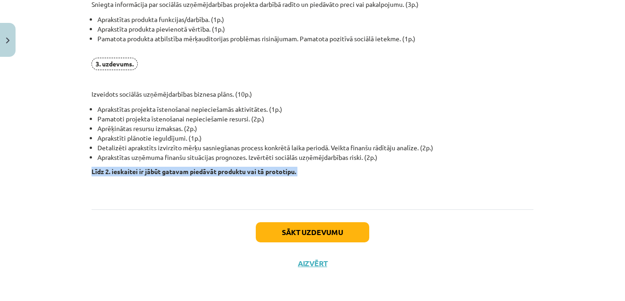
drag, startPoint x: 86, startPoint y: 170, endPoint x: 341, endPoint y: 179, distance: 256.1
click at [342, 181] on p "Līdz 2. ieskaitei ir jābūt gatavam piedāvāt produktu vai tā prototipu." at bounding box center [313, 181] width 442 height 29
drag, startPoint x: 143, startPoint y: 175, endPoint x: 319, endPoint y: 176, distance: 175.3
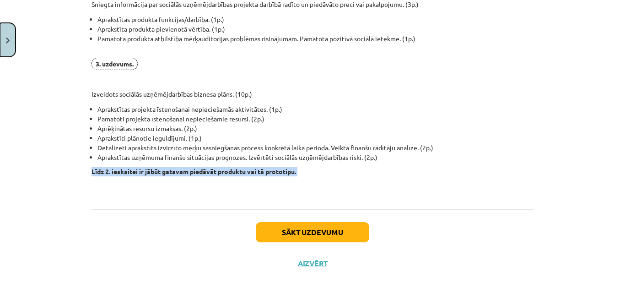
click at [9, 37] on button "Close" at bounding box center [8, 40] width 16 height 34
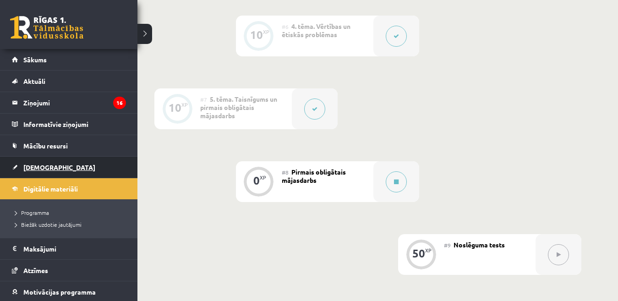
click at [25, 164] on span "[DEMOGRAPHIC_DATA]" at bounding box center [59, 167] width 72 height 8
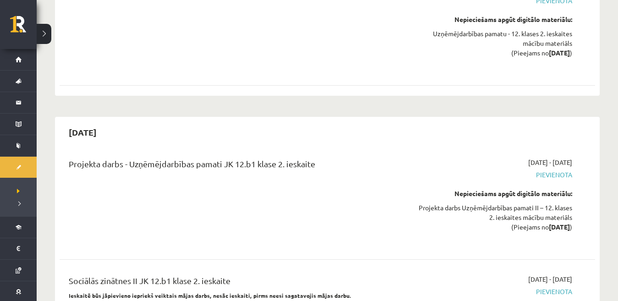
scroll to position [2106, 0]
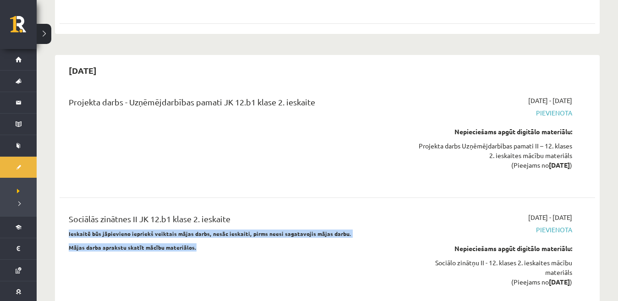
drag, startPoint x: 128, startPoint y: 168, endPoint x: 252, endPoint y: 194, distance: 126.9
click at [252, 212] on div "Sociālās zinātnes II JK 12.b1 klase 2. ieskaite Ieskaitē būs jāpievieno iepriek…" at bounding box center [234, 255] width 345 height 87
click at [264, 223] on div "Sociālās zinātnes II JK 12.b1 klase 2. ieskaite Ieskaitē būs jāpievieno iepriek…" at bounding box center [234, 255] width 345 height 87
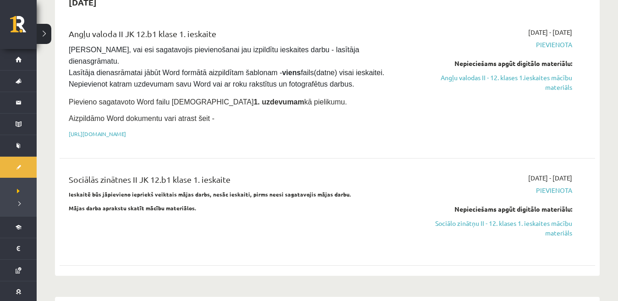
scroll to position [504, 0]
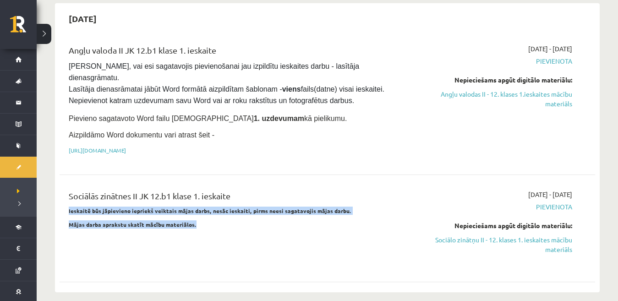
drag, startPoint x: 69, startPoint y: 175, endPoint x: 233, endPoint y: 199, distance: 165.7
click at [233, 199] on div "Sociālās zinātnes II JK 12.b1 klase 1. ieskaite Ieskaitē būs jāpievieno iepriek…" at bounding box center [234, 228] width 345 height 77
drag, startPoint x: 203, startPoint y: 159, endPoint x: 301, endPoint y: 194, distance: 103.8
click at [291, 194] on div "Sociālās zinātnes II JK 12.b1 klase 1. ieskaite Ieskaitē būs jāpievieno iepriek…" at bounding box center [234, 228] width 345 height 77
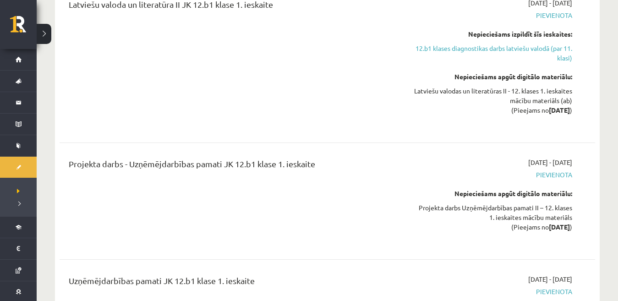
scroll to position [1236, 0]
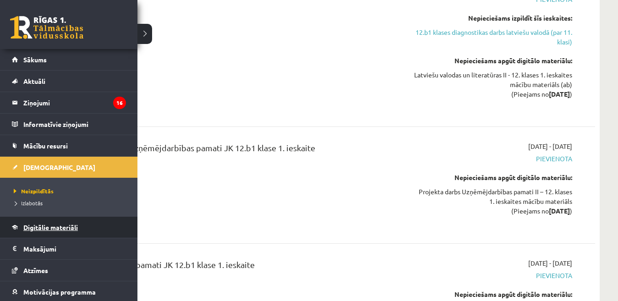
click at [38, 228] on span "Digitālie materiāli" at bounding box center [50, 227] width 54 height 8
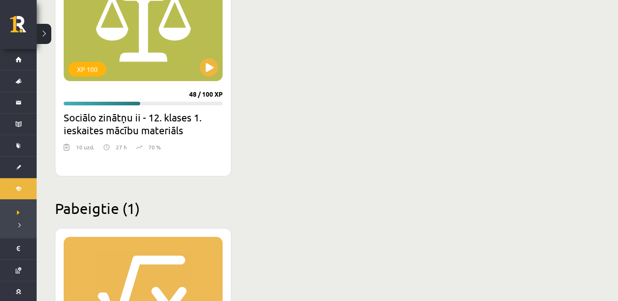
scroll to position [1109, 0]
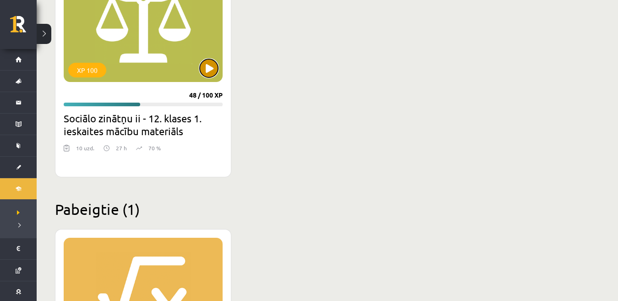
click at [209, 69] on button at bounding box center [209, 68] width 18 height 18
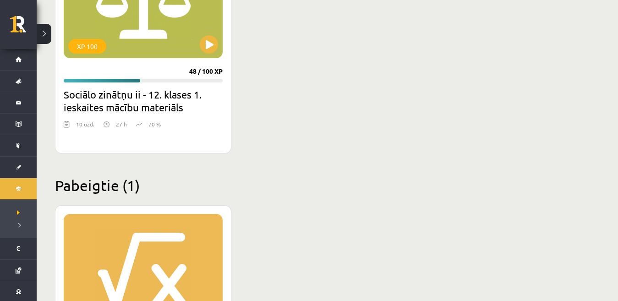
scroll to position [1017, 0]
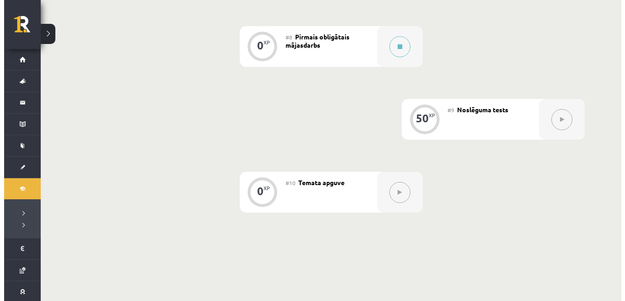
scroll to position [619, 0]
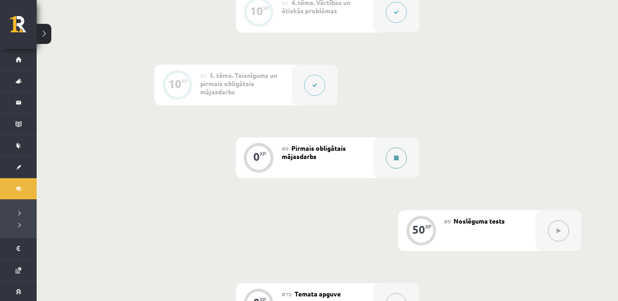
click at [399, 154] on button at bounding box center [395, 157] width 21 height 21
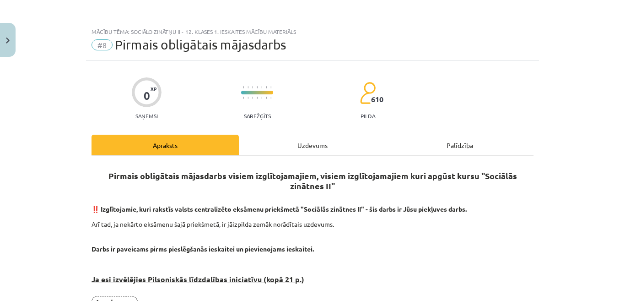
click at [323, 142] on div "Uzdevums" at bounding box center [312, 145] width 147 height 21
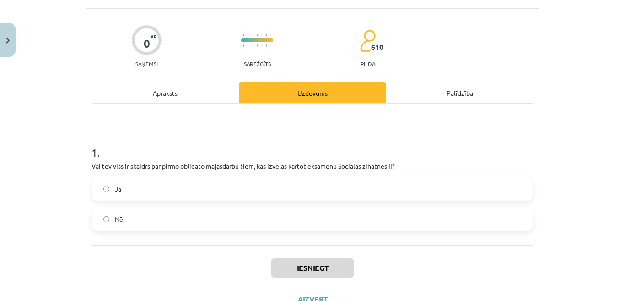
scroll to position [89, 0]
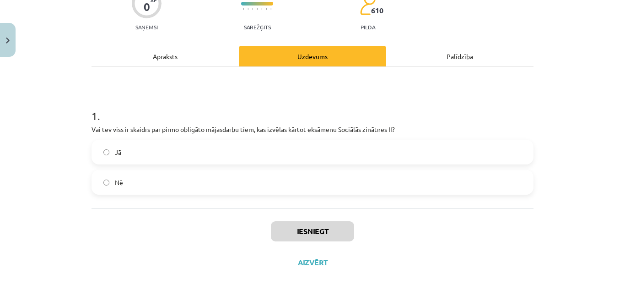
click at [171, 185] on label "Nē" at bounding box center [312, 182] width 440 height 23
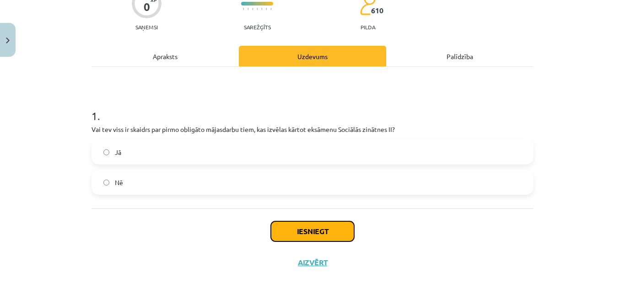
click at [279, 233] on button "Iesniegt" at bounding box center [312, 231] width 83 height 20
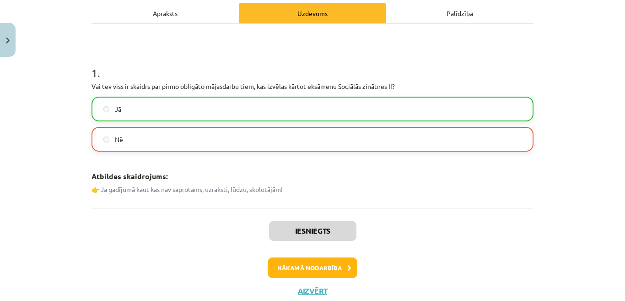
scroll to position [160, 0]
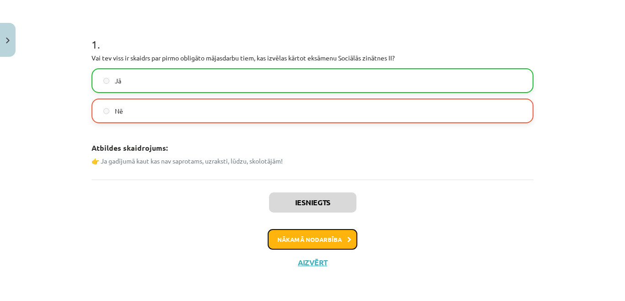
click at [317, 232] on button "Nākamā nodarbība" at bounding box center [313, 239] width 90 height 21
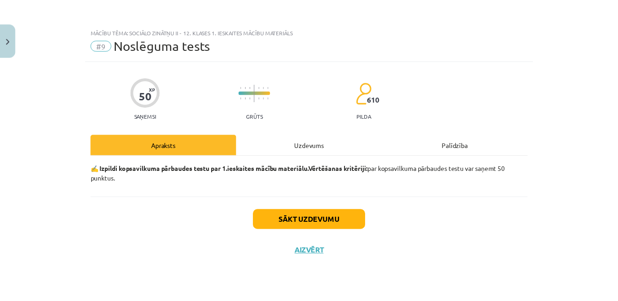
scroll to position [0, 0]
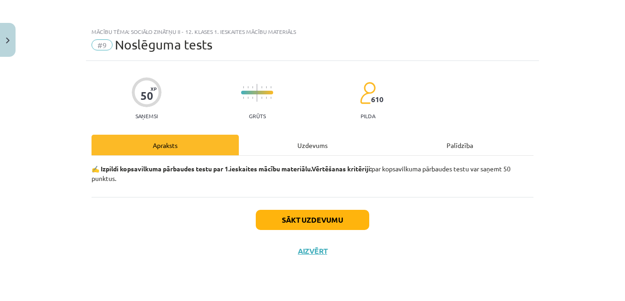
click at [20, 43] on div "Mācību tēma: Sociālo zinātņu ii - 12. klases 1. ieskaites mācību materiāls #9 N…" at bounding box center [312, 150] width 625 height 301
click at [0, 45] on button "Close" at bounding box center [8, 40] width 16 height 34
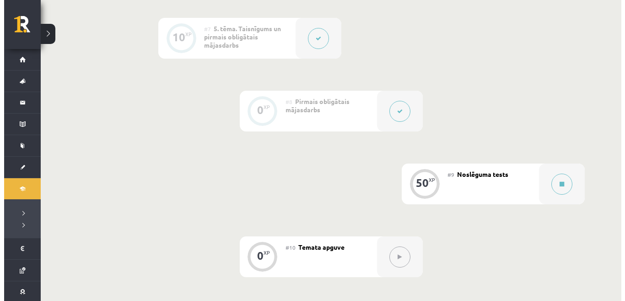
scroll to position [710, 0]
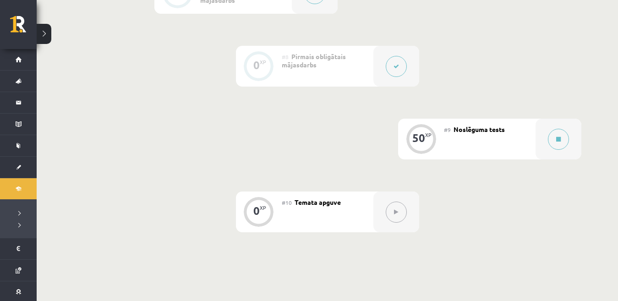
click at [404, 70] on button at bounding box center [395, 66] width 21 height 21
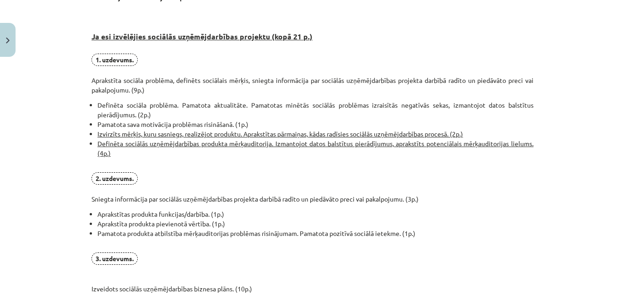
scroll to position [504, 0]
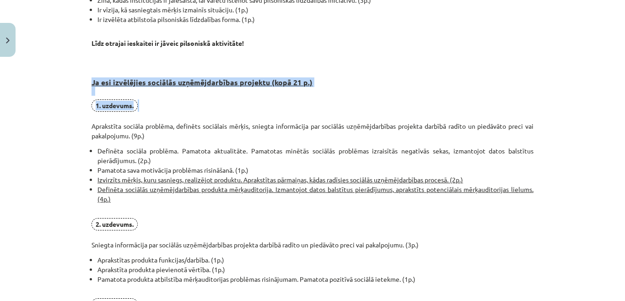
drag, startPoint x: 85, startPoint y: 81, endPoint x: 162, endPoint y: 120, distance: 86.2
click at [162, 120] on div "0 XP Saņemsi Sarežģīts 610 pilda Apraksts Uzdevums Palīdzība Pirmais obligātais…" at bounding box center [312, 52] width 453 height 991
click at [161, 106] on p "1. uzdevums. Aprakstīta sociāla problēma, definēts sociālais mērķis, sniegta in…" at bounding box center [313, 119] width 442 height 41
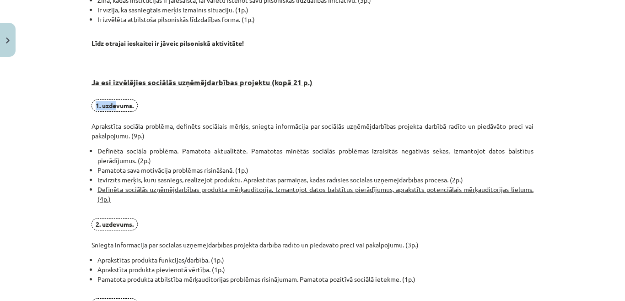
drag, startPoint x: 81, startPoint y: 103, endPoint x: 113, endPoint y: 108, distance: 32.5
click at [113, 108] on div "Mācību tēma: Sociālo zinātņu ii - 12. klases 1. ieskaites mācību materiāls #8 P…" at bounding box center [312, 150] width 625 height 301
click at [100, 90] on h3 "Ja esi izvēlējies sociālās uzņēmējdarbības projektu (kopā 21 p.)" at bounding box center [313, 75] width 442 height 43
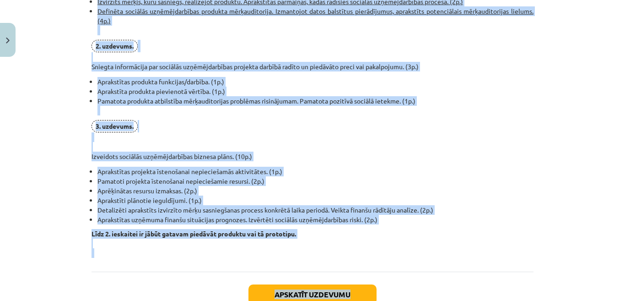
scroll to position [687, 0]
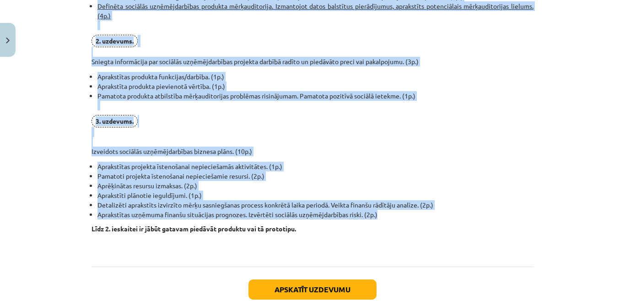
drag, startPoint x: 111, startPoint y: 83, endPoint x: 404, endPoint y: 211, distance: 319.2
click at [404, 211] on div "Mācību tēma: Sociālo zinātņu ii - 12. klases 1. ieskaites mācību materiāls #8 P…" at bounding box center [312, 150] width 625 height 301
copy div "Lo ips dolorsitam consecte adipiscingelits doeiusmo (temp 42 i.) 4. utlabore. E…"
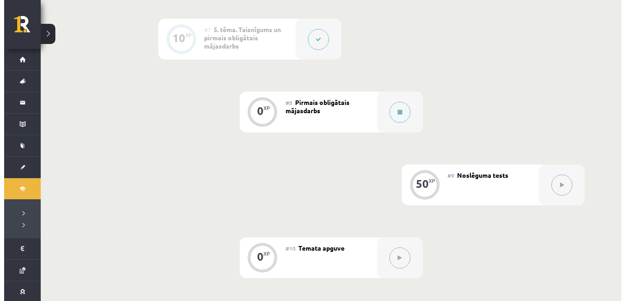
scroll to position [619, 0]
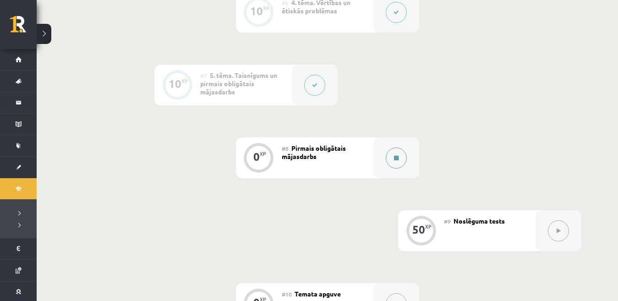
click at [380, 155] on div at bounding box center [396, 157] width 46 height 41
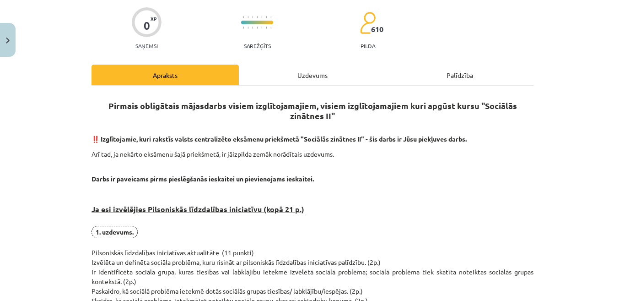
scroll to position [0, 0]
